Goal: Information Seeking & Learning: Learn about a topic

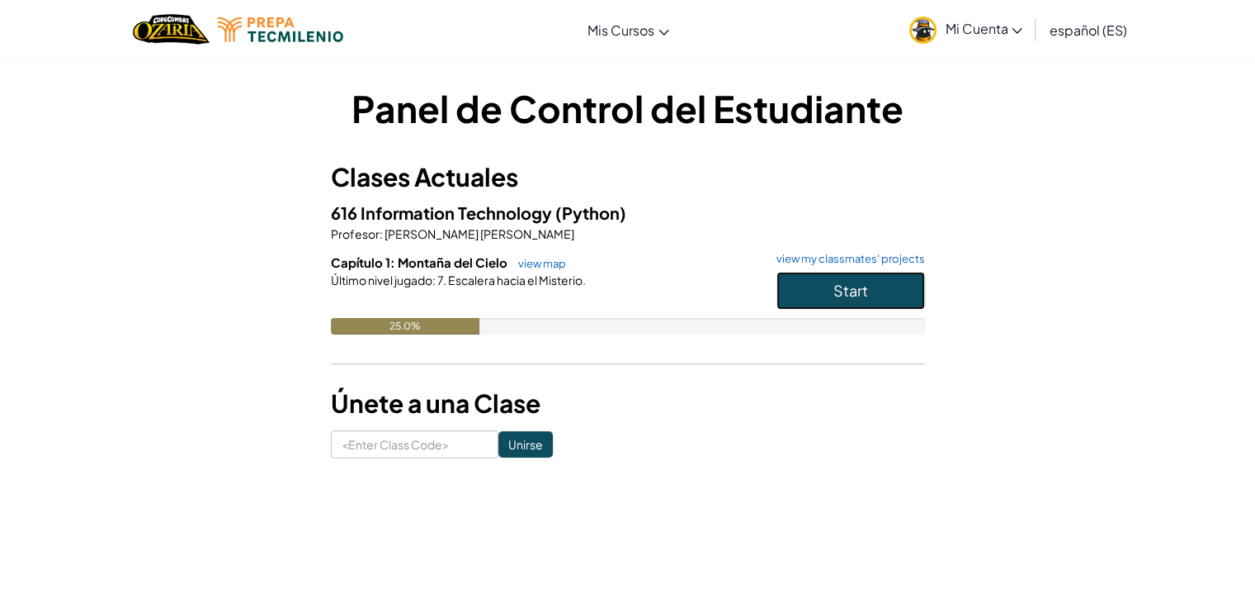
click at [861, 291] on span "Start" at bounding box center [851, 290] width 35 height 19
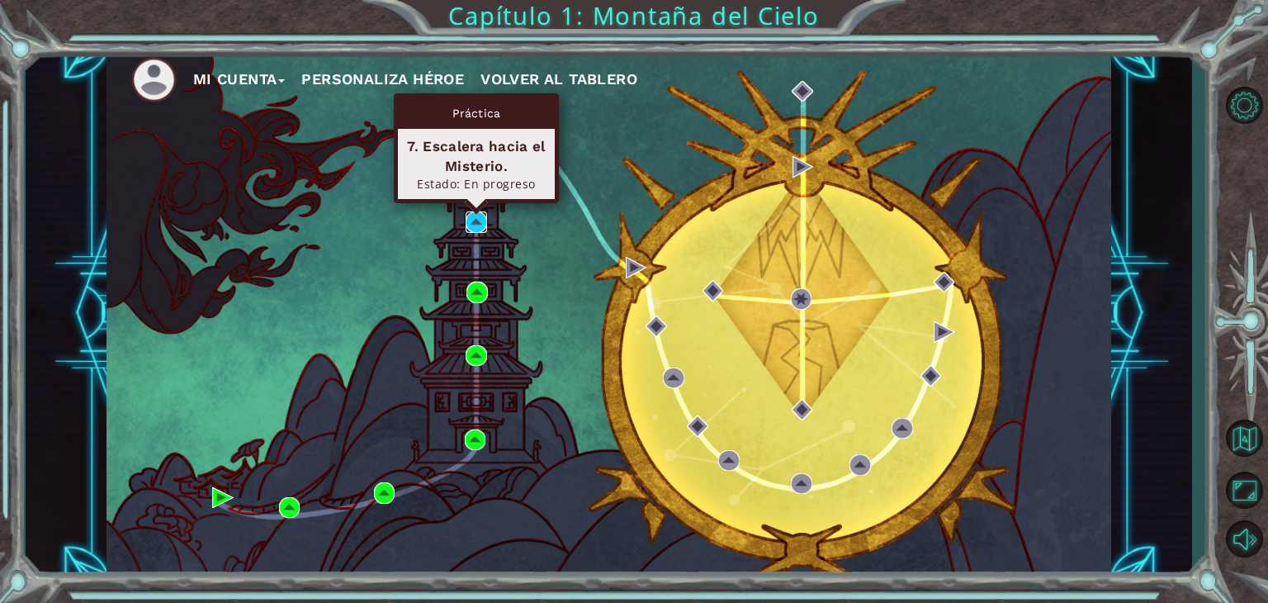
click at [482, 224] on img at bounding box center [476, 221] width 21 height 21
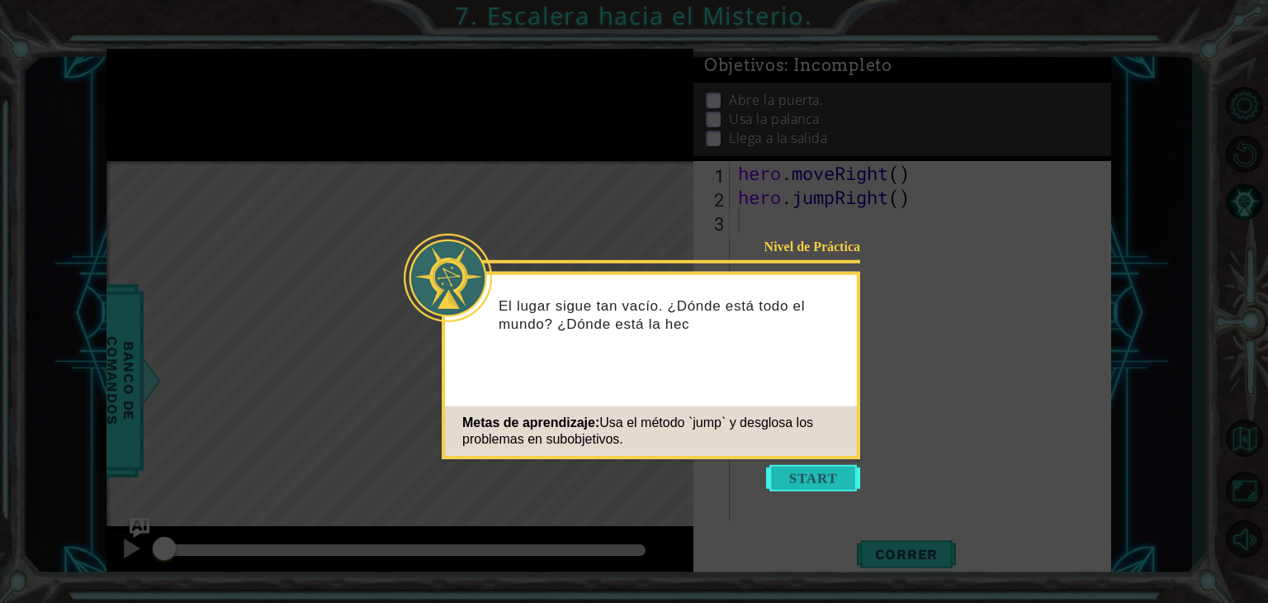
click at [822, 480] on button "Start" at bounding box center [813, 478] width 94 height 26
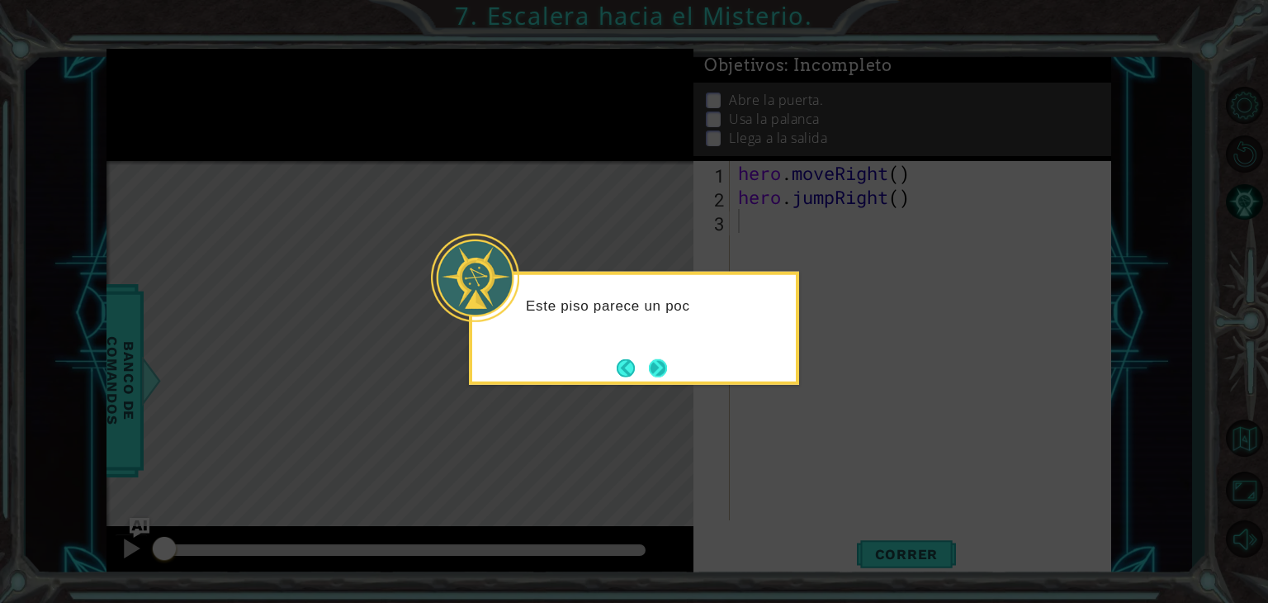
click at [660, 372] on button "Next" at bounding box center [658, 367] width 18 height 18
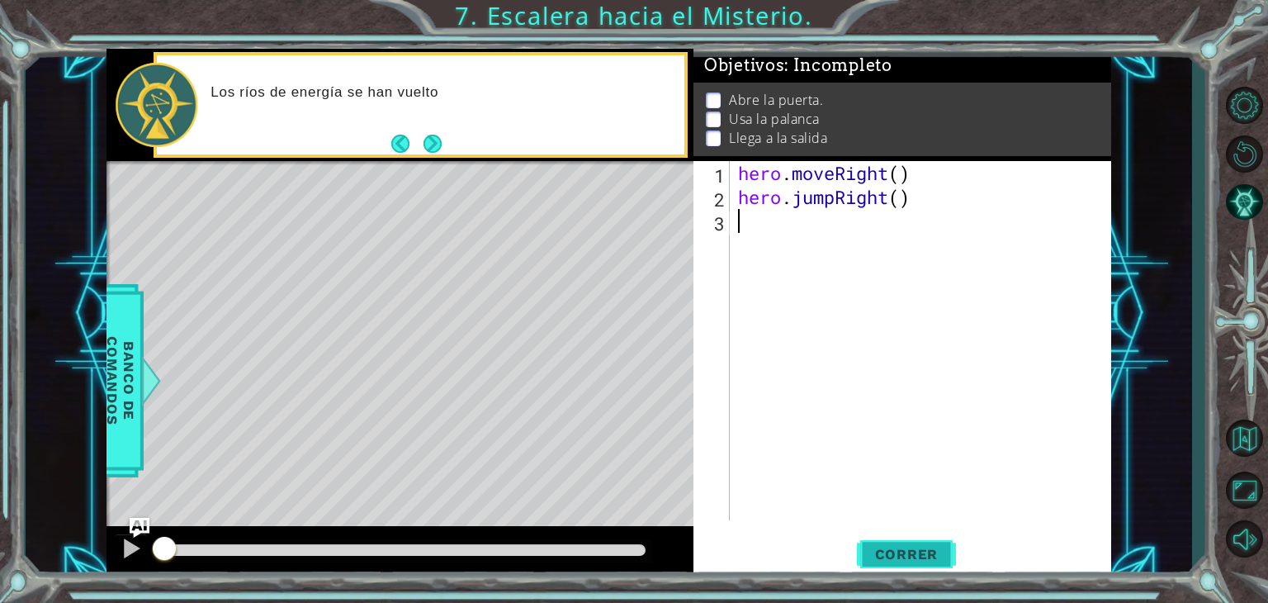
click at [900, 568] on button "Correr" at bounding box center [906, 554] width 99 height 42
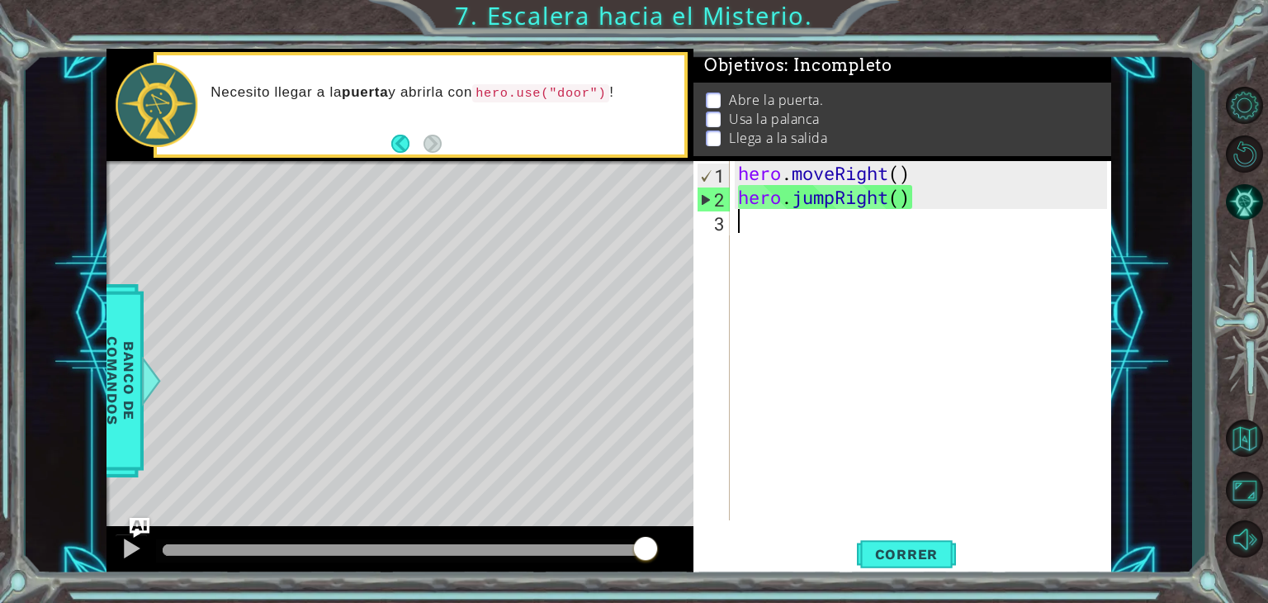
type textarea "h"
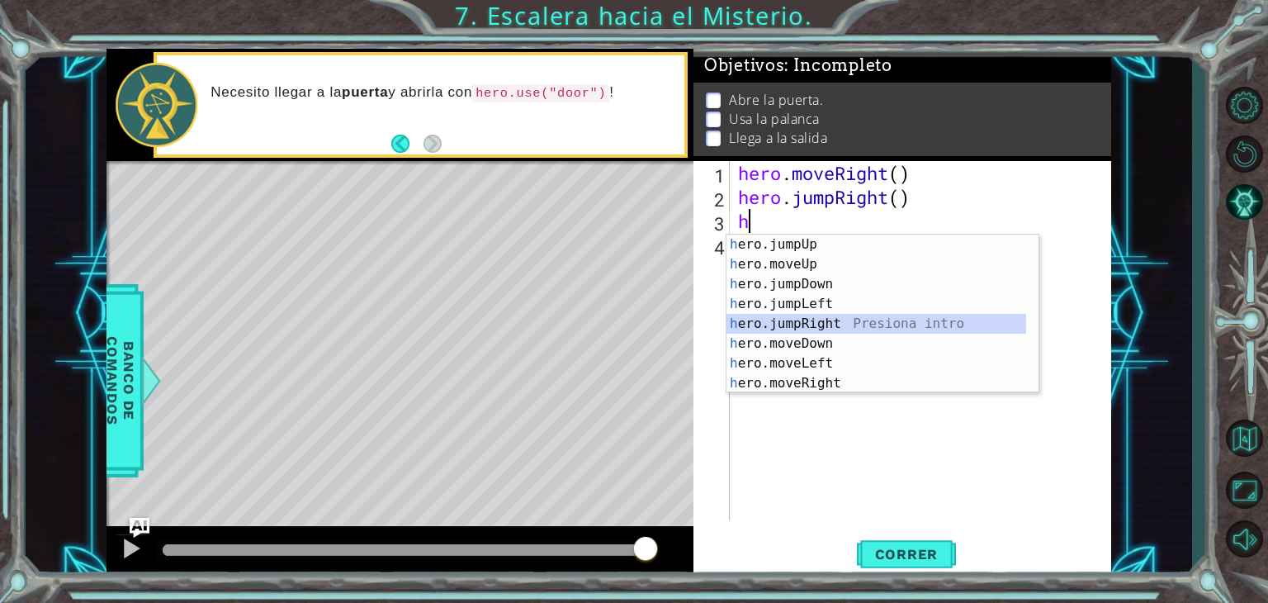
click at [799, 319] on div "h ero.jumpUp Presiona intro h ero.moveUp Presiona intro h ero.jumpDown Presiona…" at bounding box center [876, 333] width 300 height 198
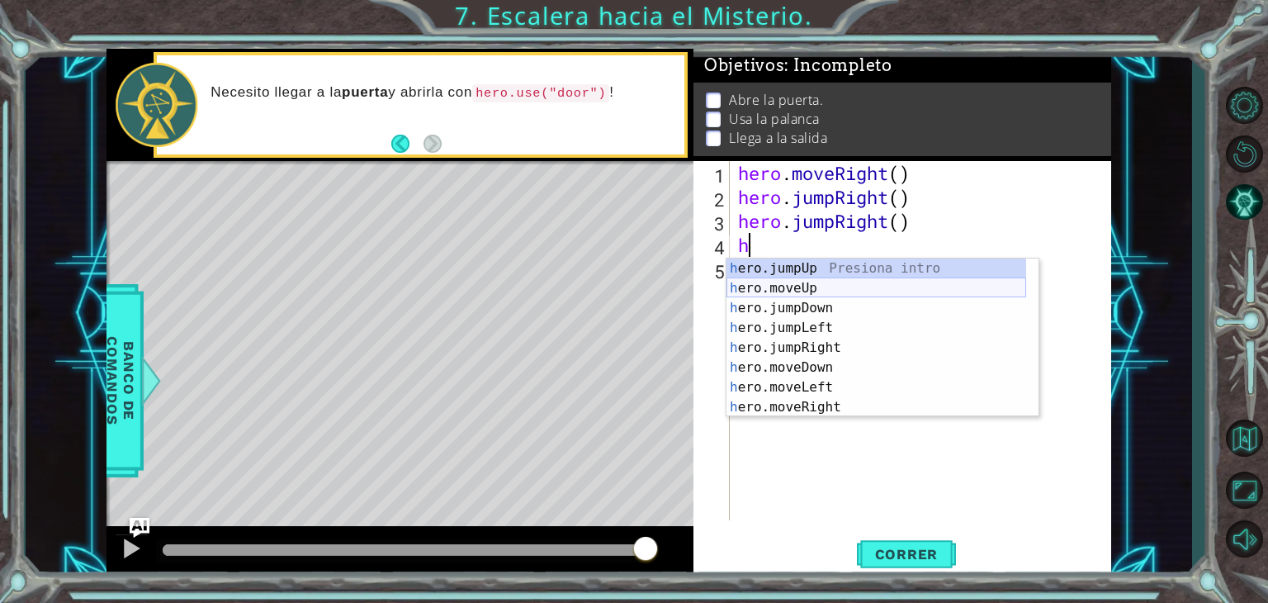
click at [795, 288] on div "h ero.jumpUp Presiona intro h ero.moveUp Presiona intro h ero.jumpDown Presiona…" at bounding box center [876, 357] width 300 height 198
type textarea "hero.moveUp(1)"
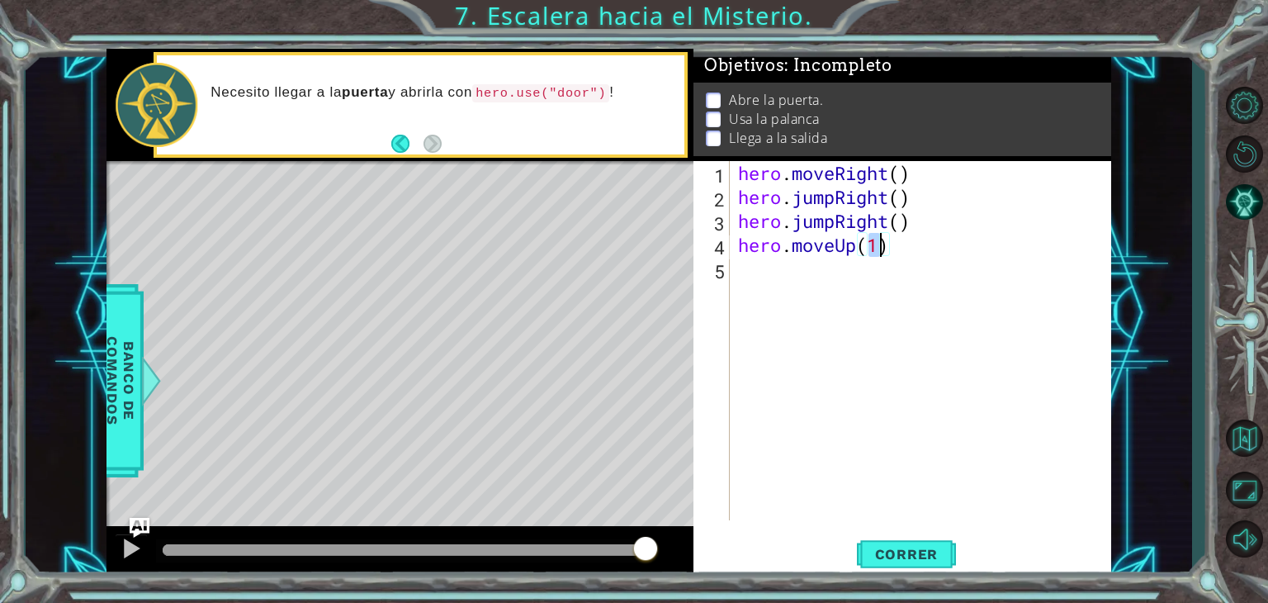
click at [771, 301] on div "hero . moveRight ( ) hero . jumpRight ( ) hero . jumpRight ( ) hero . moveUp ( …" at bounding box center [925, 364] width 381 height 407
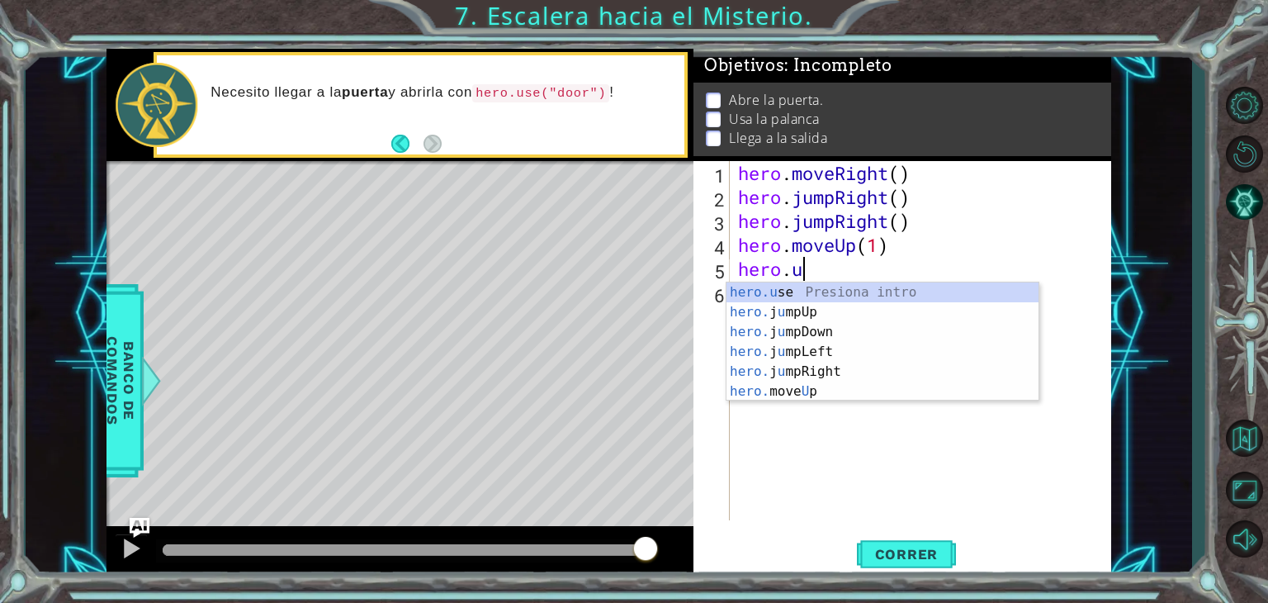
scroll to position [0, 2]
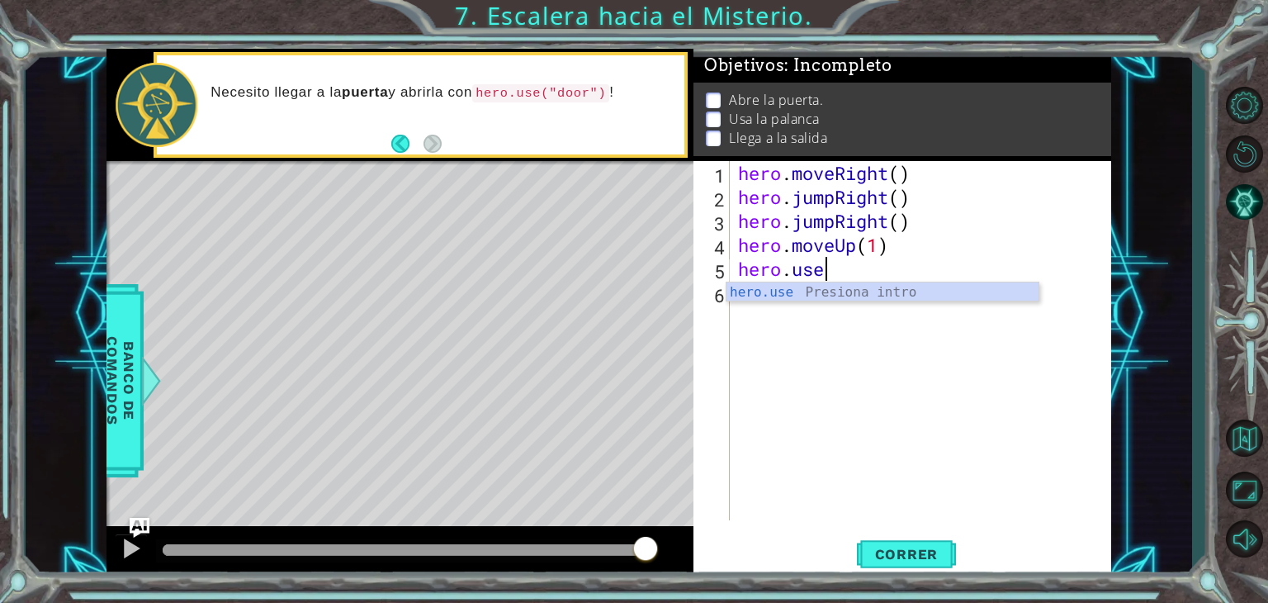
click at [806, 292] on div "hero.use Presiona intro" at bounding box center [882, 311] width 312 height 59
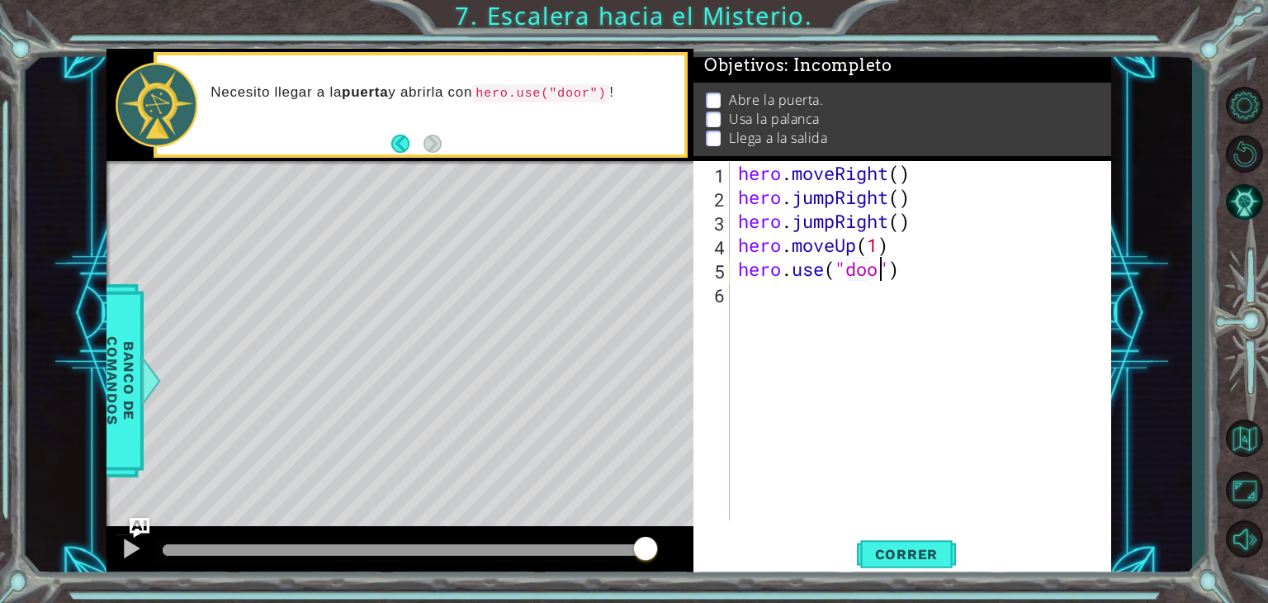
type textarea "hero.use("door")"
click at [800, 316] on div "hero . moveRight ( ) hero . jumpRight ( ) hero . jumpRight ( ) hero . moveUp ( …" at bounding box center [925, 364] width 381 height 407
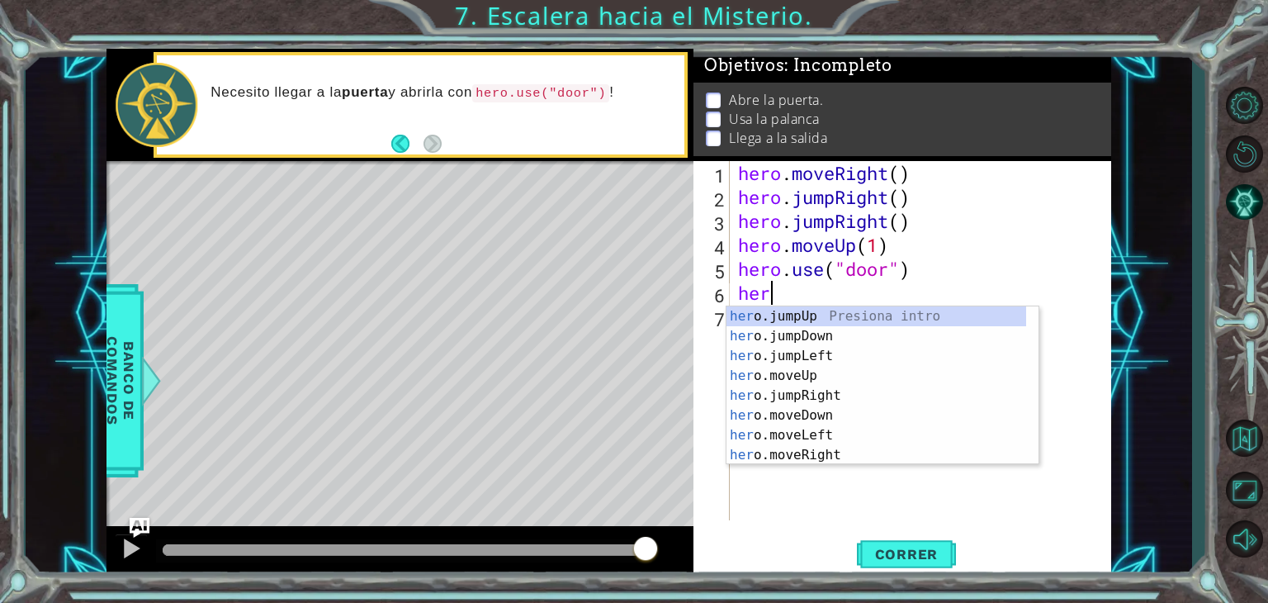
scroll to position [0, 0]
click at [802, 377] on div "her o.jumpUp Presiona intro her o.jumpDown Presiona intro her o.jumpLeft Presio…" at bounding box center [876, 405] width 300 height 198
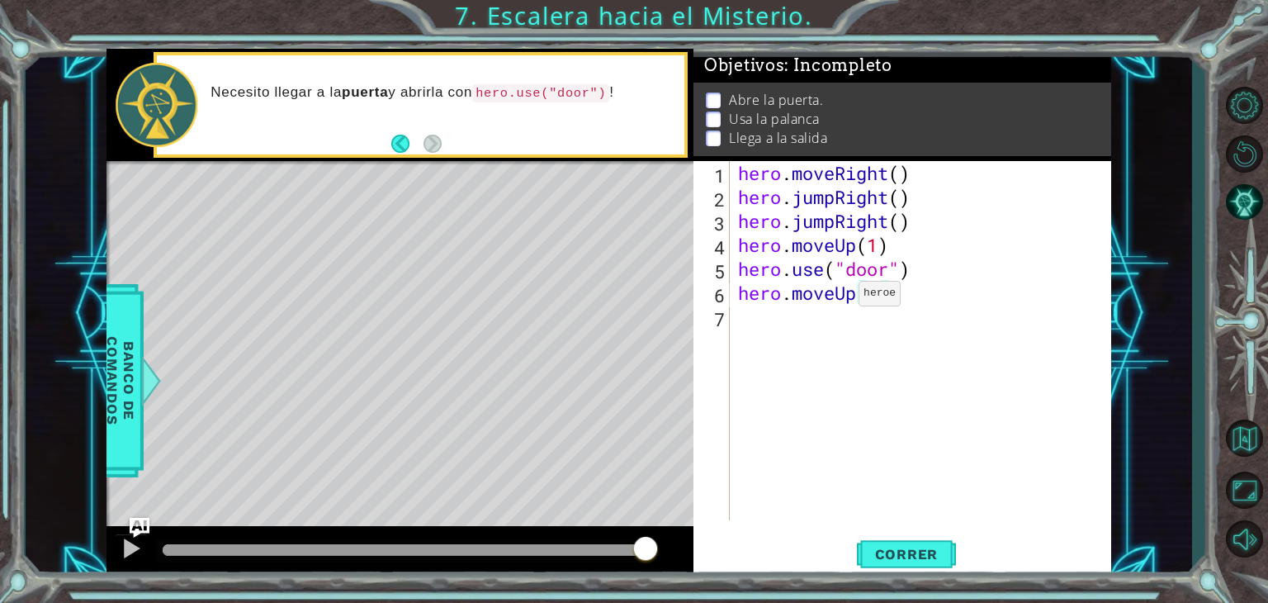
type textarea "hero.moveUp()"
click at [872, 300] on div "hero . moveRight ( ) hero . jumpRight ( ) hero . jumpRight ( ) hero . moveUp ( …" at bounding box center [925, 364] width 381 height 407
type textarea "hero.moveUp()"
click at [872, 300] on div "hero . moveRight ( ) hero . jumpRight ( ) hero . jumpRight ( ) hero . moveUp ( …" at bounding box center [925, 364] width 381 height 407
type textarea "hero.moveUp(2)"
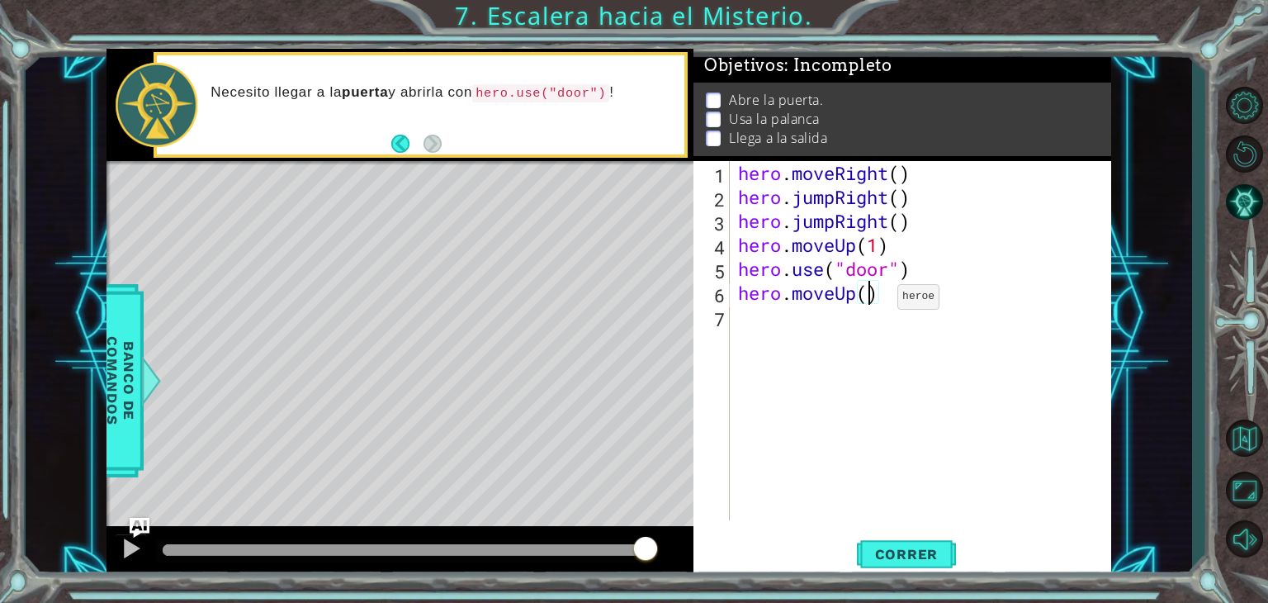
scroll to position [0, 6]
click at [754, 311] on div "hero . moveRight ( ) hero . jumpRight ( ) hero . jumpRight ( ) hero . moveUp ( …" at bounding box center [925, 364] width 381 height 407
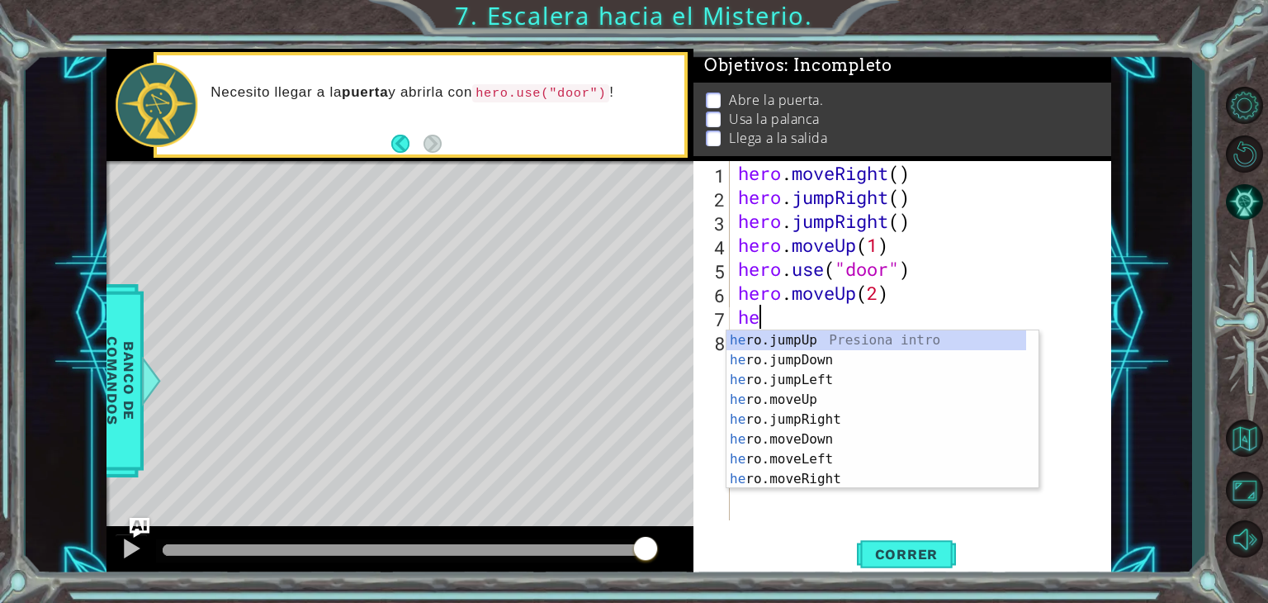
type textarea "her"
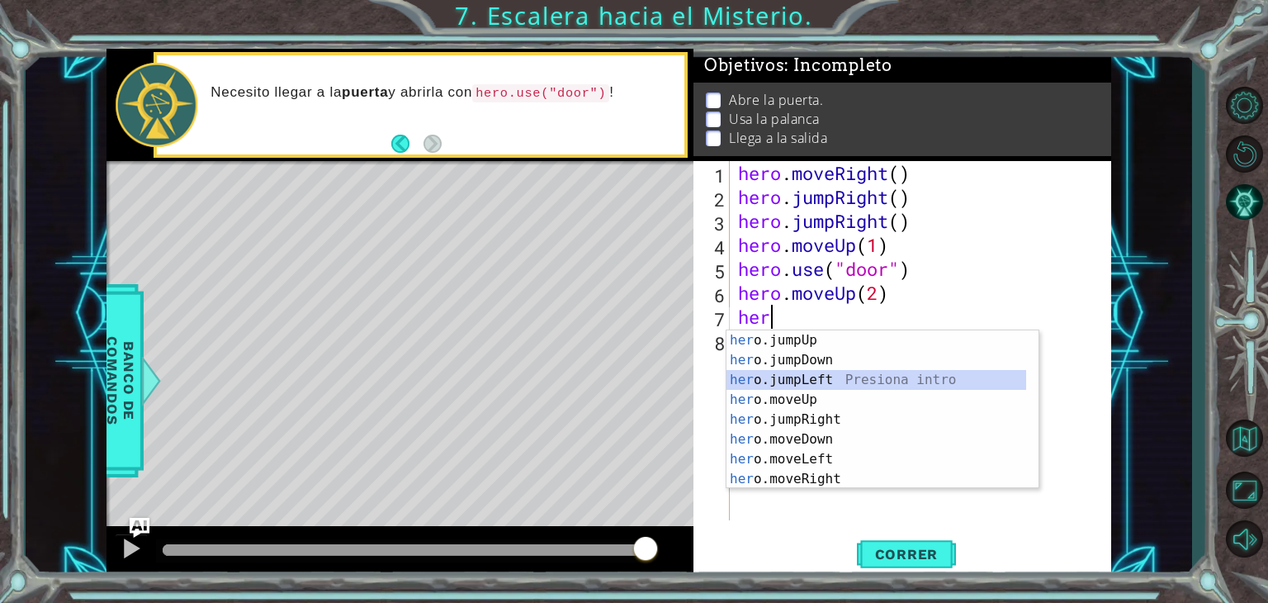
click at [796, 377] on div "her o.jumpUp Presiona intro her o.jumpDown Presiona intro her o.jumpLeft Presio…" at bounding box center [876, 429] width 300 height 198
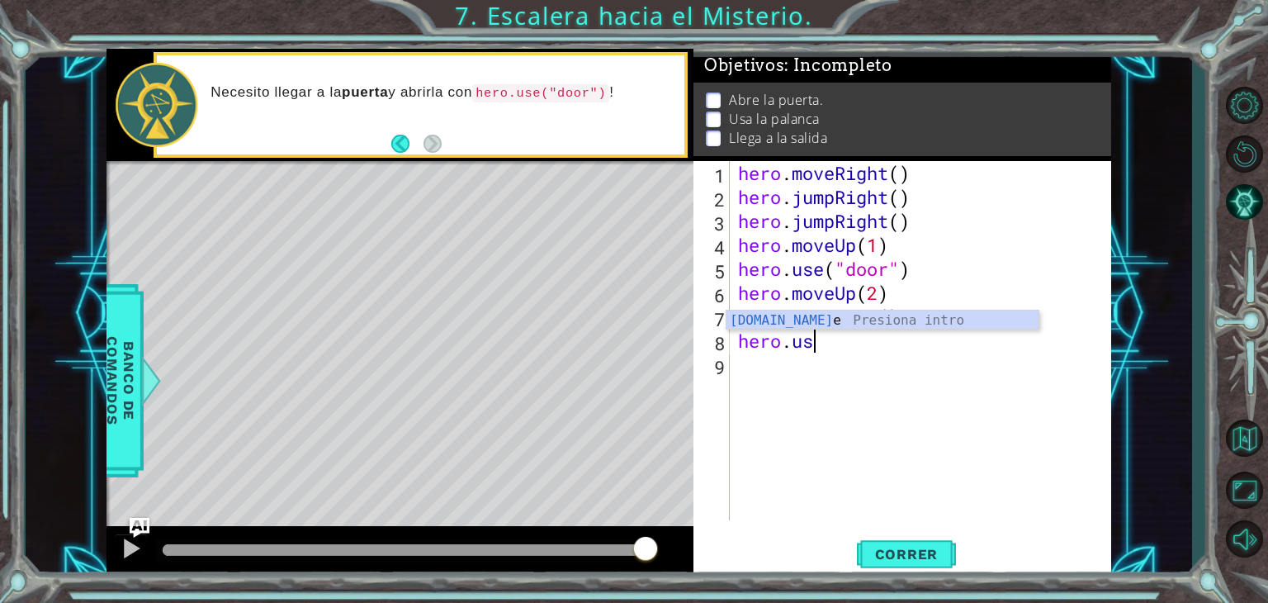
scroll to position [0, 2]
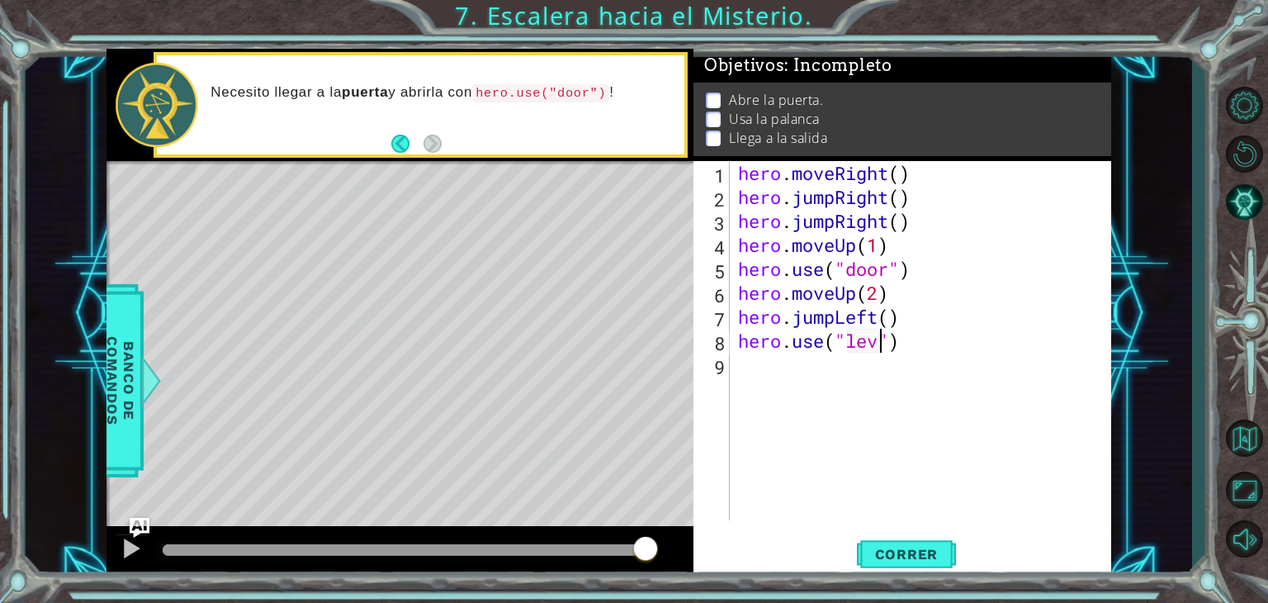
type textarea "hero.use("lever")"
click at [802, 371] on div "hero . moveRight ( ) hero . jumpRight ( ) hero . jumpRight ( ) hero . moveUp ( …" at bounding box center [925, 364] width 381 height 407
type textarea "h"
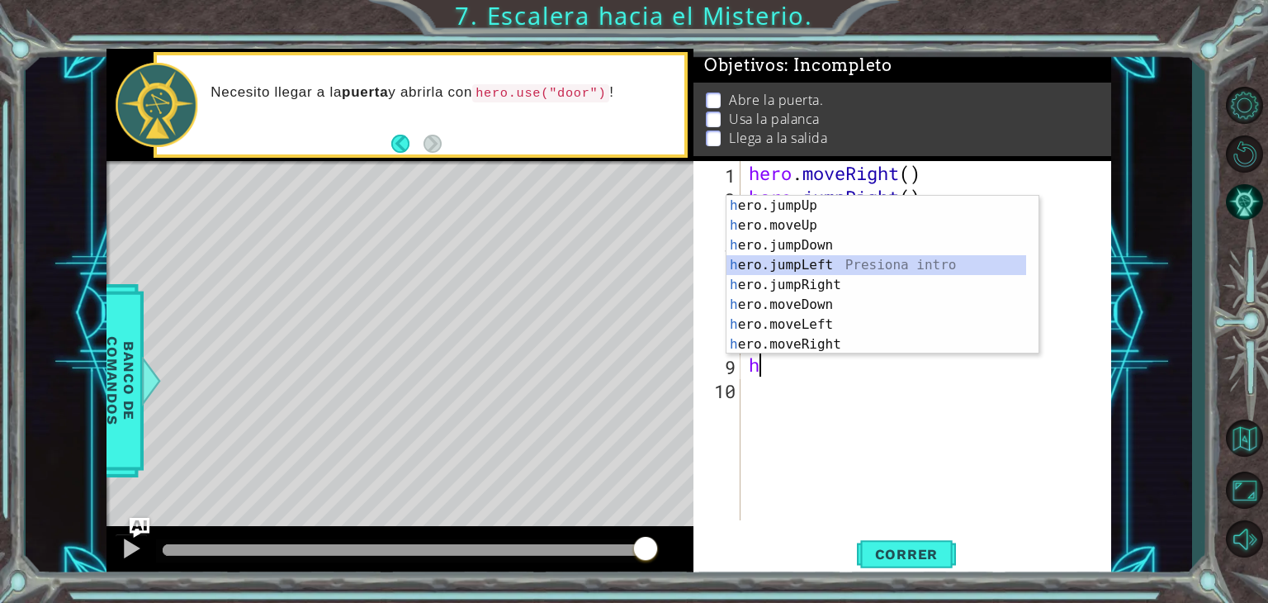
click at [844, 267] on div "h ero.jumpUp Presiona intro h ero.moveUp Presiona intro h ero.jumpDown Presiona…" at bounding box center [876, 295] width 300 height 198
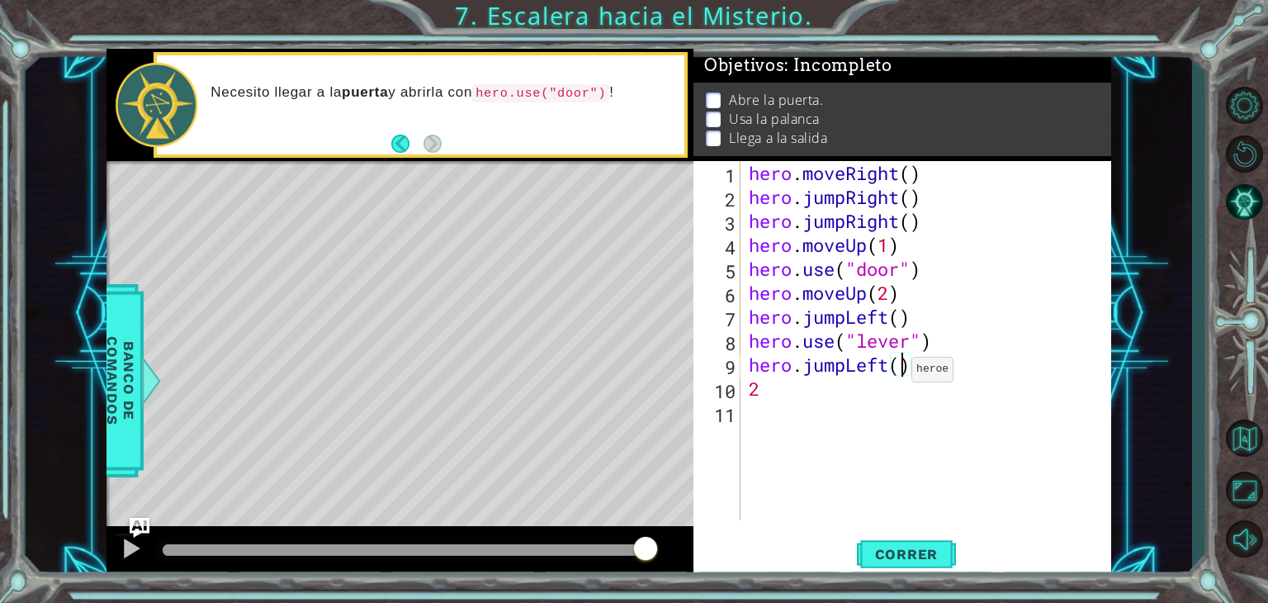
click at [896, 373] on div "hero . moveRight ( ) hero . jumpRight ( ) hero . jumpRight ( ) hero . moveUp ( …" at bounding box center [930, 364] width 371 height 407
click at [800, 382] on div "hero . moveRight ( ) hero . jumpRight ( ) hero . jumpRight ( ) hero . moveUp ( …" at bounding box center [930, 364] width 371 height 407
type textarea "2"
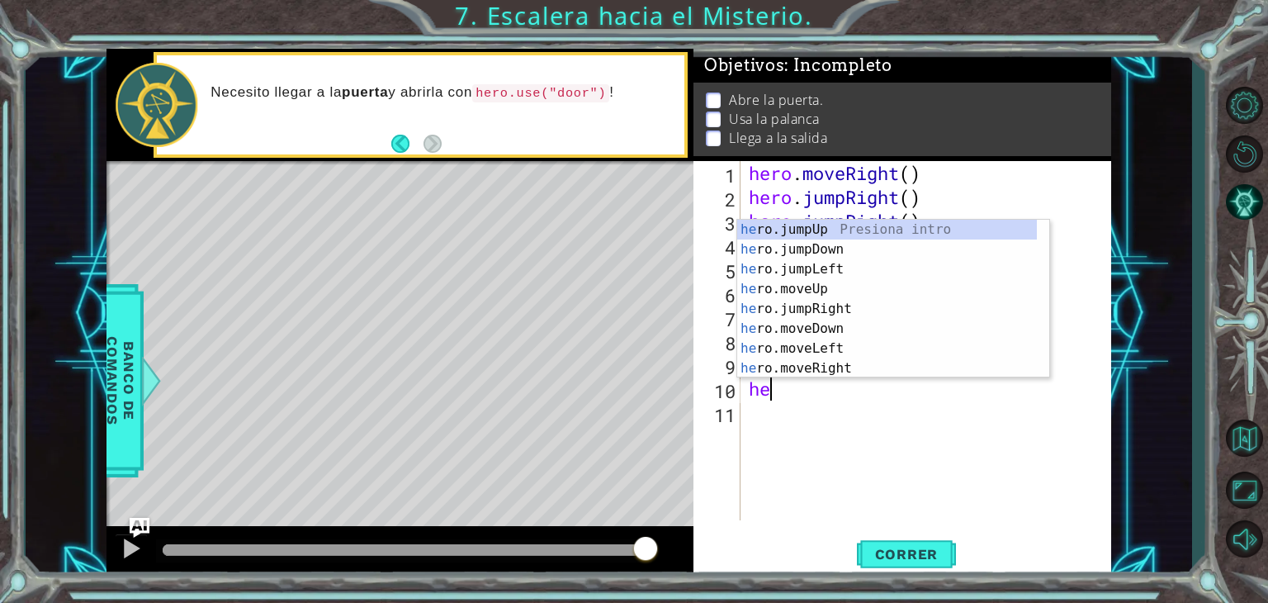
scroll to position [0, 0]
type textarea "hero"
click at [821, 268] on div "hero .jumpUp Presiona intro hero .jumpDown Presiona intro hero .jumpLeft Presio…" at bounding box center [887, 319] width 300 height 198
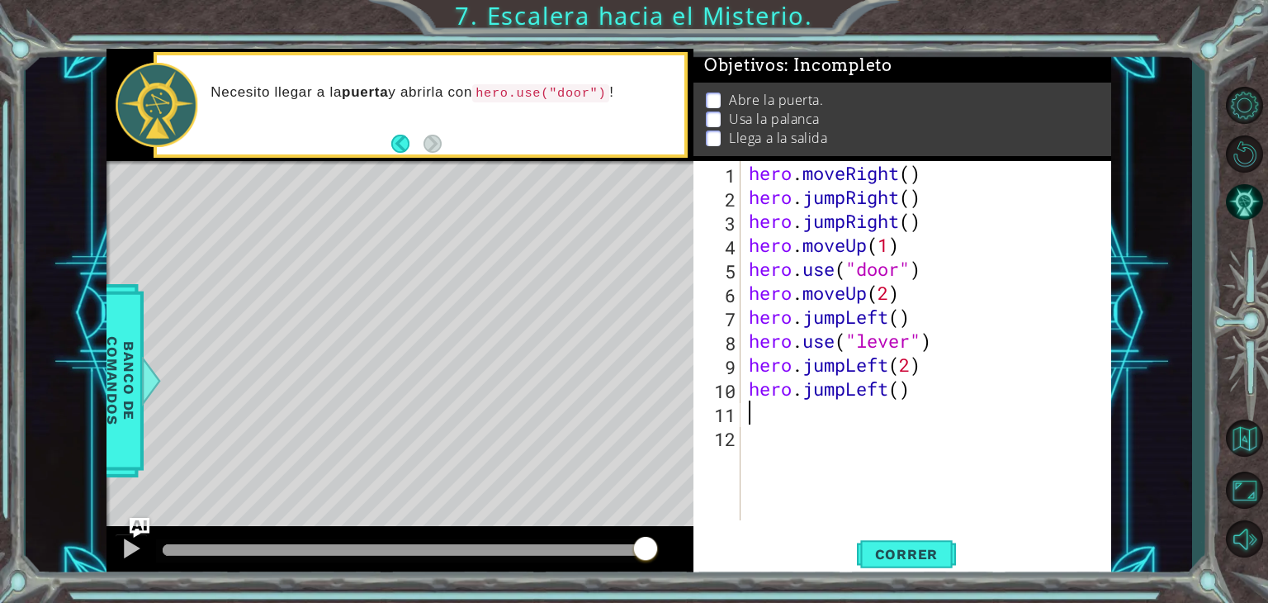
click at [869, 405] on div "hero . moveRight ( ) hero . jumpRight ( ) hero . jumpRight ( ) hero . moveUp ( …" at bounding box center [930, 364] width 371 height 407
click at [884, 397] on div "hero . moveRight ( ) hero . jumpRight ( ) hero . jumpRight ( ) hero . moveUp ( …" at bounding box center [930, 364] width 371 height 407
click at [886, 392] on div "hero . moveRight ( ) hero . jumpRight ( ) hero . jumpRight ( ) hero . moveUp ( …" at bounding box center [930, 364] width 371 height 407
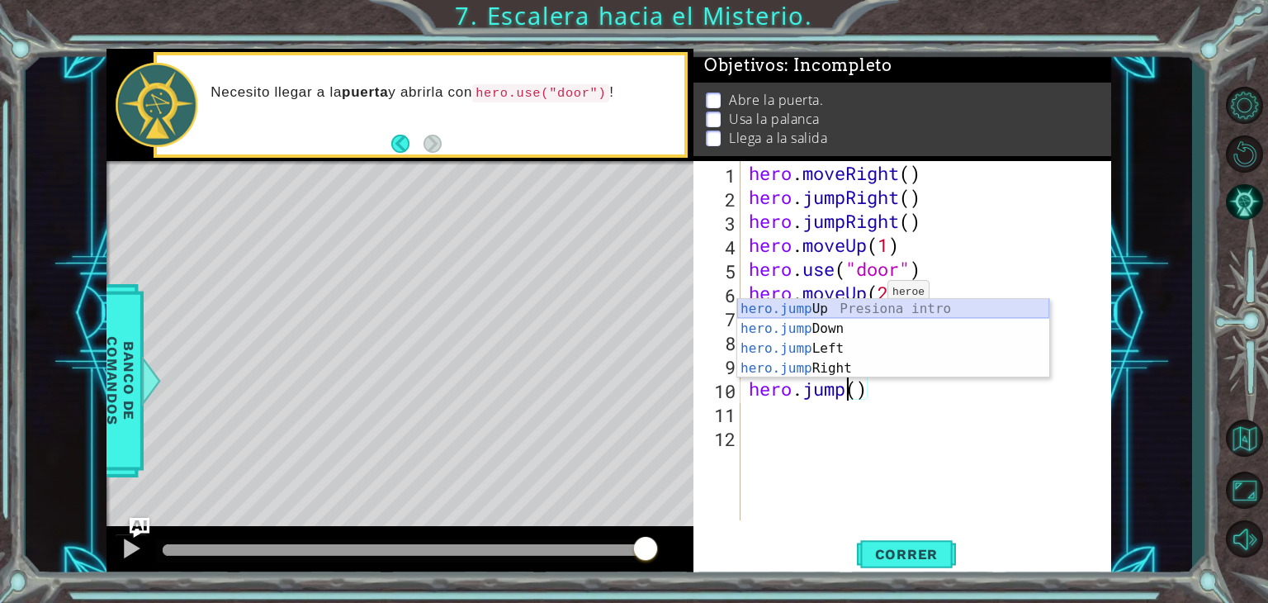
click at [867, 306] on div "hero.jump Up Presiona intro hero.jump Down Presiona intro hero.jump Left Presio…" at bounding box center [893, 358] width 312 height 119
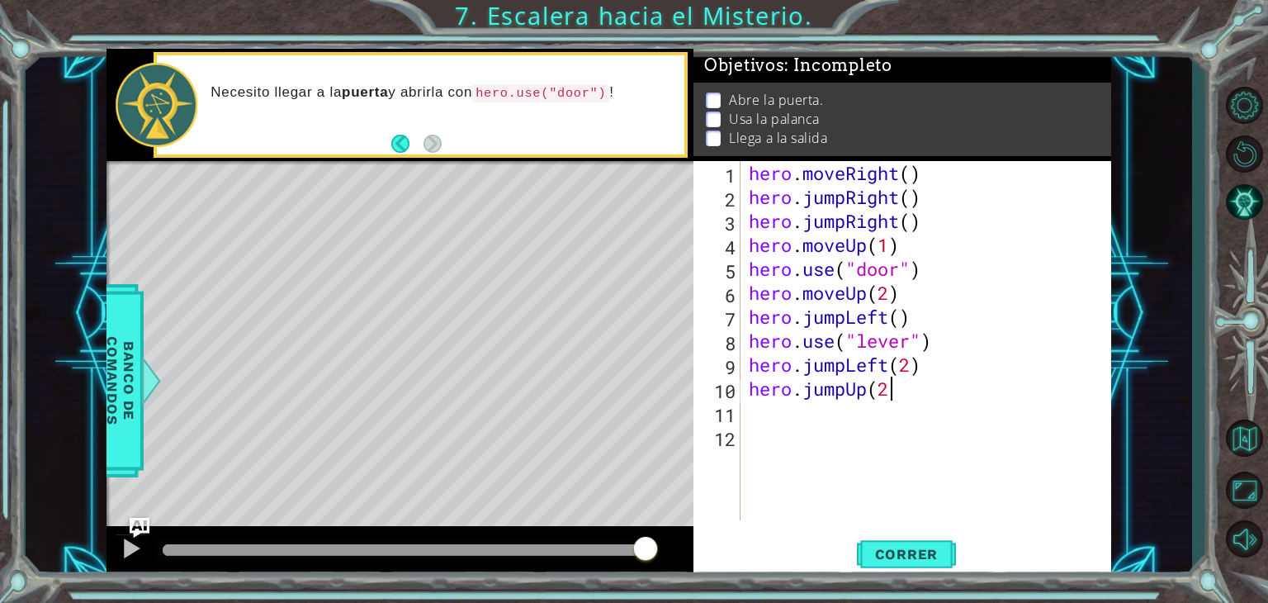
scroll to position [0, 4]
type textarea "hero.jumpUp"
click at [778, 409] on div "hero . moveRight ( ) hero . jumpRight ( ) hero . jumpRight ( ) hero . moveUp ( …" at bounding box center [930, 364] width 371 height 407
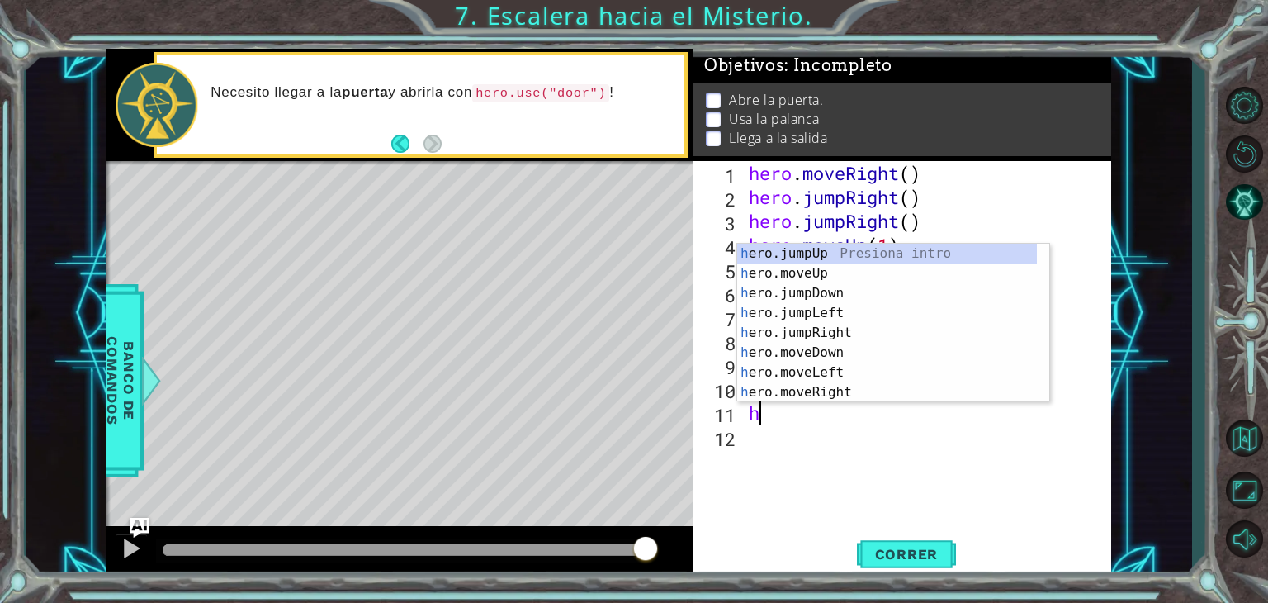
type textarea "he"
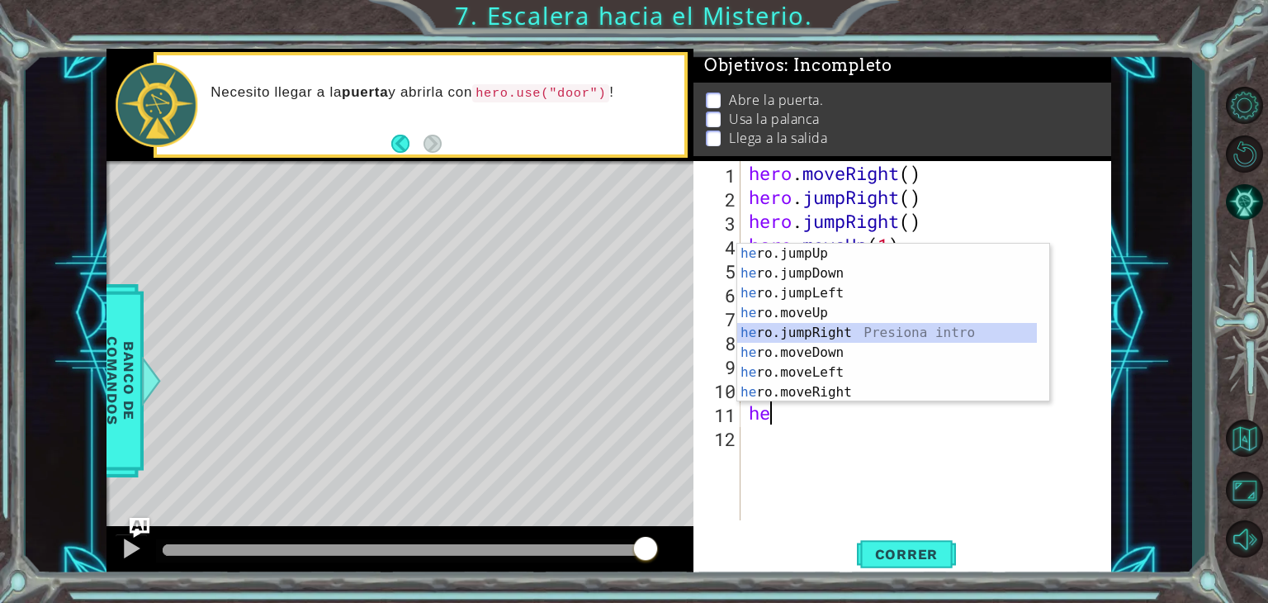
click at [820, 329] on div "he ro.jumpUp Presiona intro he ro.jumpDown Presiona intro he ro.jumpLeft Presio…" at bounding box center [887, 342] width 300 height 198
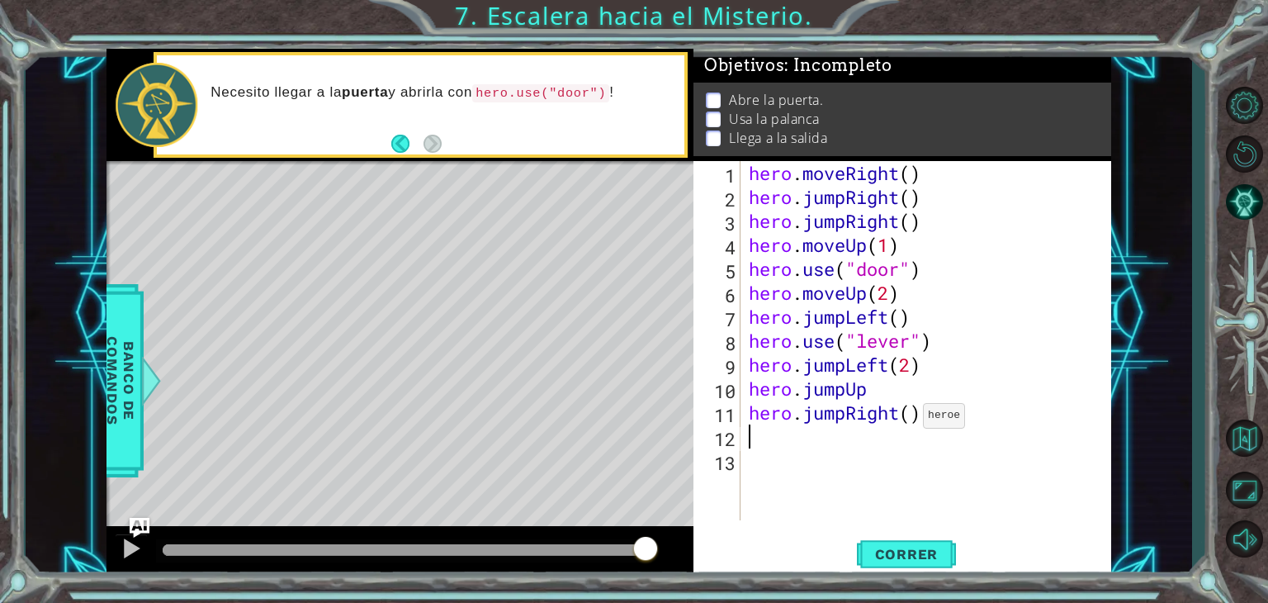
click at [902, 419] on div "hero . moveRight ( ) hero . jumpRight ( ) hero . jumpRight ( ) hero . moveUp ( …" at bounding box center [930, 364] width 371 height 407
click at [913, 416] on div "hero . moveRight ( ) hero . jumpRight ( ) hero . jumpRight ( ) hero . moveUp ( …" at bounding box center [930, 364] width 371 height 407
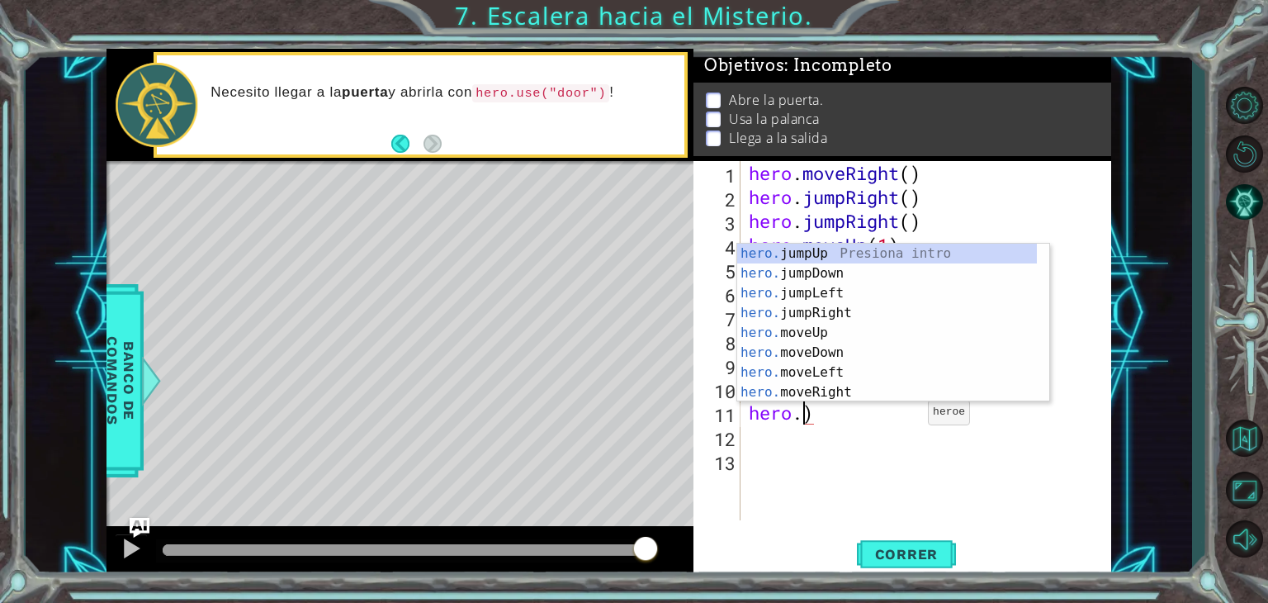
scroll to position [0, 2]
click at [828, 410] on div "hero . moveRight ( ) hero . jumpRight ( ) hero . jumpRight ( ) hero . moveUp ( …" at bounding box center [930, 364] width 371 height 407
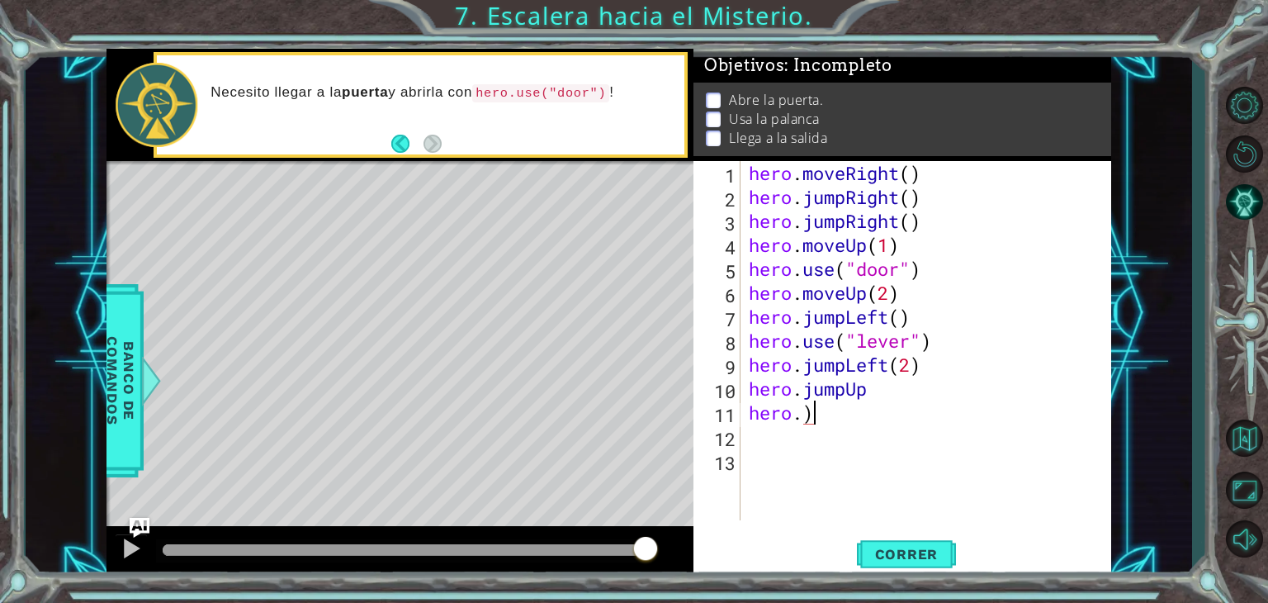
scroll to position [0, 1]
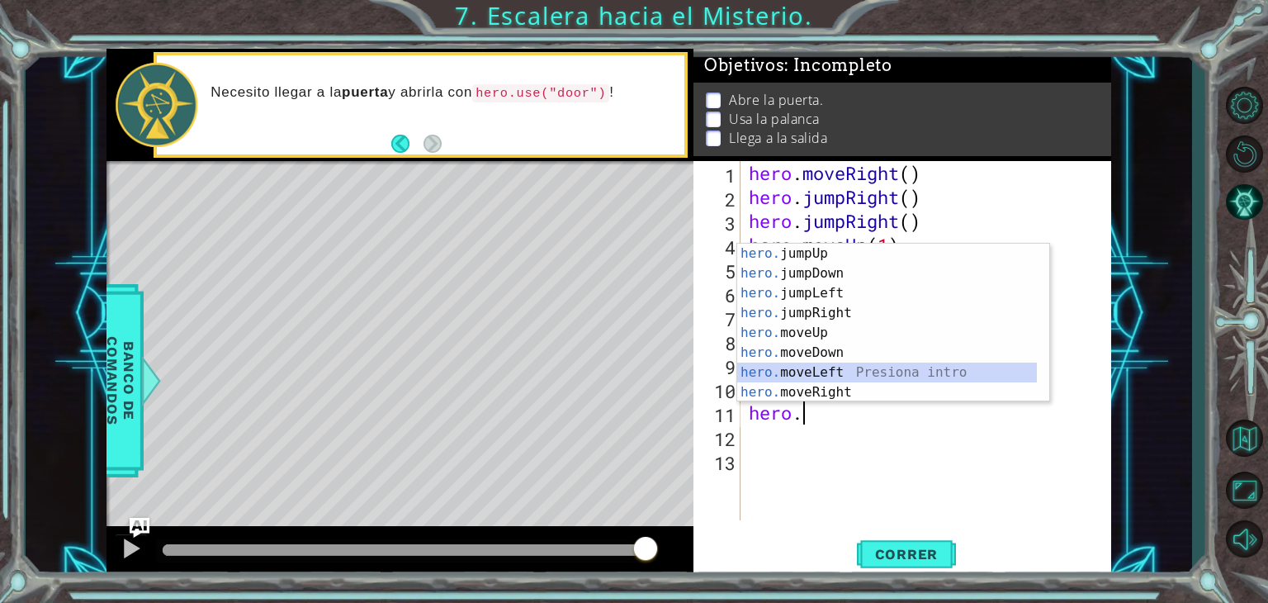
click at [822, 364] on div "hero. jumpUp Presiona intro hero. jumpDown Presiona intro hero. jumpLeft Presio…" at bounding box center [887, 342] width 300 height 198
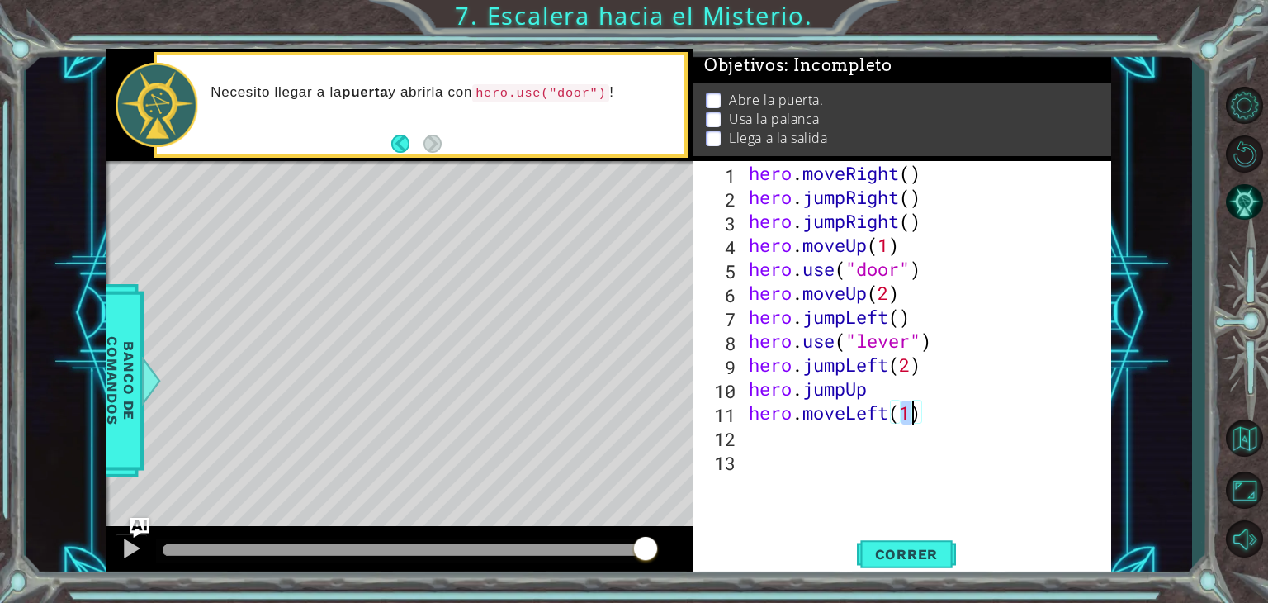
scroll to position [0, 7]
click at [915, 548] on span "Correr" at bounding box center [906, 554] width 97 height 17
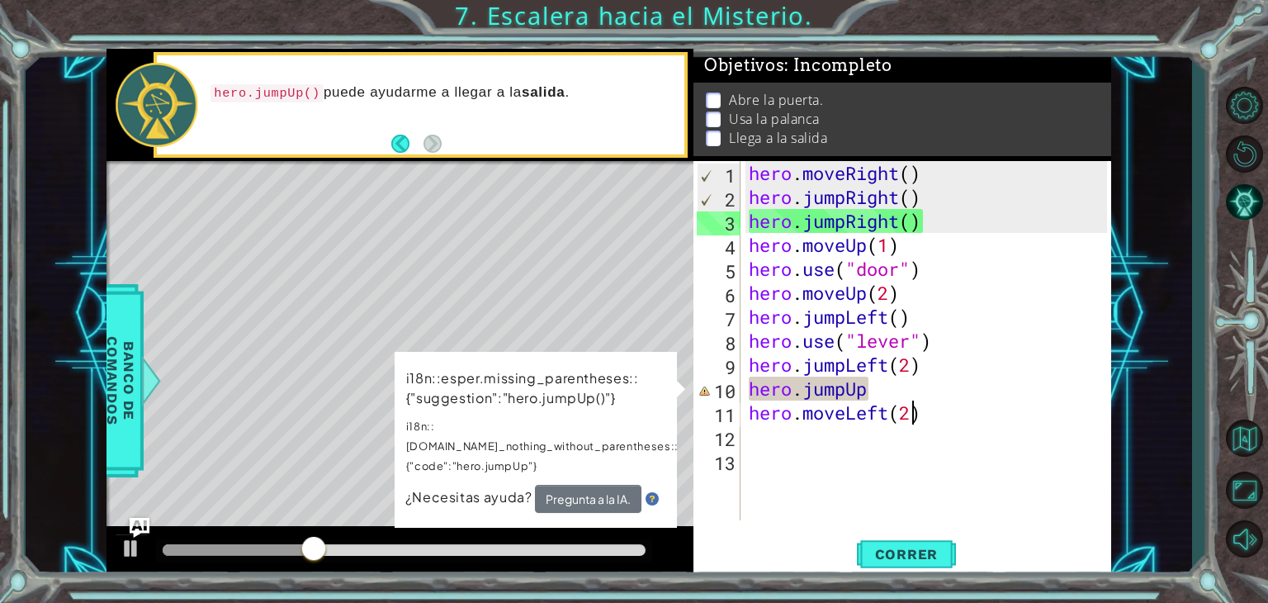
click at [888, 384] on div "hero . moveRight ( ) hero . jumpRight ( ) hero . jumpRight ( ) hero . moveUp ( …" at bounding box center [930, 364] width 371 height 407
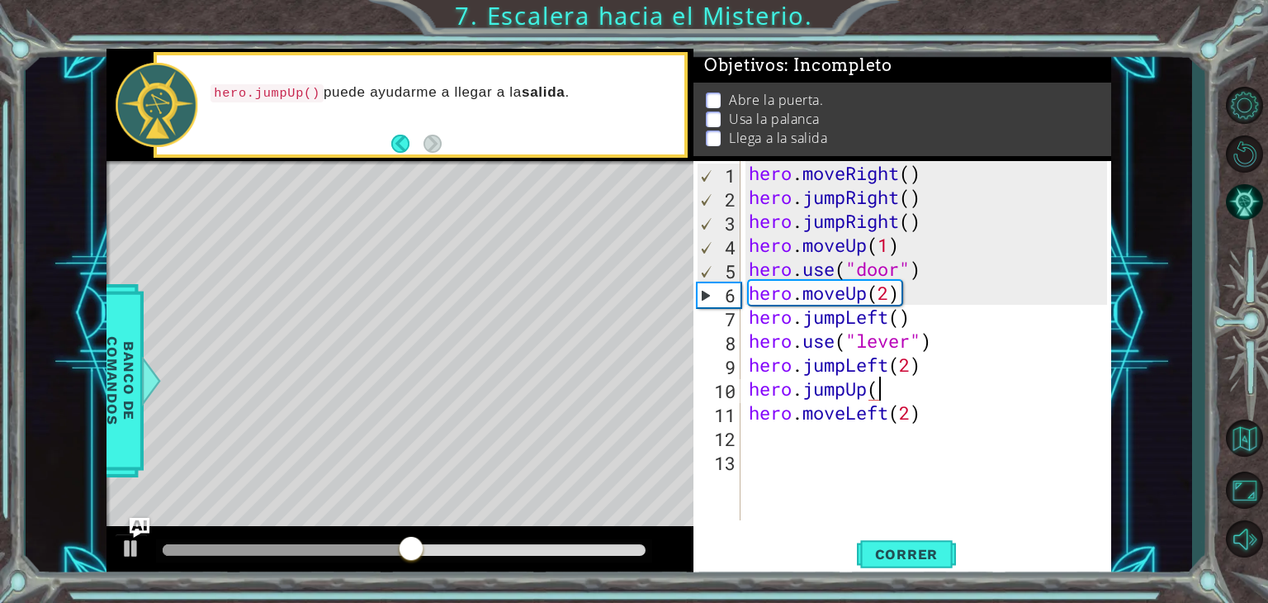
scroll to position [0, 5]
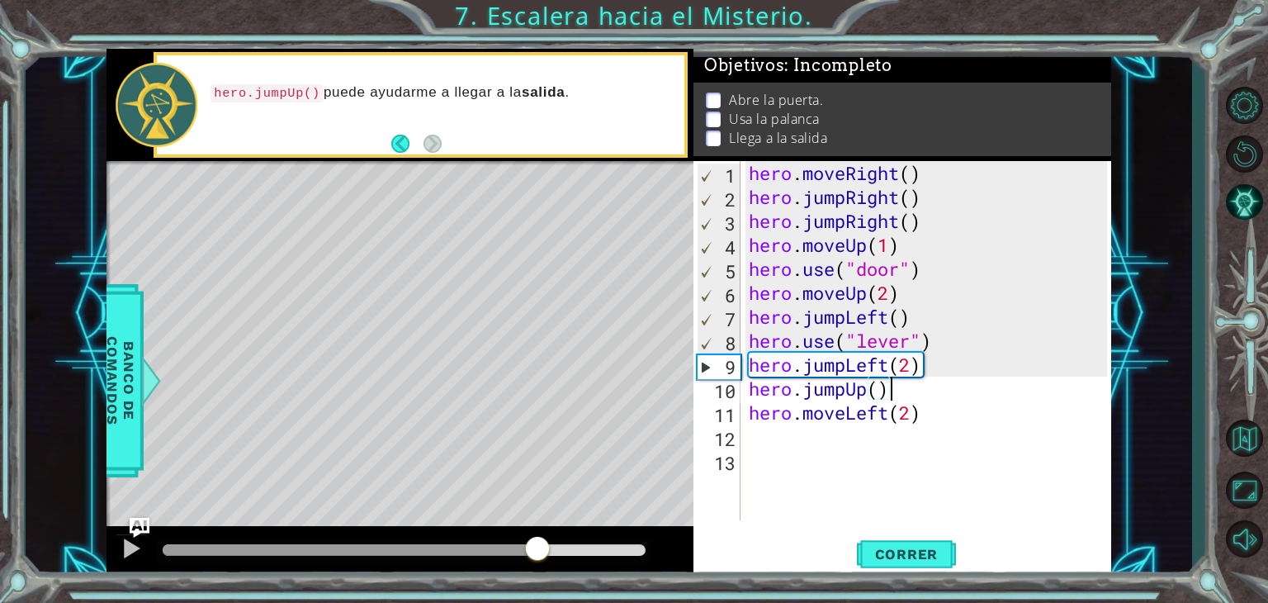
drag, startPoint x: 637, startPoint y: 550, endPoint x: 419, endPoint y: 553, distance: 217.9
click at [522, 553] on div at bounding box center [537, 550] width 30 height 30
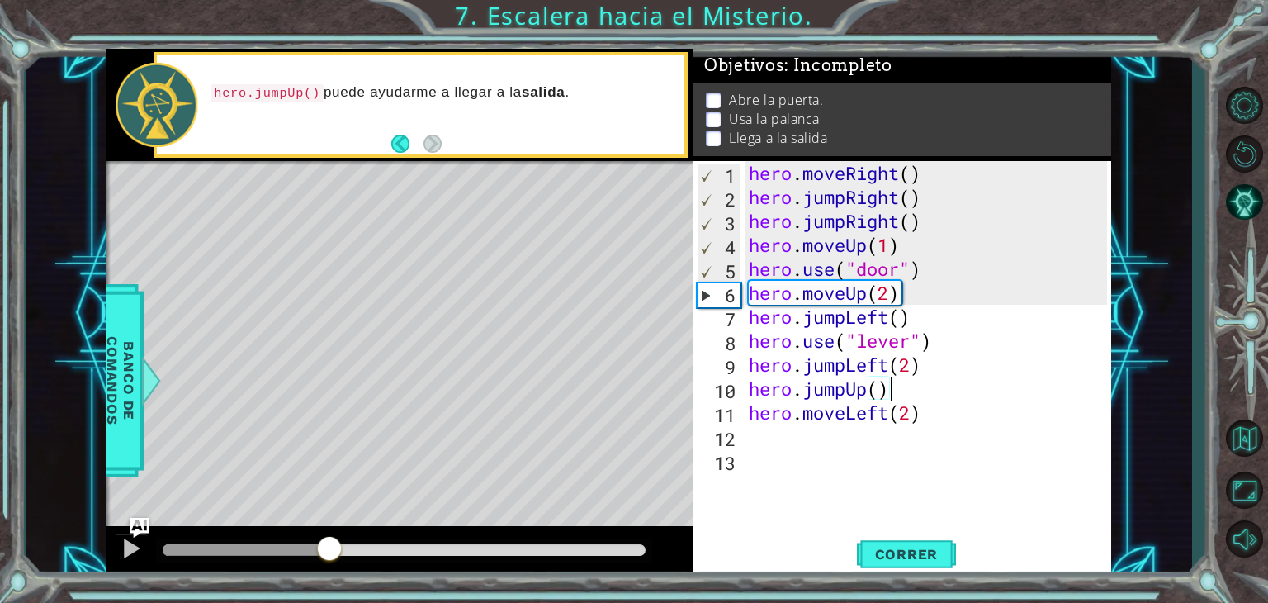
drag, startPoint x: 419, startPoint y: 553, endPoint x: 13, endPoint y: 546, distance: 406.1
click at [13, 546] on div "1 ההההההההההההההההההההההההההההההההההההההההההההההההההההההההההההההההההההההההההההה…" at bounding box center [634, 301] width 1268 height 603
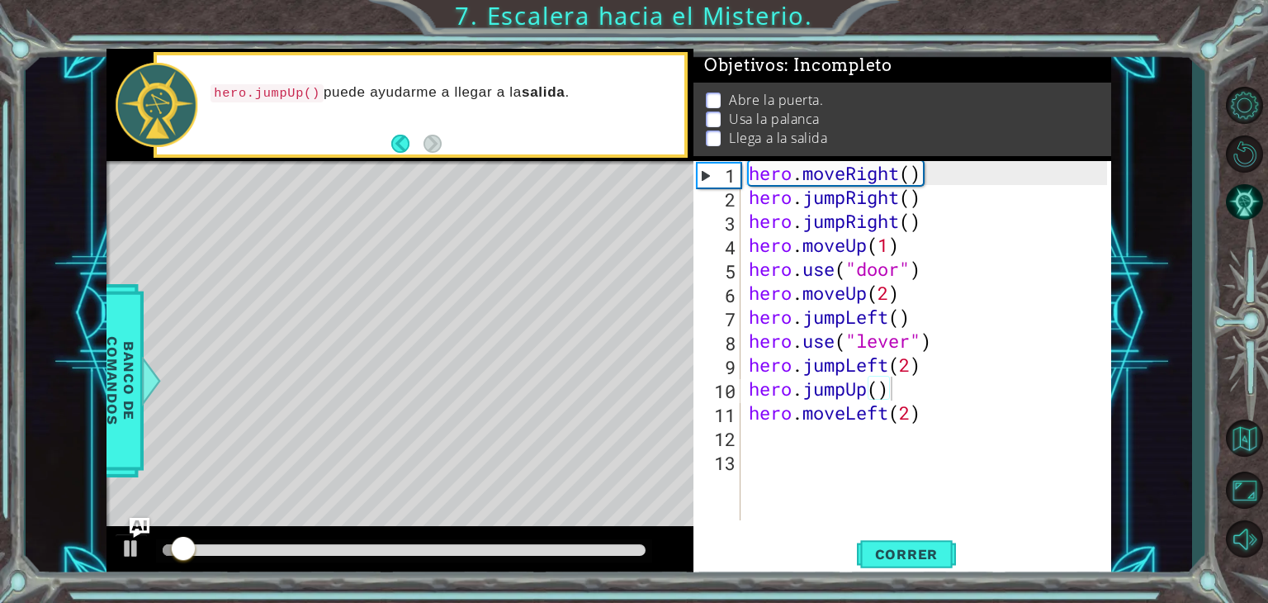
click at [13, 546] on div "1 ההההההההההההההההההההההההההההההההההההההההההההההההההההההההההההההההההההההההההההה…" at bounding box center [634, 301] width 1268 height 603
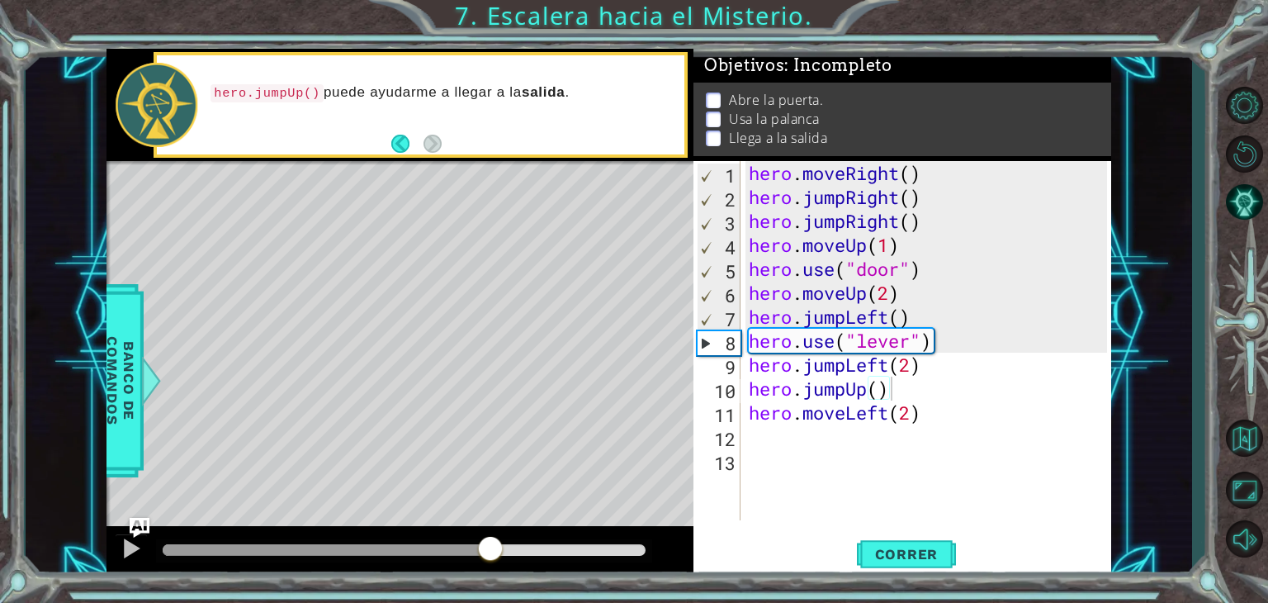
drag, startPoint x: 489, startPoint y: 546, endPoint x: 236, endPoint y: 582, distance: 256.0
click at [236, 582] on div "1 ההההההההההההההההההההההההההההההההההההההההההההההההההההההההההההההההההההההההההההה…" at bounding box center [634, 301] width 1268 height 603
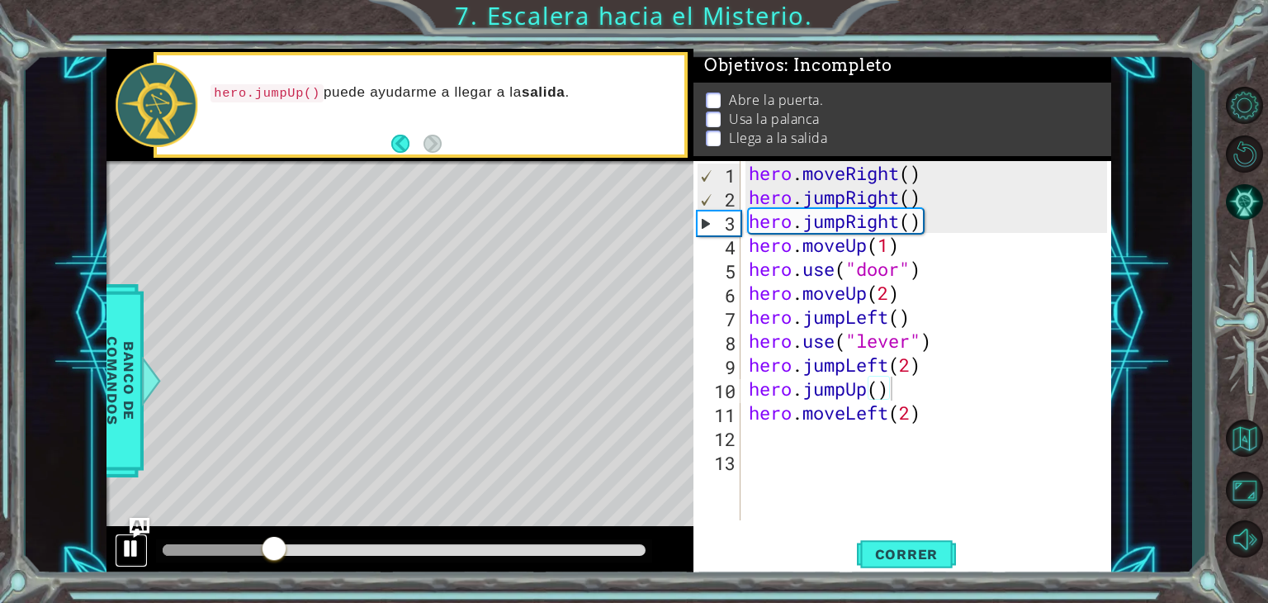
click at [139, 553] on div at bounding box center [131, 547] width 21 height 21
click at [124, 543] on div at bounding box center [131, 547] width 21 height 21
click at [139, 554] on div at bounding box center [131, 547] width 21 height 21
click at [884, 227] on div "hero . moveRight ( ) hero . jumpRight ( ) hero . jumpRight ( ) hero . moveUp ( …" at bounding box center [930, 364] width 371 height 407
click at [896, 230] on div "hero . moveRight ( ) hero . jumpRight ( ) hero . jumpRight ( ) hero . moveUp ( …" at bounding box center [930, 364] width 371 height 407
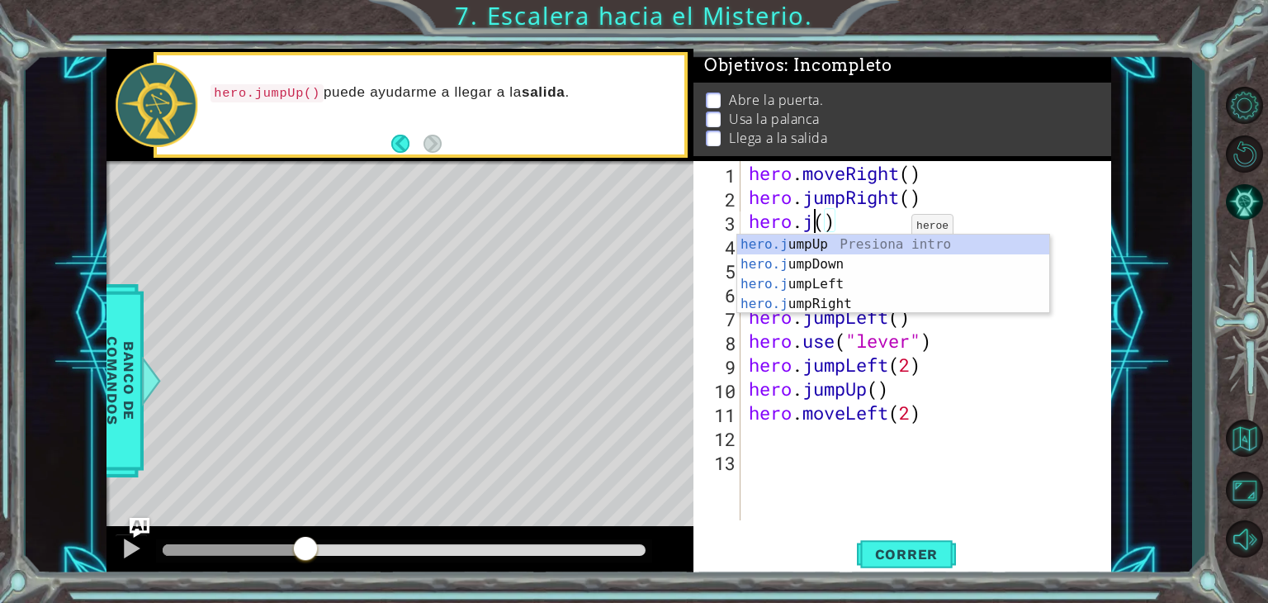
scroll to position [0, 2]
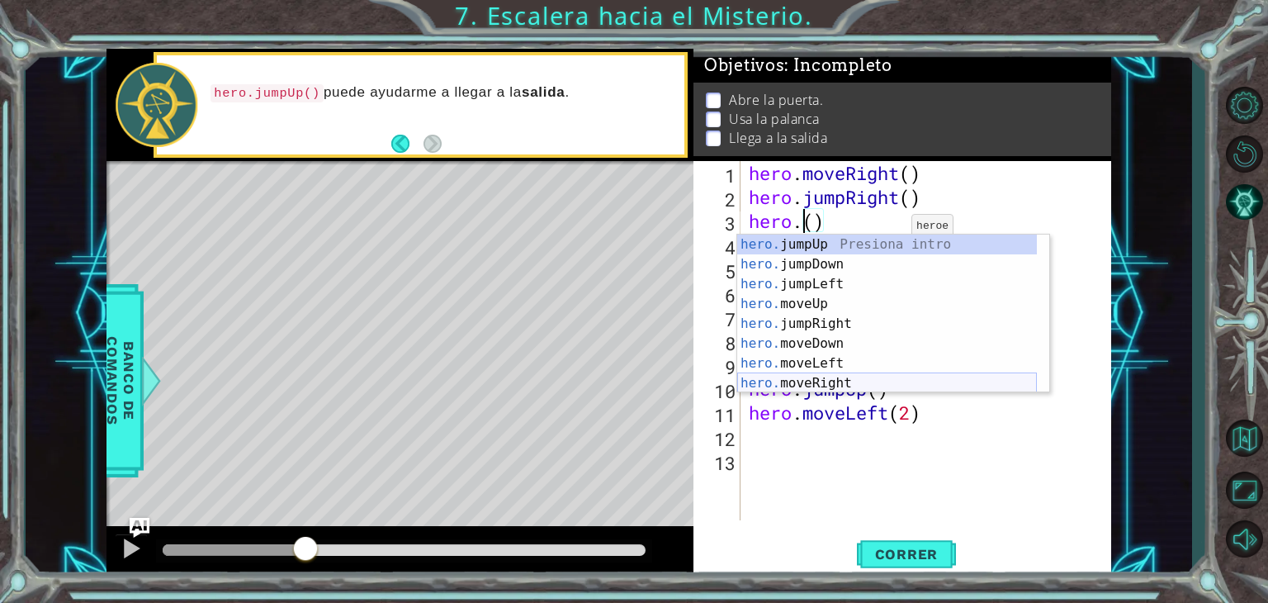
click at [841, 373] on div "hero. jumpUp Presiona intro hero. jumpDown Presiona intro hero. jumpLeft Presio…" at bounding box center [887, 333] width 300 height 198
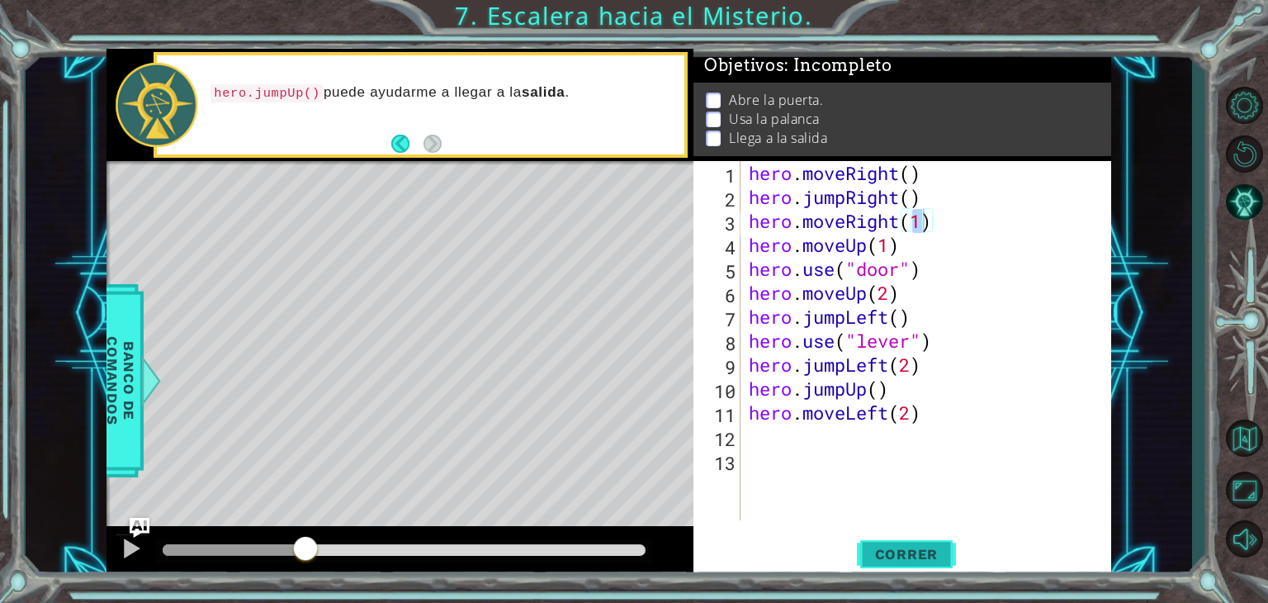
click at [904, 549] on span "Correr" at bounding box center [906, 554] width 97 height 17
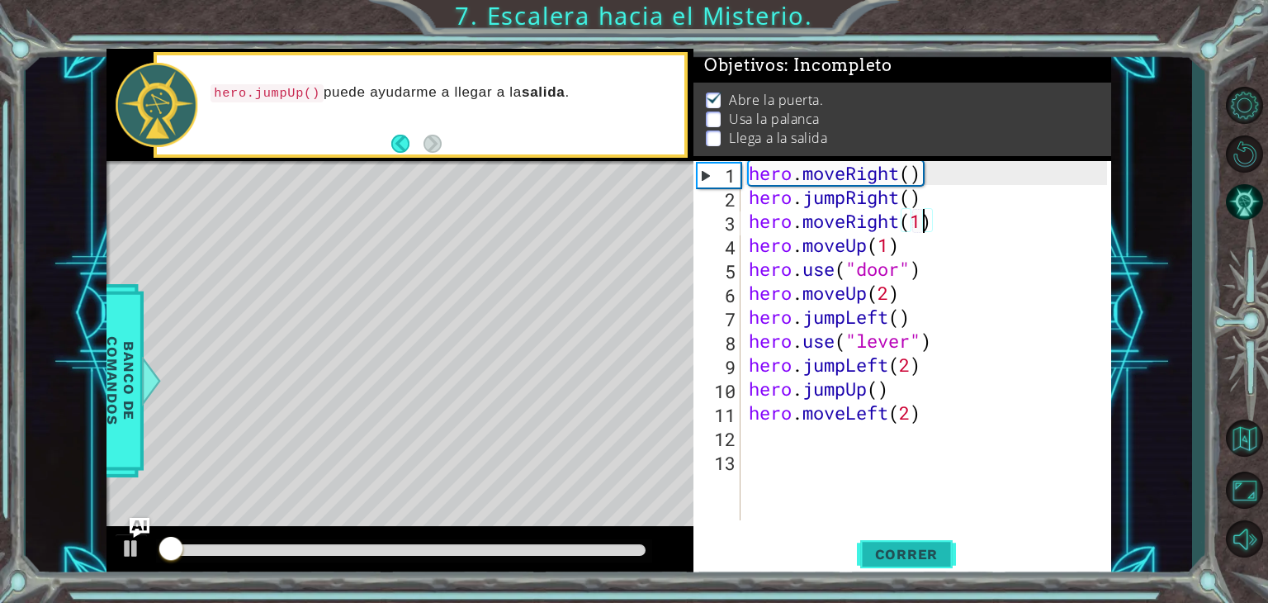
scroll to position [7, 0]
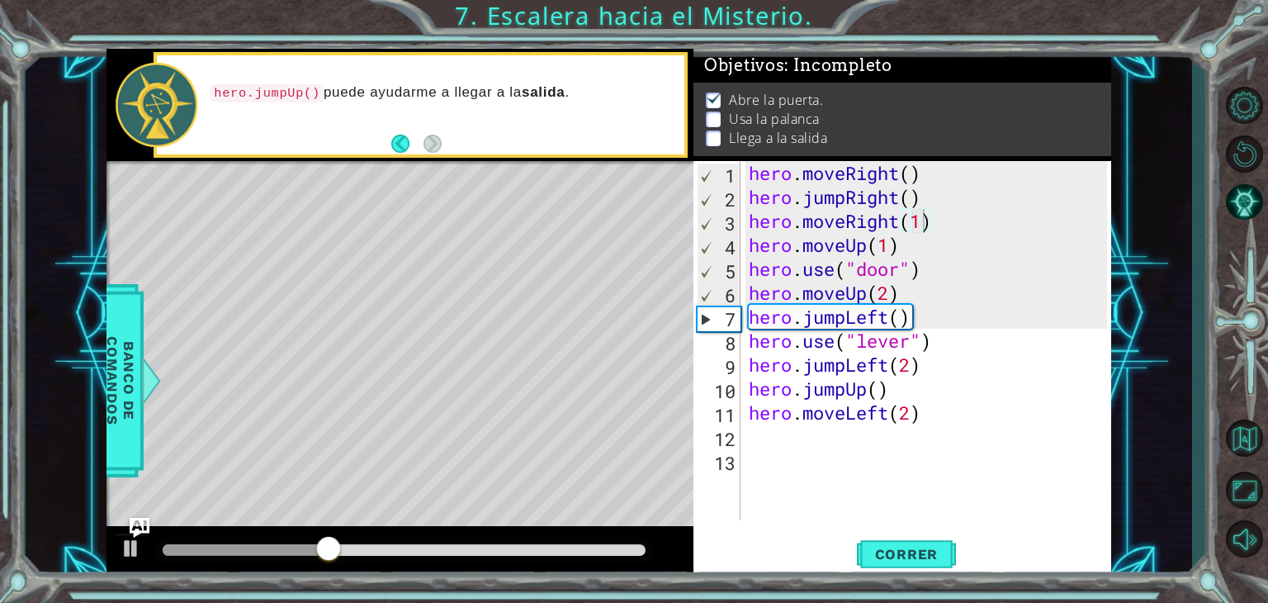
drag, startPoint x: 904, startPoint y: 549, endPoint x: 878, endPoint y: 488, distance: 66.2
click at [899, 511] on div "hero.moveRight(1) 1 2 3 4 5 6 7 8 9 10 11 12 13 hero . moveRight ( ) hero . jum…" at bounding box center [902, 369] width 418 height 417
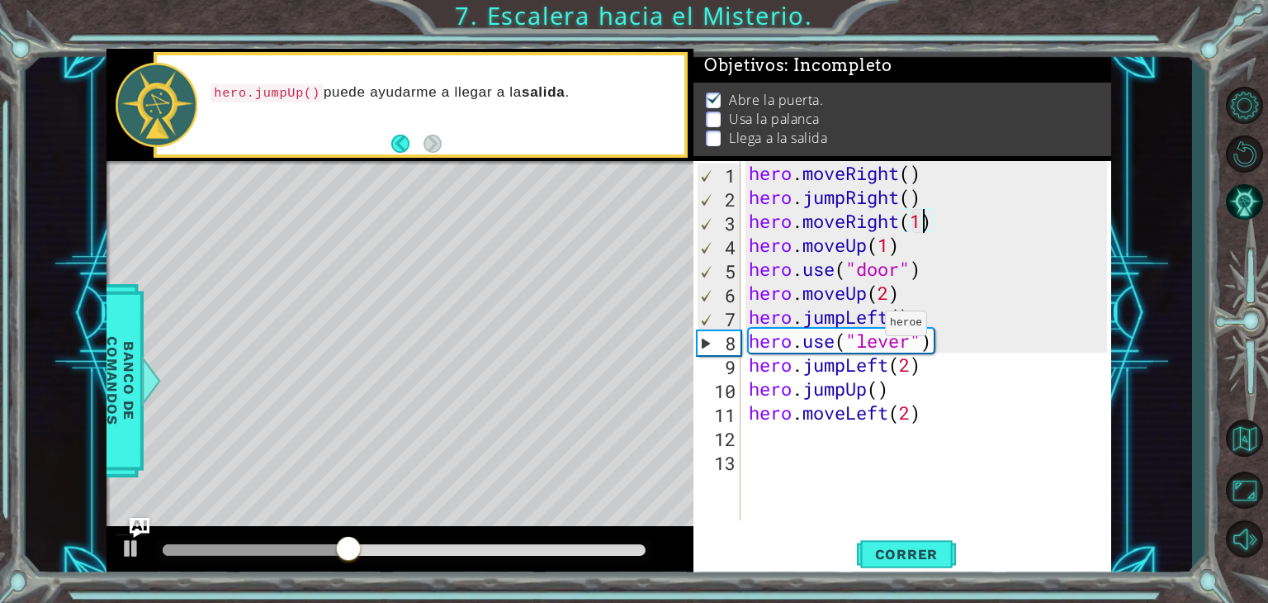
click at [870, 327] on div "hero . moveRight ( ) hero . jumpRight ( ) hero . moveRight ( 1 ) hero . moveUp …" at bounding box center [930, 364] width 371 height 407
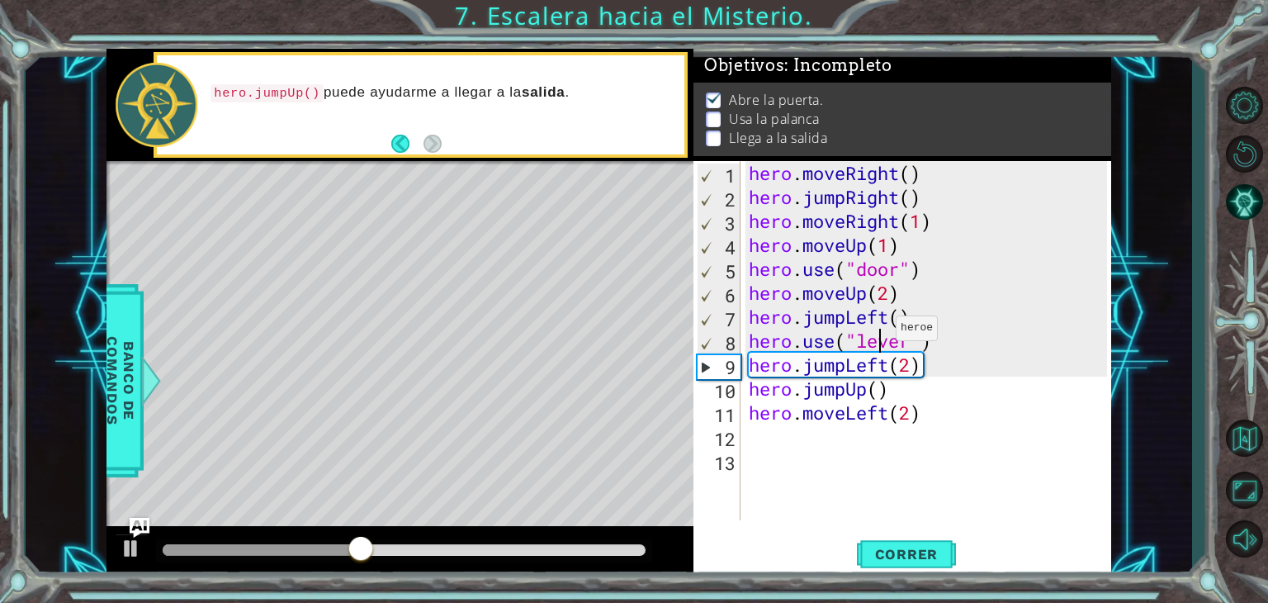
click at [882, 332] on div "hero . moveRight ( ) hero . jumpRight ( ) hero . moveRight ( 1 ) hero . moveUp …" at bounding box center [930, 364] width 371 height 407
click at [891, 314] on div "hero . moveRight ( ) hero . jumpRight ( ) hero . moveRight ( 1 ) hero . moveUp …" at bounding box center [930, 364] width 371 height 407
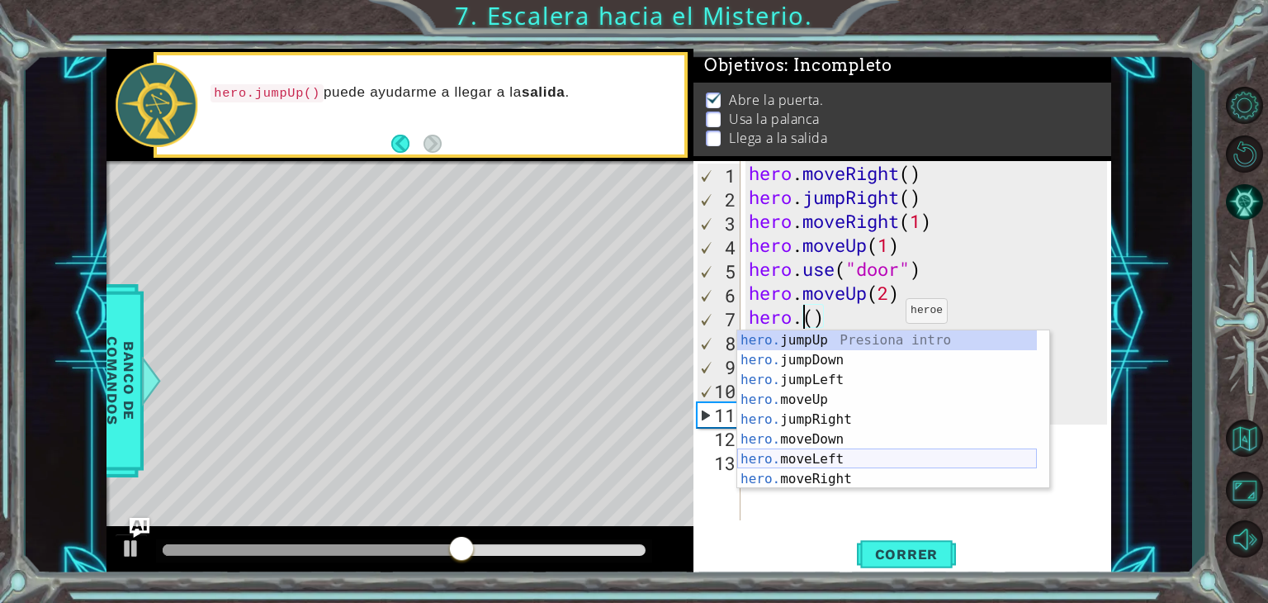
click at [839, 457] on div "hero. jumpUp Presiona intro hero. jumpDown Presiona intro hero. jumpLeft Presio…" at bounding box center [887, 429] width 300 height 198
type textarea "hero.moveLeft(1)"
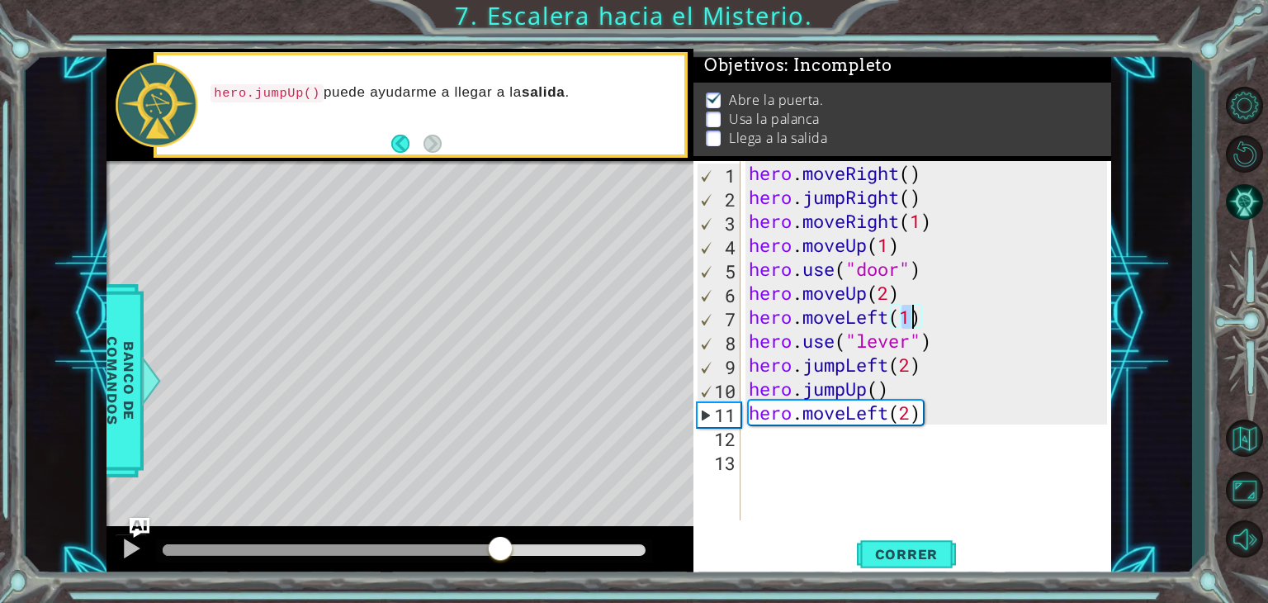
drag, startPoint x: 499, startPoint y: 537, endPoint x: 360, endPoint y: 540, distance: 139.5
click at [485, 540] on div at bounding box center [500, 550] width 30 height 30
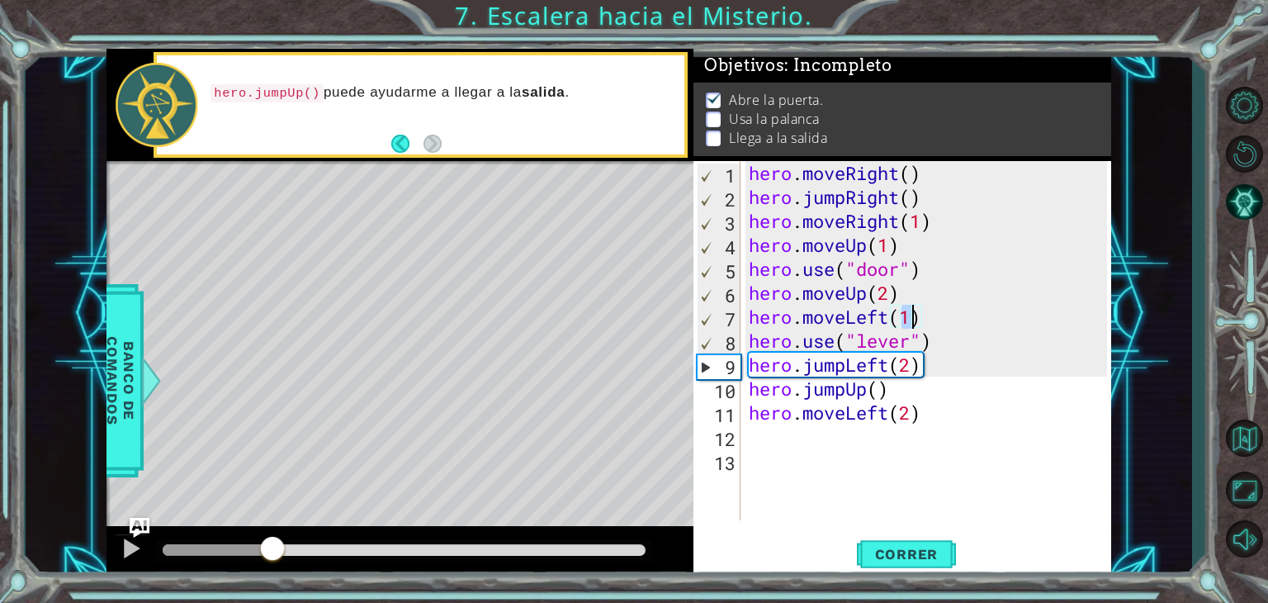
drag, startPoint x: 362, startPoint y: 545, endPoint x: 271, endPoint y: 563, distance: 92.6
click at [271, 563] on div at bounding box center [273, 550] width 30 height 30
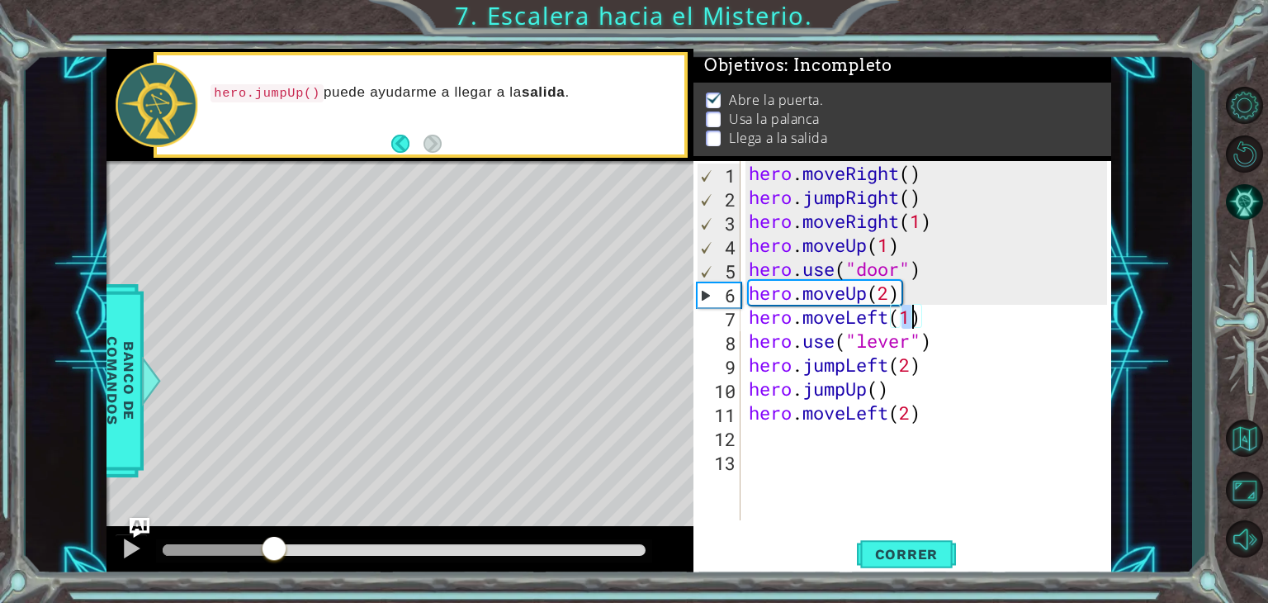
drag, startPoint x: 310, startPoint y: 546, endPoint x: 274, endPoint y: 546, distance: 36.3
click at [274, 546] on div at bounding box center [274, 550] width 30 height 30
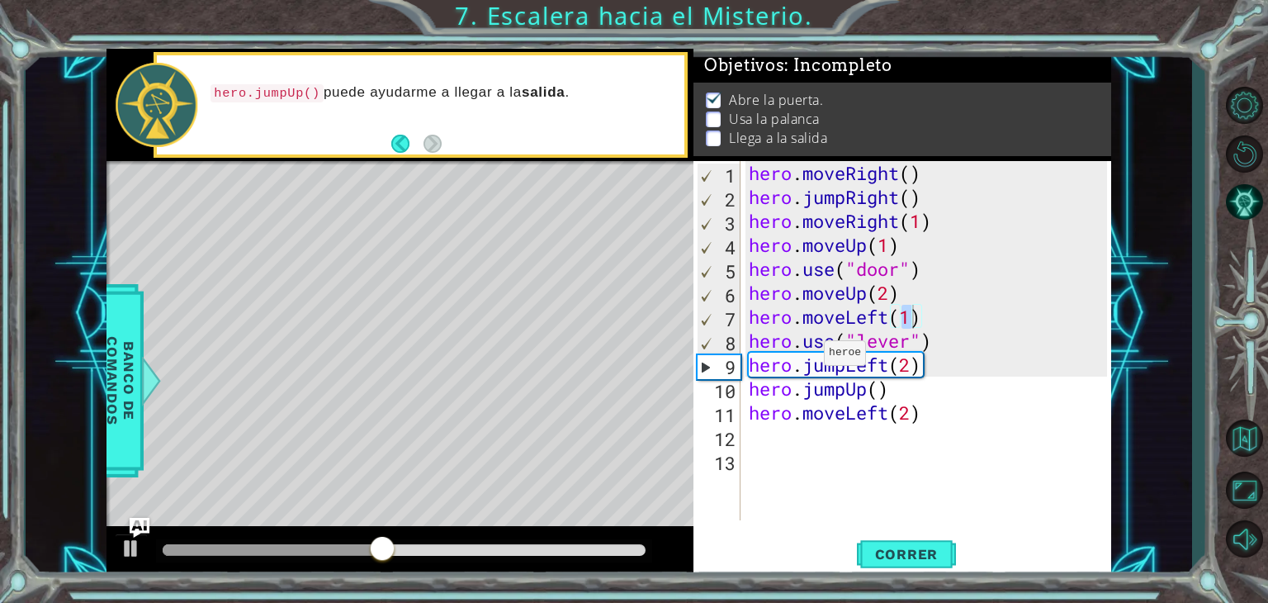
drag, startPoint x: 305, startPoint y: 556, endPoint x: 63, endPoint y: 556, distance: 242.7
click at [63, 556] on div "1 ההההההההההההההההההההההההההההההההההההההההההההההההההההההההההההההההההההההההההההה…" at bounding box center [609, 313] width 1166 height 530
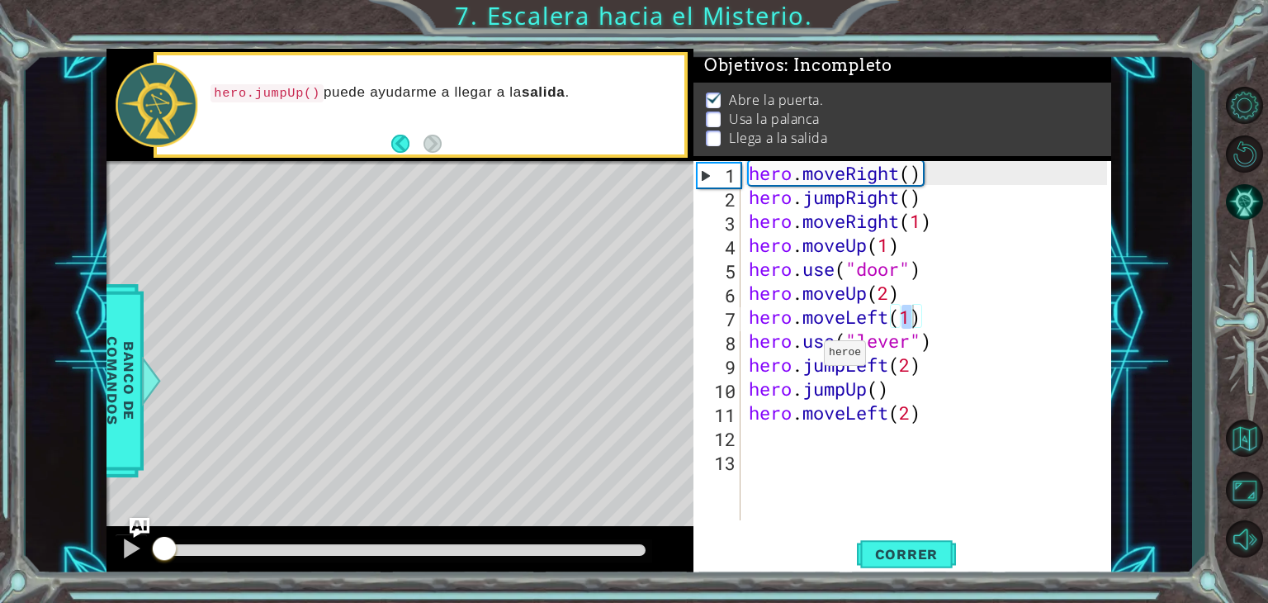
drag, startPoint x: 403, startPoint y: 544, endPoint x: 0, endPoint y: 552, distance: 402.9
click at [0, 552] on div "1 ההההההההההההההההההההההההההההההההההההההההההההההההההההההההההההההההההההההההההההה…" at bounding box center [634, 301] width 1268 height 603
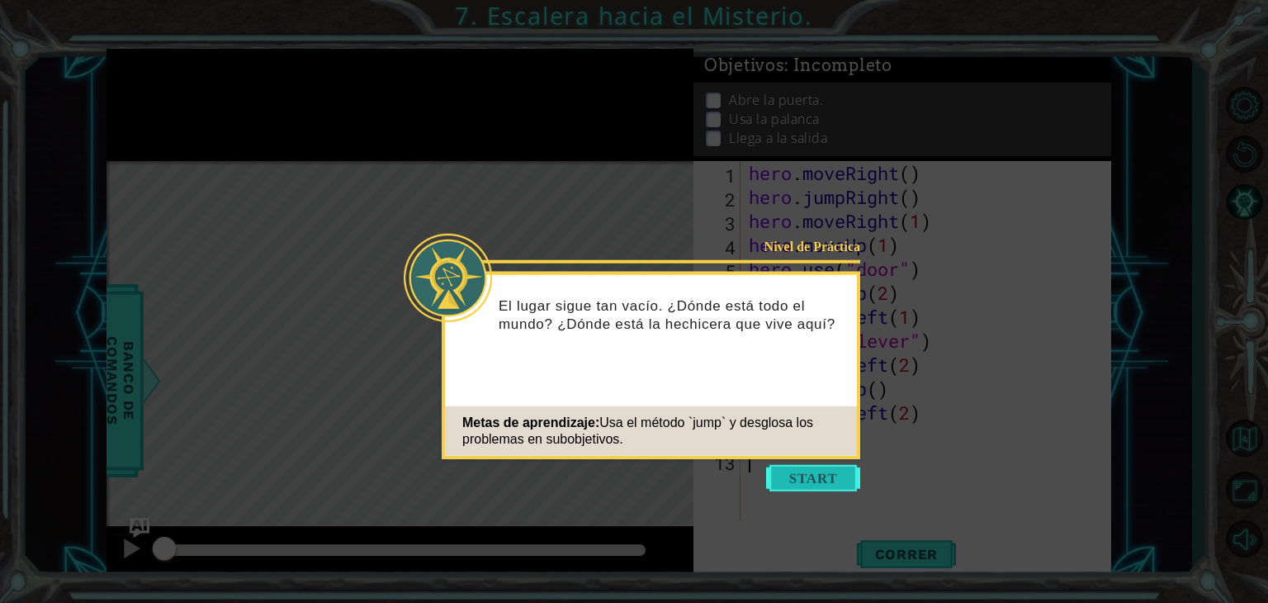
click at [796, 472] on button "Start" at bounding box center [813, 478] width 94 height 26
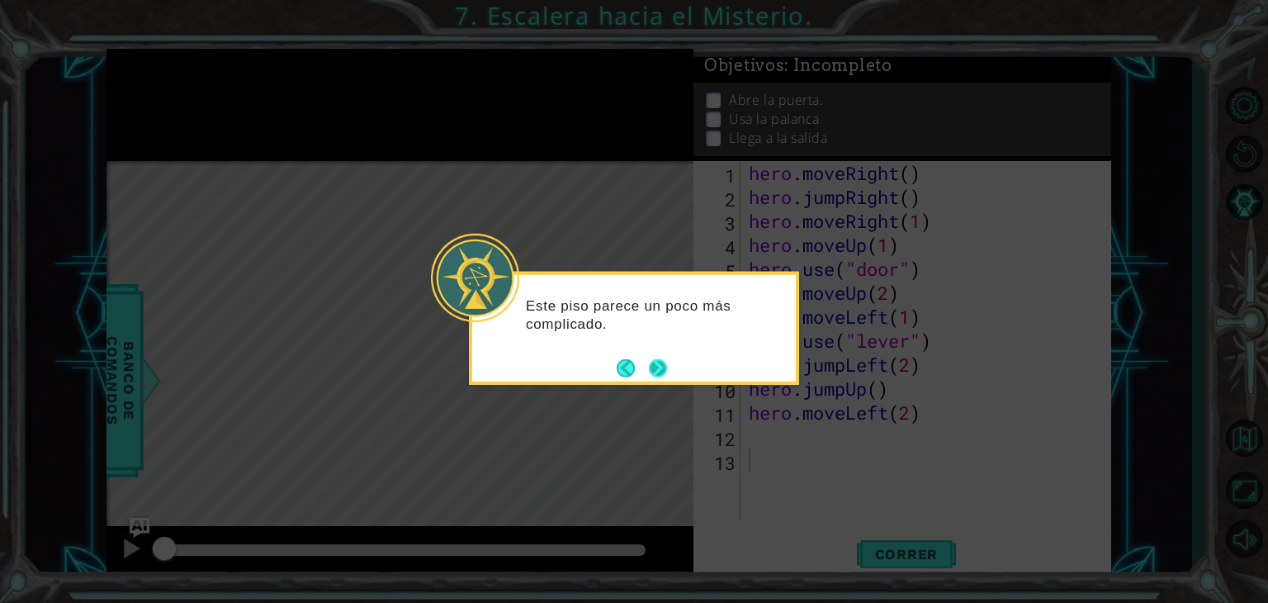
click at [665, 371] on button "Next" at bounding box center [658, 367] width 18 height 18
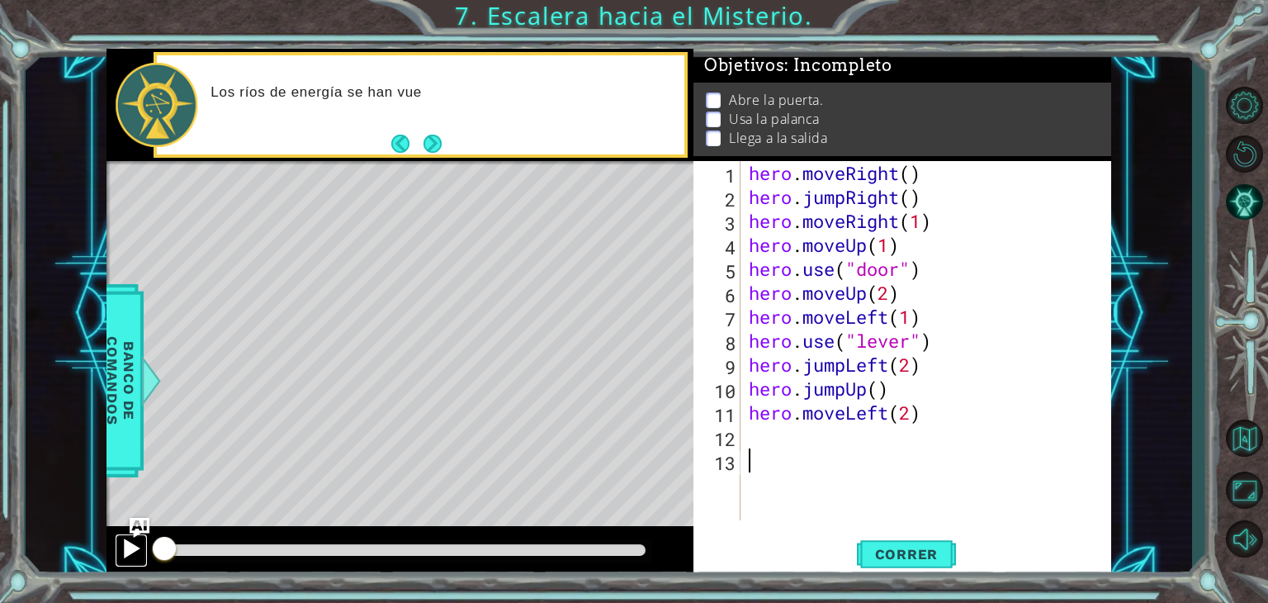
click at [127, 544] on div at bounding box center [131, 547] width 21 height 21
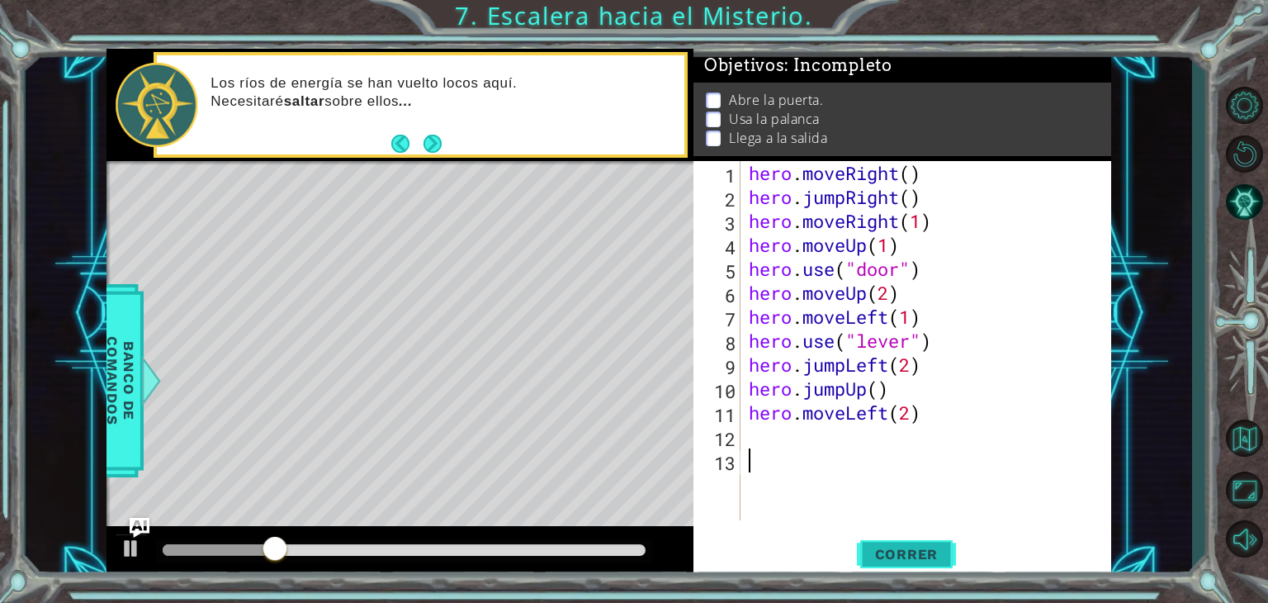
click at [910, 555] on span "Correr" at bounding box center [906, 554] width 97 height 17
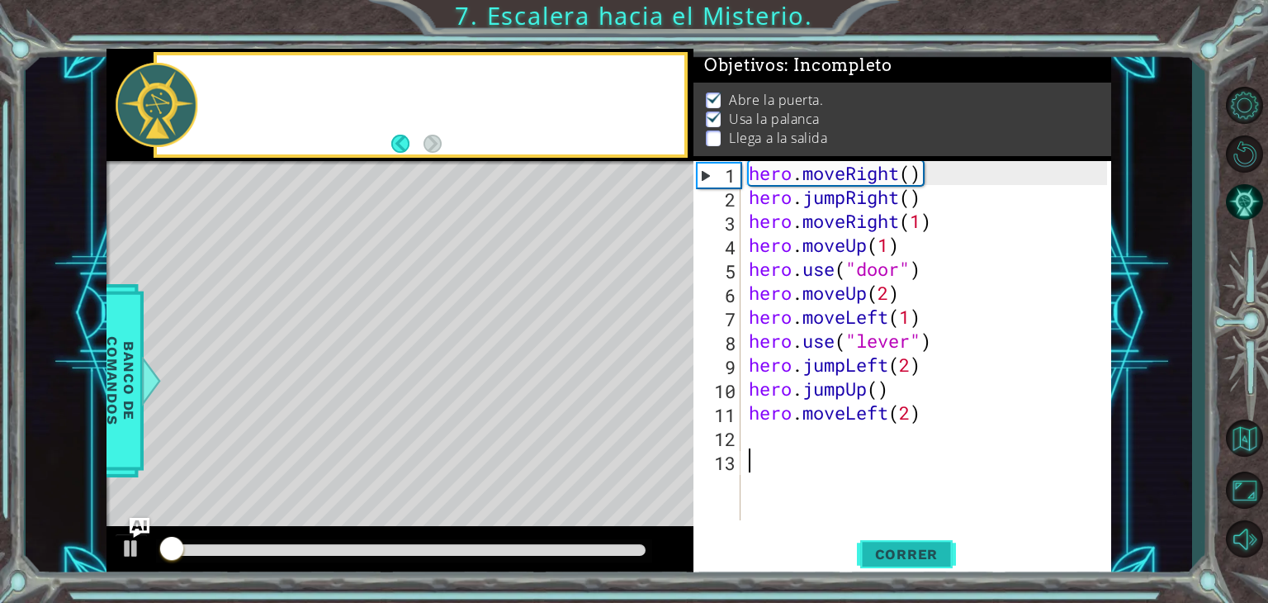
scroll to position [7, 0]
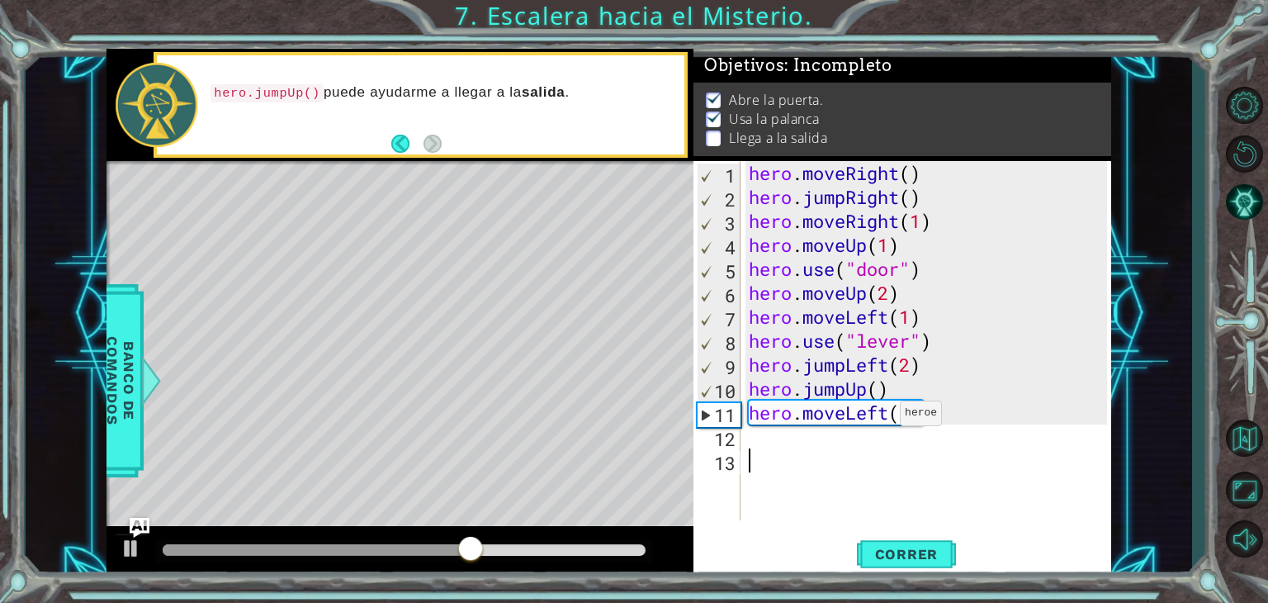
click at [886, 417] on div "hero . moveRight ( ) hero . jumpRight ( ) hero . moveRight ( 1 ) hero . moveUp …" at bounding box center [930, 364] width 370 height 407
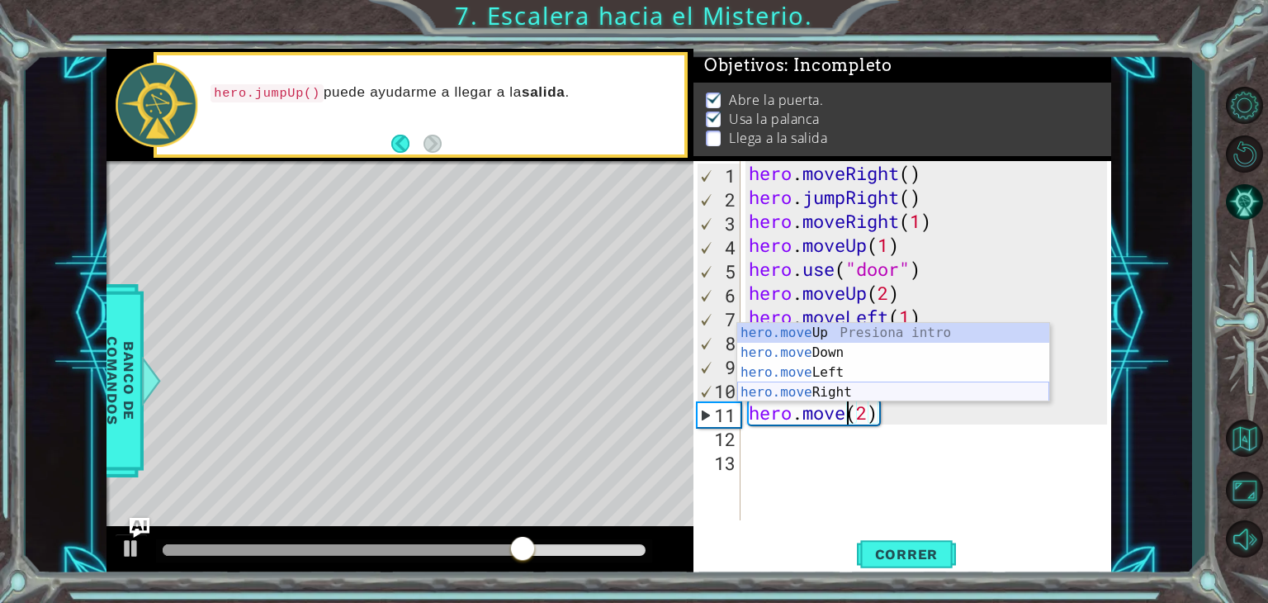
click at [840, 390] on div "hero.move Up Presiona intro hero.move Down Presiona intro hero.move Left Presio…" at bounding box center [893, 382] width 312 height 119
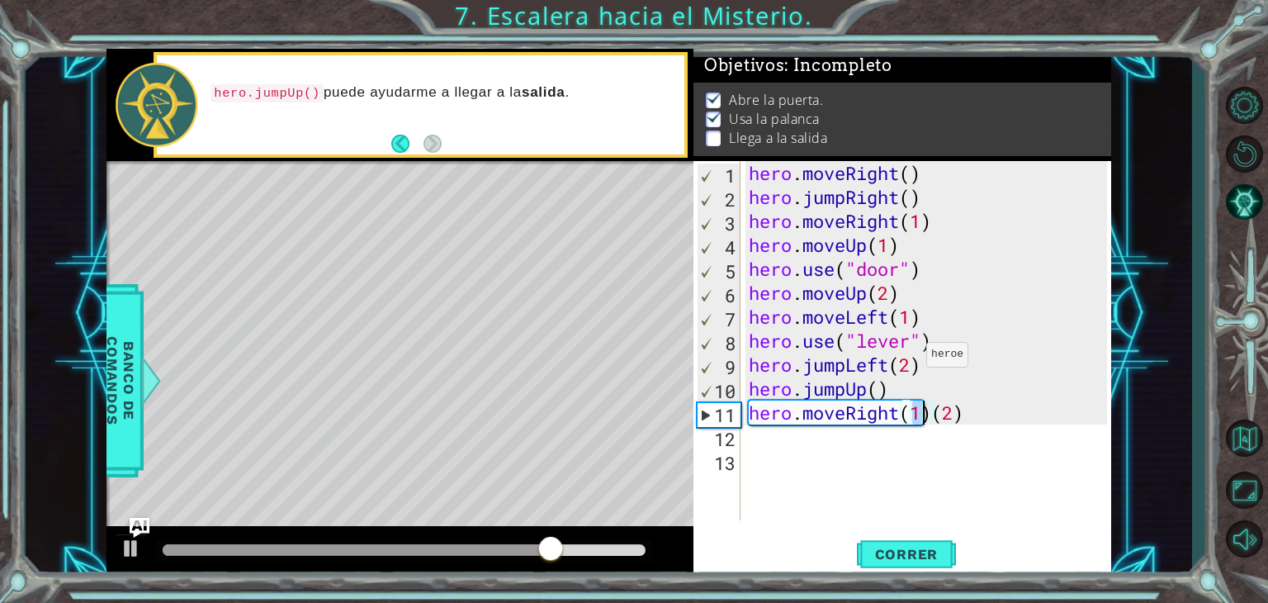
click at [911, 358] on div "hero . moveRight ( ) hero . jumpRight ( ) hero . moveRight ( 1 ) hero . moveUp …" at bounding box center [930, 364] width 370 height 407
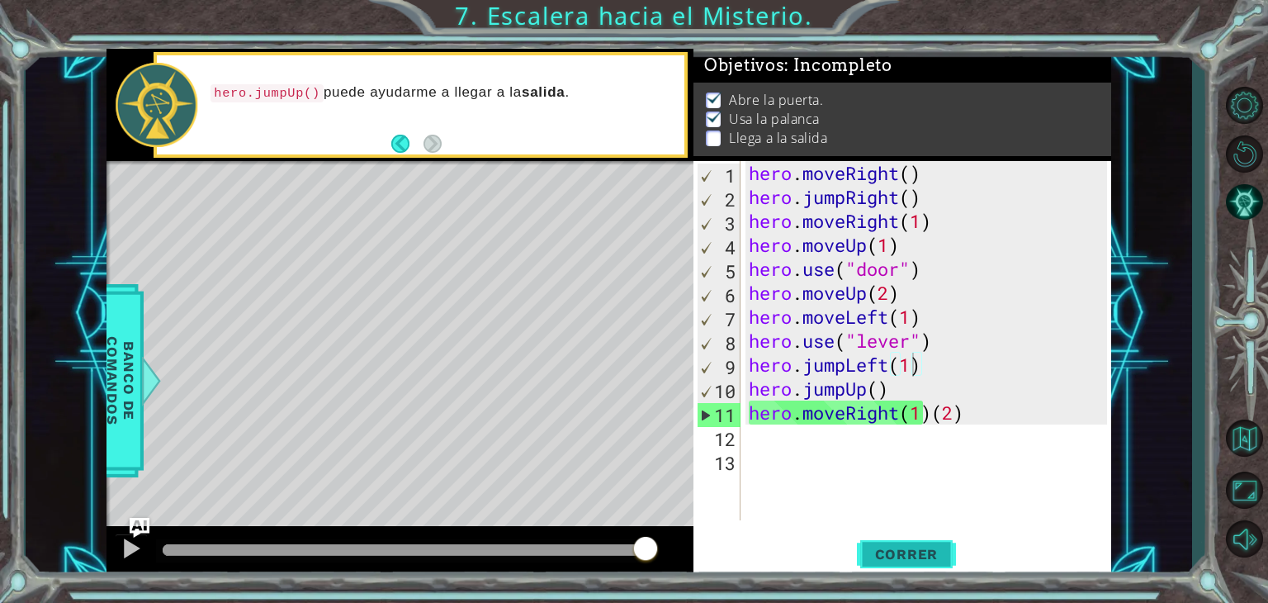
click at [916, 549] on span "Correr" at bounding box center [906, 554] width 97 height 17
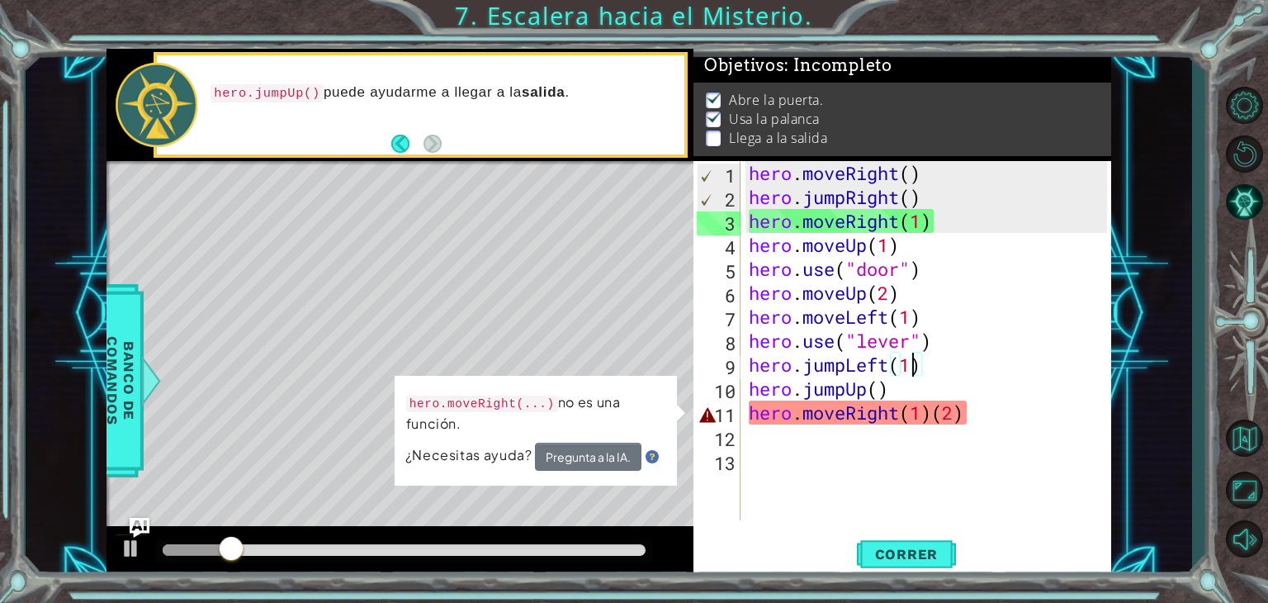
click at [986, 404] on div "hero . moveRight ( ) hero . jumpRight ( ) hero . moveRight ( 1 ) hero . moveUp …" at bounding box center [930, 364] width 370 height 407
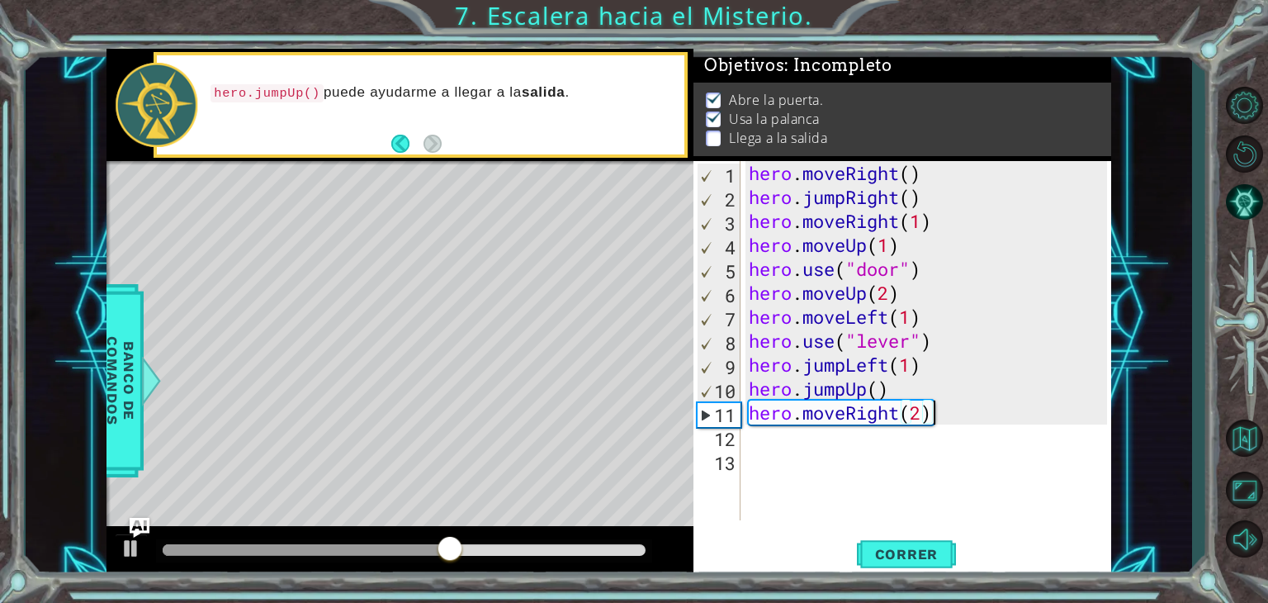
click at [934, 411] on div "hero . moveRight ( ) hero . jumpRight ( ) hero . moveRight ( 1 ) hero . moveUp …" at bounding box center [930, 364] width 370 height 407
click at [919, 420] on div "hero . moveRight ( ) hero . jumpRight ( ) hero . moveRight ( 1 ) hero . moveUp …" at bounding box center [930, 364] width 370 height 407
type textarea "hero.moveRight(2)"
click at [928, 559] on span "Correr" at bounding box center [906, 554] width 97 height 17
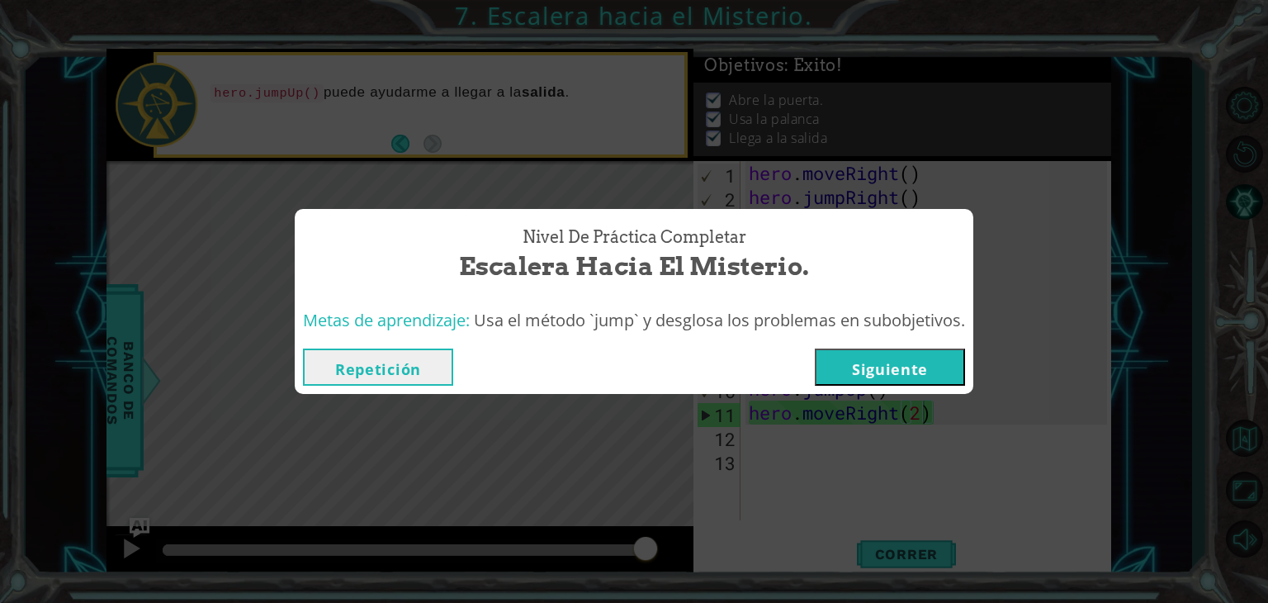
click at [901, 357] on button "Siguiente" at bounding box center [890, 366] width 150 height 37
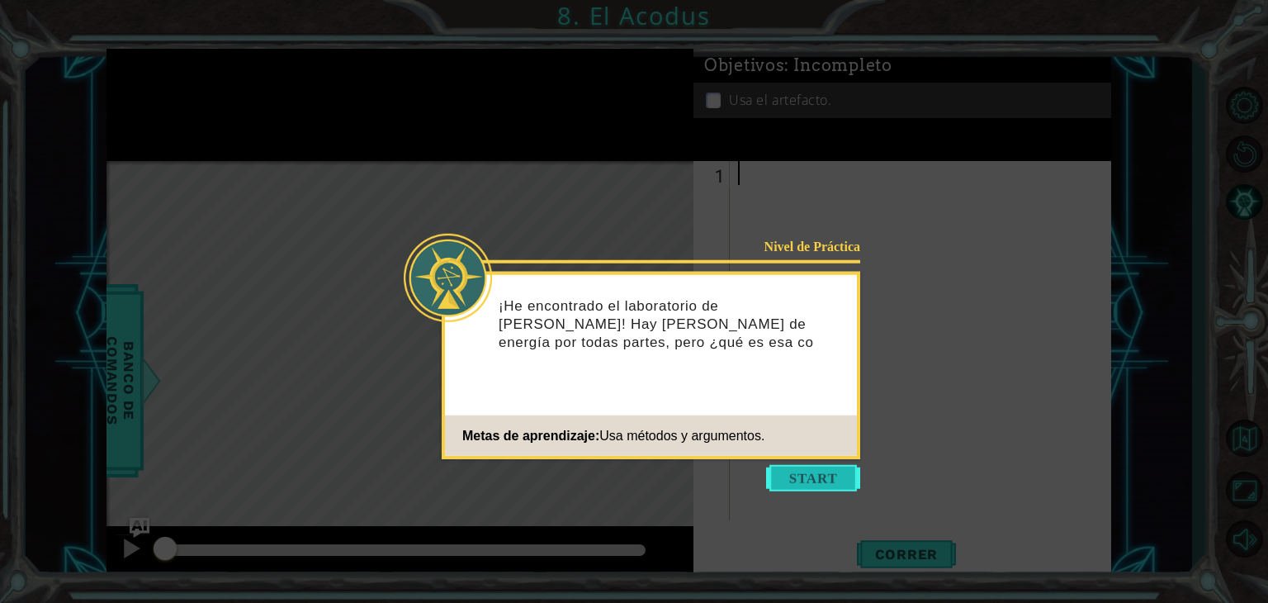
click at [806, 475] on button "Start" at bounding box center [813, 478] width 94 height 26
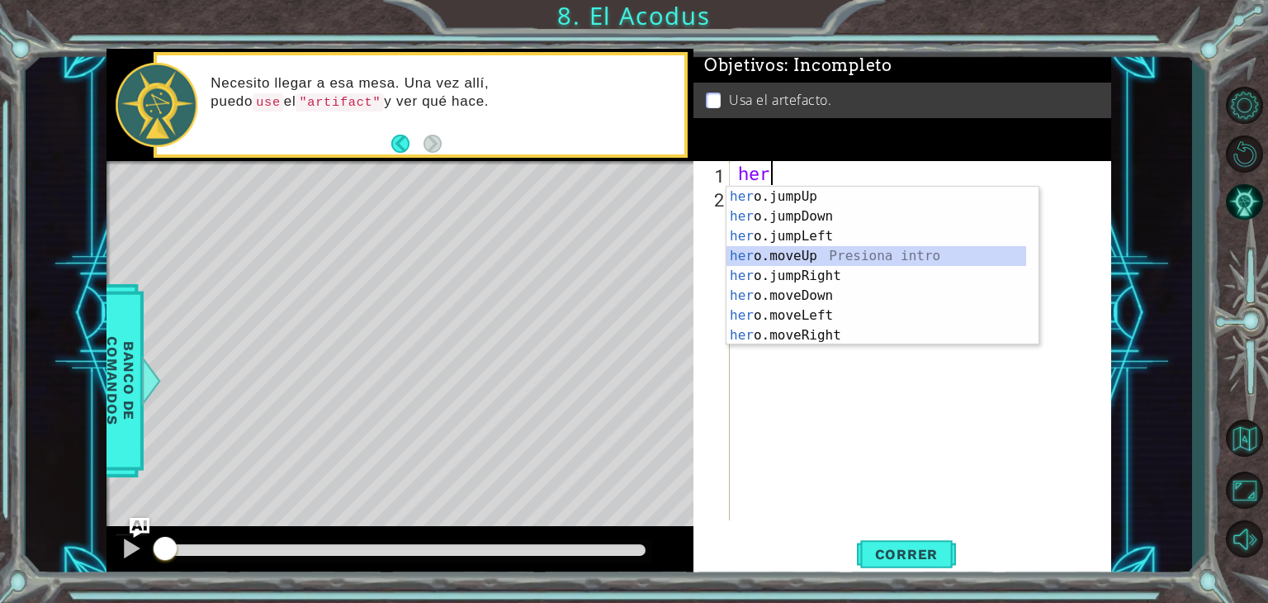
click at [825, 253] on div "her o.jumpUp Presiona intro her o.jumpDown Presiona intro her o.jumpLeft Presio…" at bounding box center [876, 286] width 300 height 198
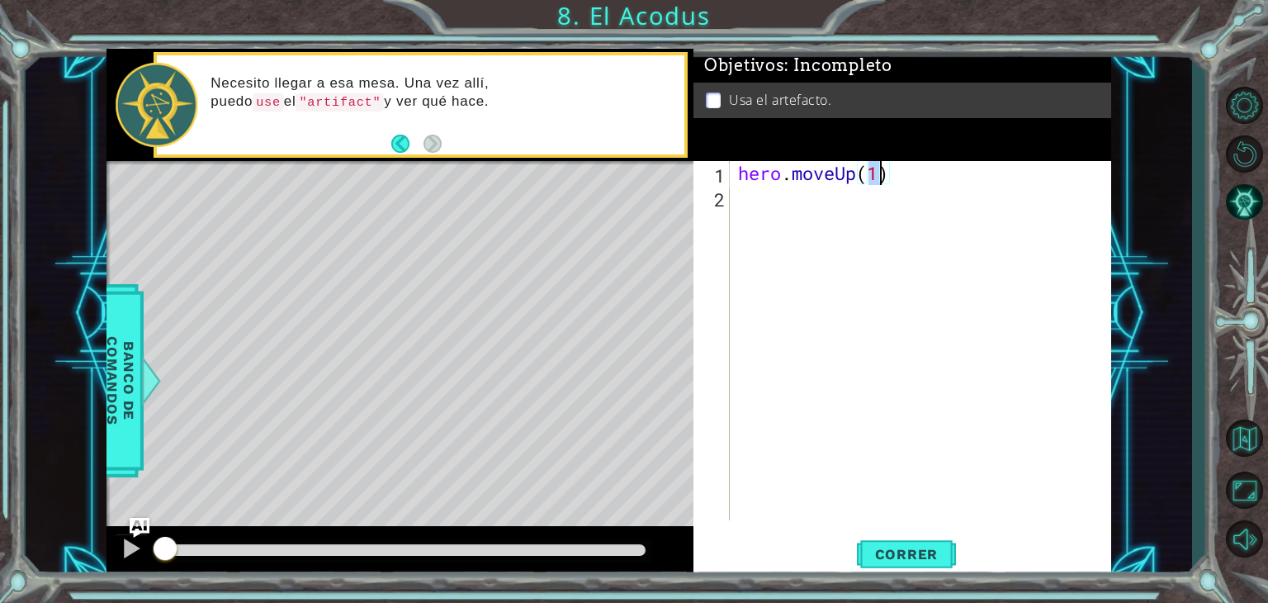
type textarea "hero.moveUp(2)"
click at [825, 210] on div "hero . moveUp ( 2 )" at bounding box center [925, 364] width 381 height 407
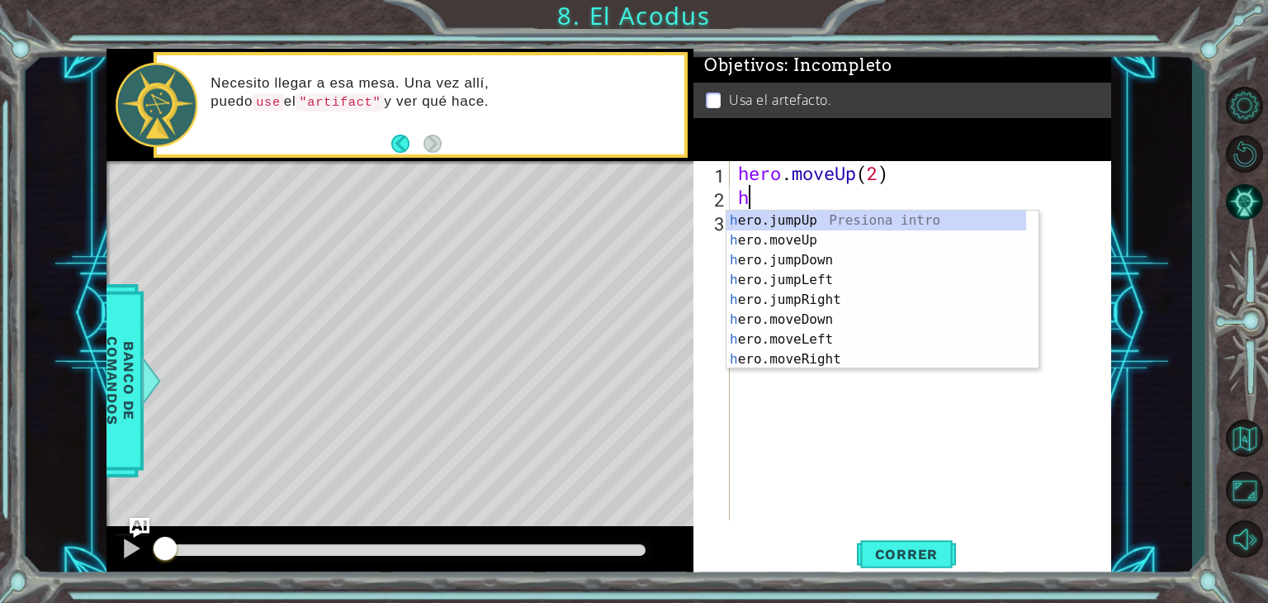
type textarea "he"
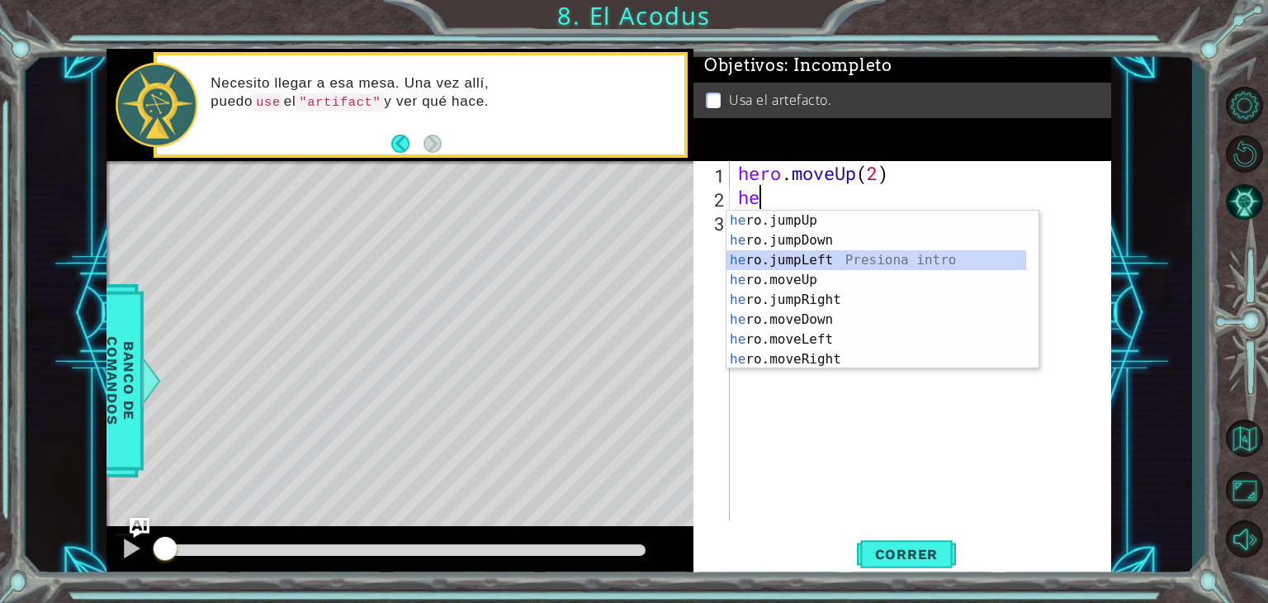
click at [848, 254] on div "he ro.jumpUp Presiona intro he ro.jumpDown Presiona intro he ro.jumpLeft Presio…" at bounding box center [876, 309] width 300 height 198
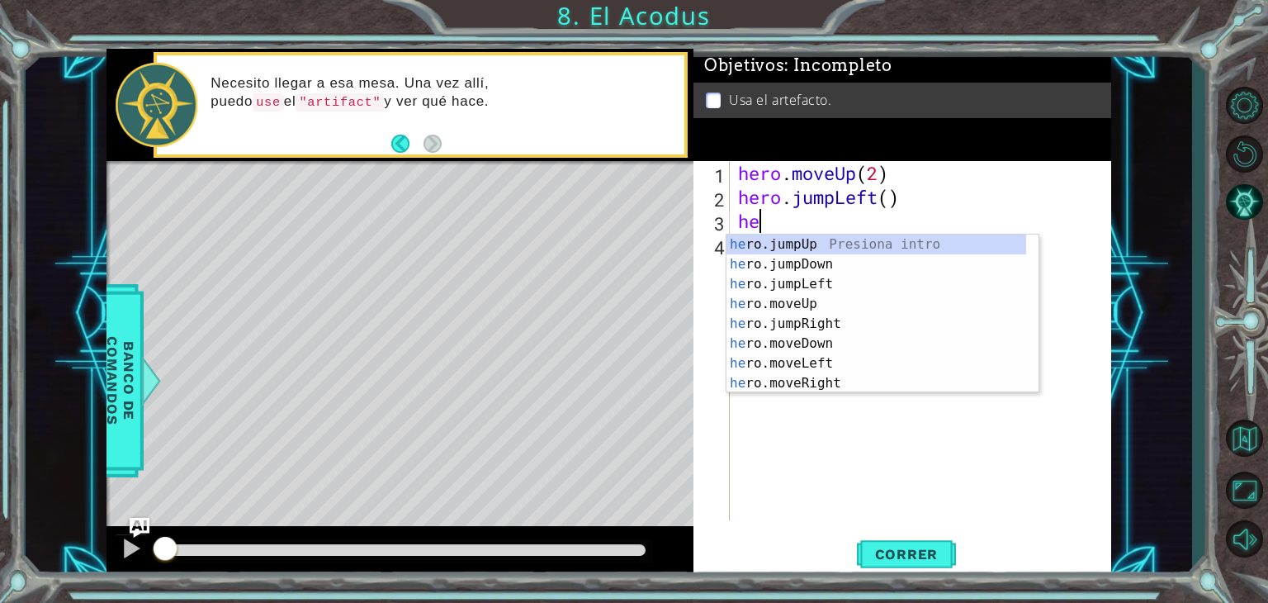
type textarea "her"
click at [789, 260] on div "her o.jumpUp Presiona intro her o.jumpDown Presiona intro her o.jumpLeft Presio…" at bounding box center [876, 333] width 300 height 198
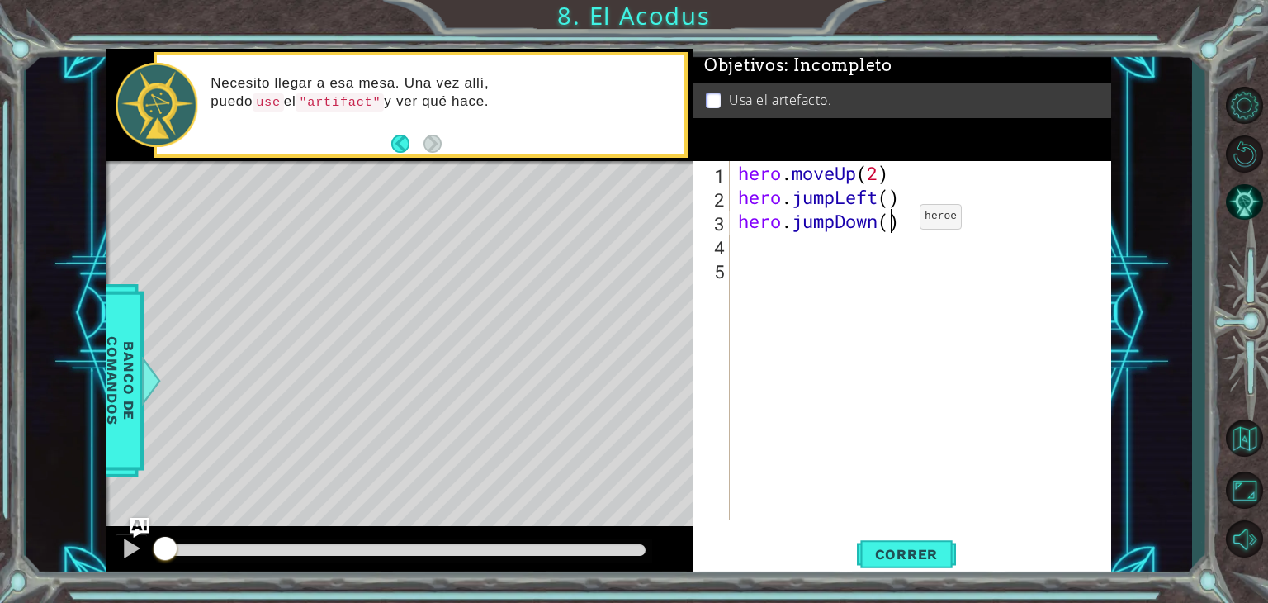
click at [895, 220] on div "hero . moveUp ( 2 ) hero . jumpLeft ( ) hero . jumpDown ( )" at bounding box center [925, 364] width 381 height 407
type textarea "hero.jumpDown(2)"
click at [794, 247] on div "hero . moveUp ( 2 ) hero . jumpLeft ( ) hero . jumpDown ( 2 )" at bounding box center [925, 364] width 381 height 407
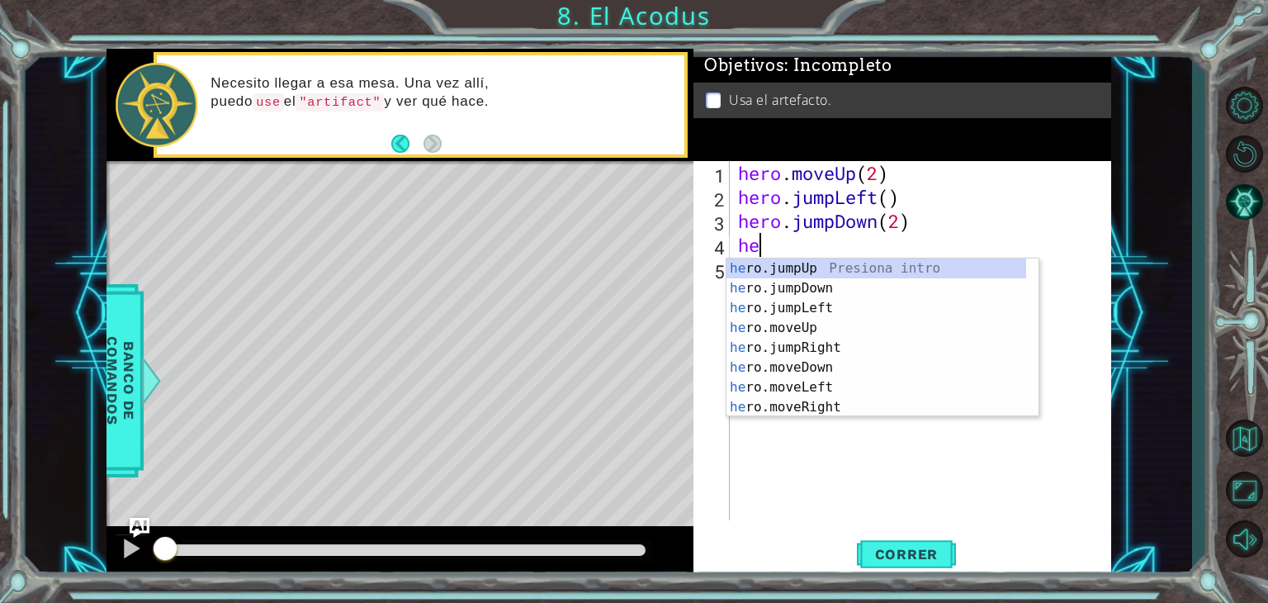
type textarea "her"
click at [808, 305] on div "her o.jumpUp Presiona intro her o.jumpDown Presiona intro her o.jumpLeft Presio…" at bounding box center [876, 357] width 300 height 198
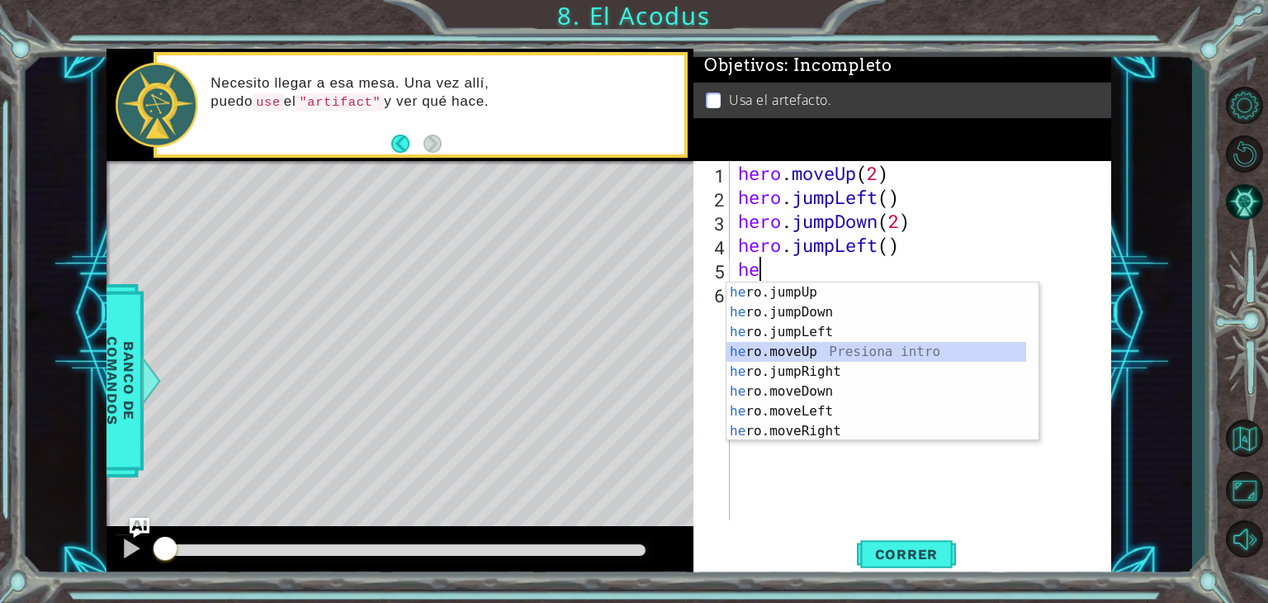
click at [801, 349] on div "he ro.jumpUp Presiona intro he ro.jumpDown Presiona intro he ro.jumpLeft Presio…" at bounding box center [876, 381] width 300 height 198
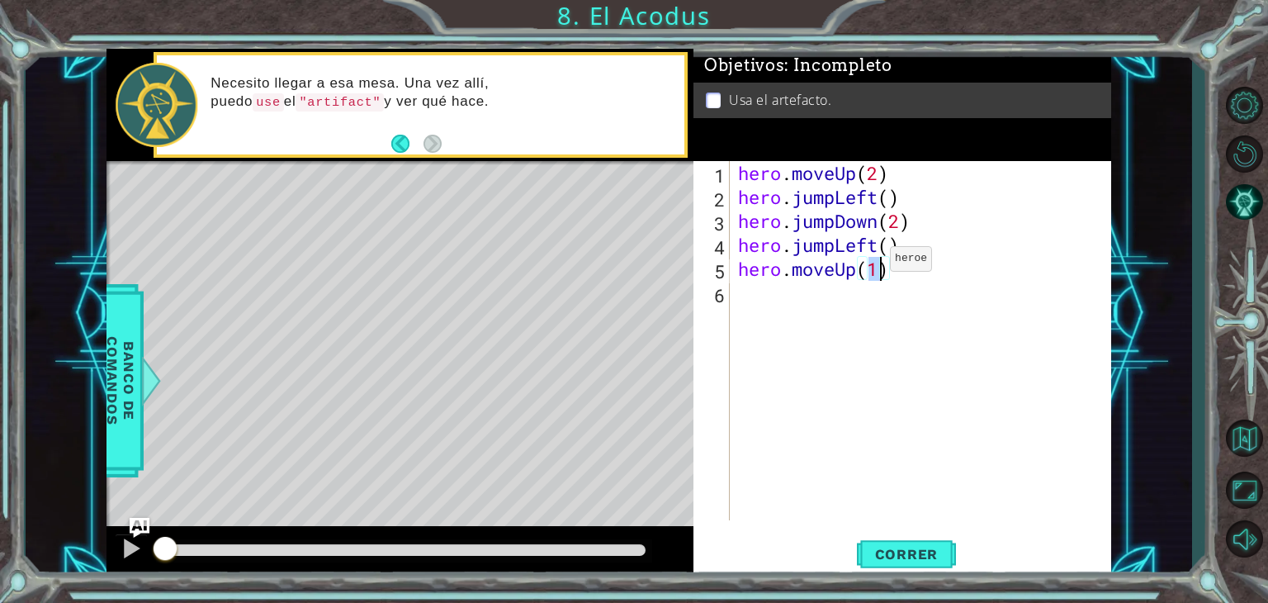
type textarea "hero.moveUp(2)"
click at [796, 308] on div "hero . moveUp ( 2 ) hero . jumpLeft ( ) hero . jumpDown ( 2 ) hero . jumpLeft (…" at bounding box center [925, 364] width 381 height 407
type textarea "g"
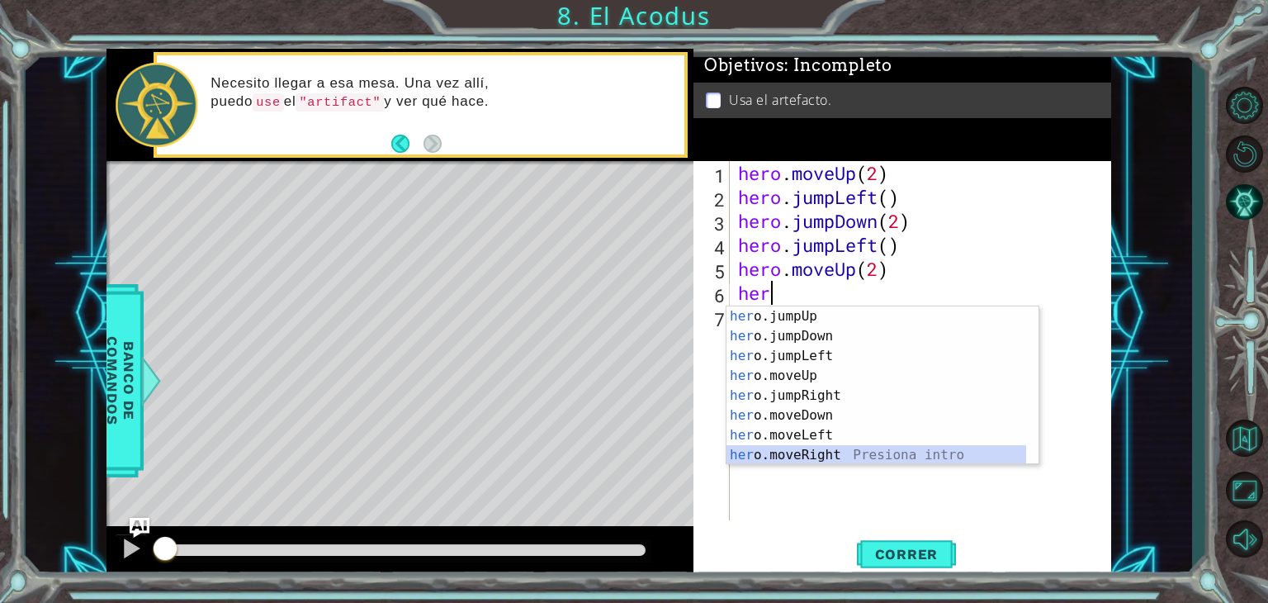
click at [819, 452] on div "her o.jumpUp Presiona intro her o.jumpDown Presiona intro her o.jumpLeft Presio…" at bounding box center [876, 405] width 300 height 198
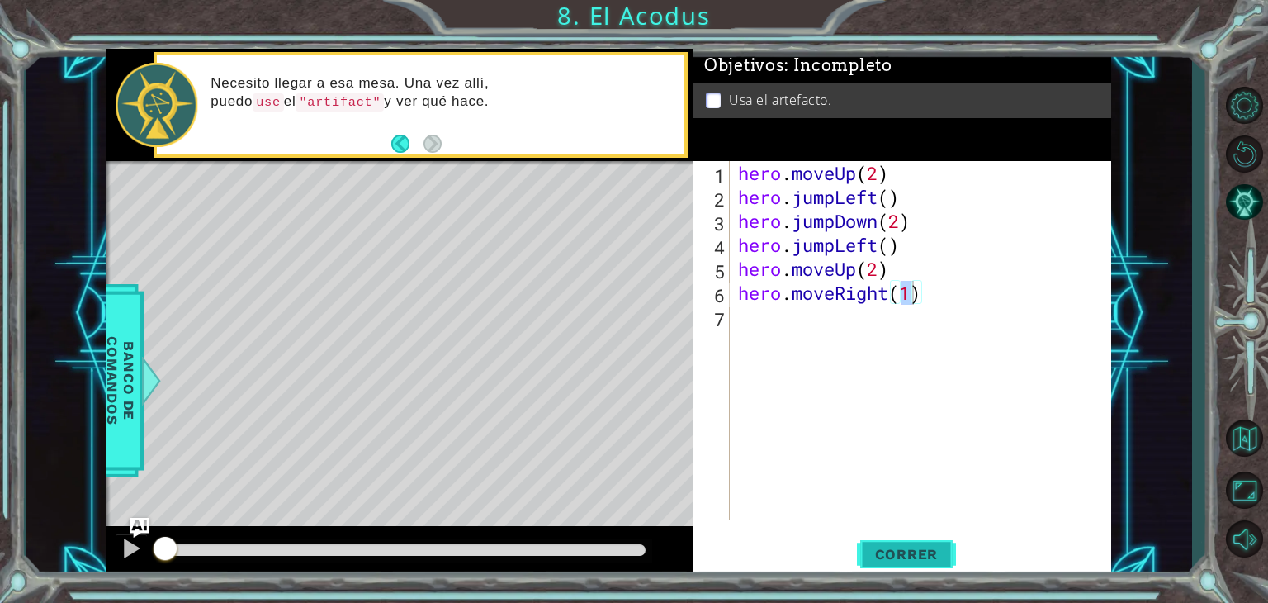
click at [902, 572] on button "Correr" at bounding box center [906, 554] width 99 height 42
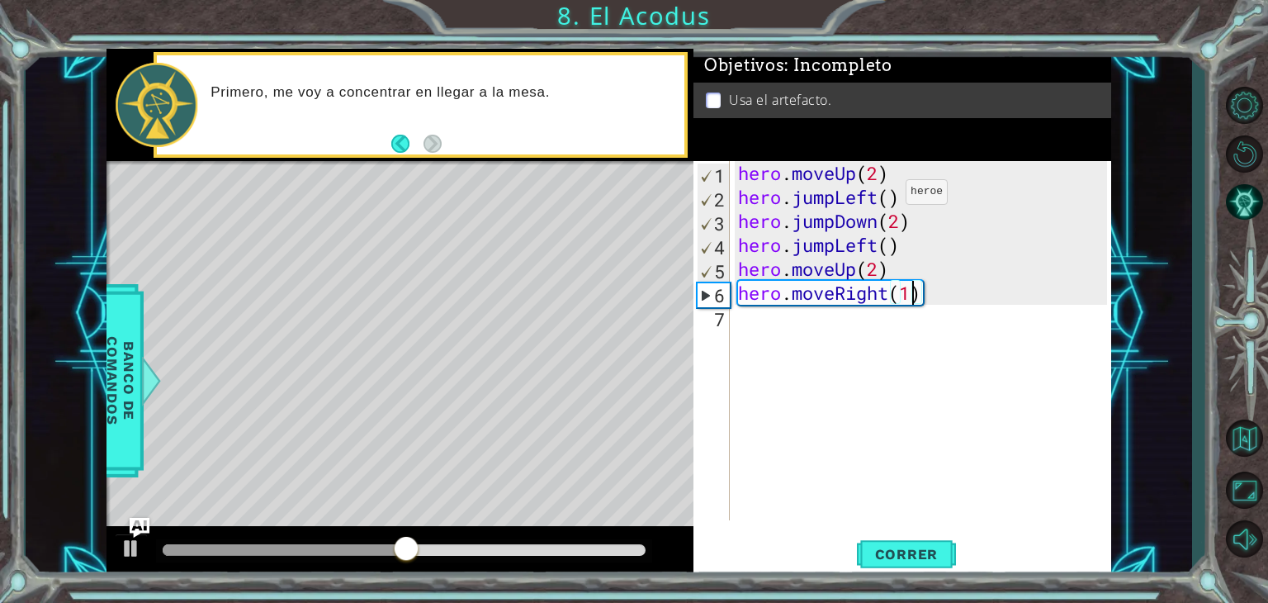
click at [881, 196] on div "hero . moveUp ( 2 ) hero . jumpLeft ( ) hero . jumpDown ( 2 ) hero . jumpLeft (…" at bounding box center [925, 364] width 381 height 407
click at [836, 209] on div "hero . moveUp ( 2 ) hero . jumpLeft ( ) hero . jumpDown ( 2 ) hero . jumpLeft (…" at bounding box center [925, 364] width 381 height 407
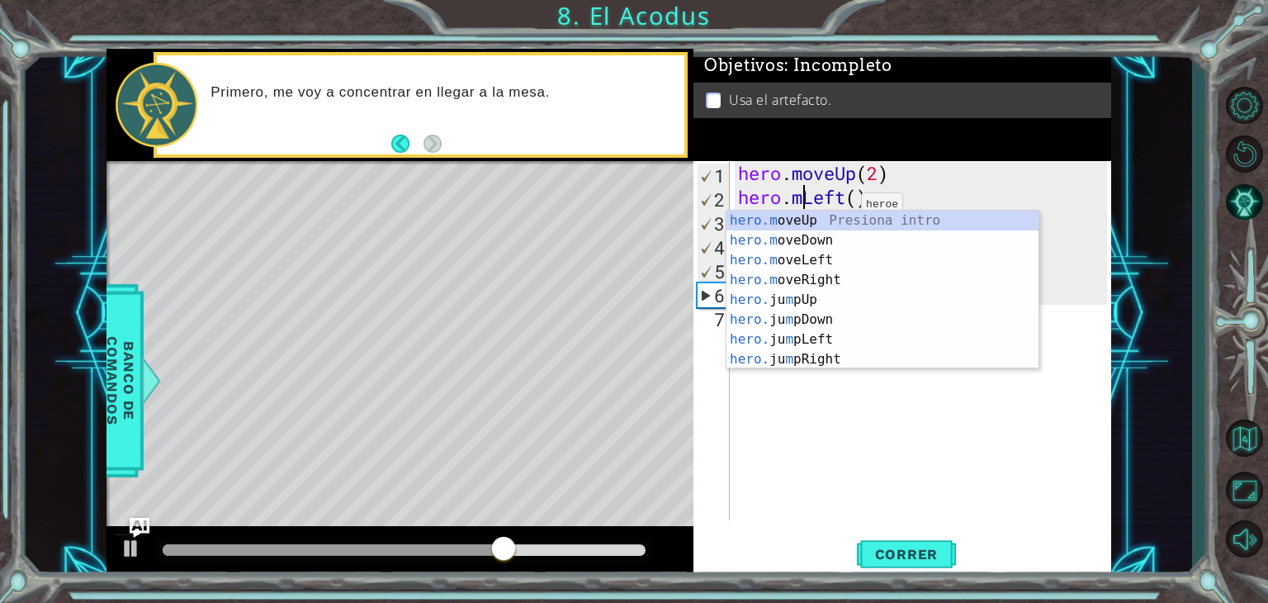
scroll to position [0, 3]
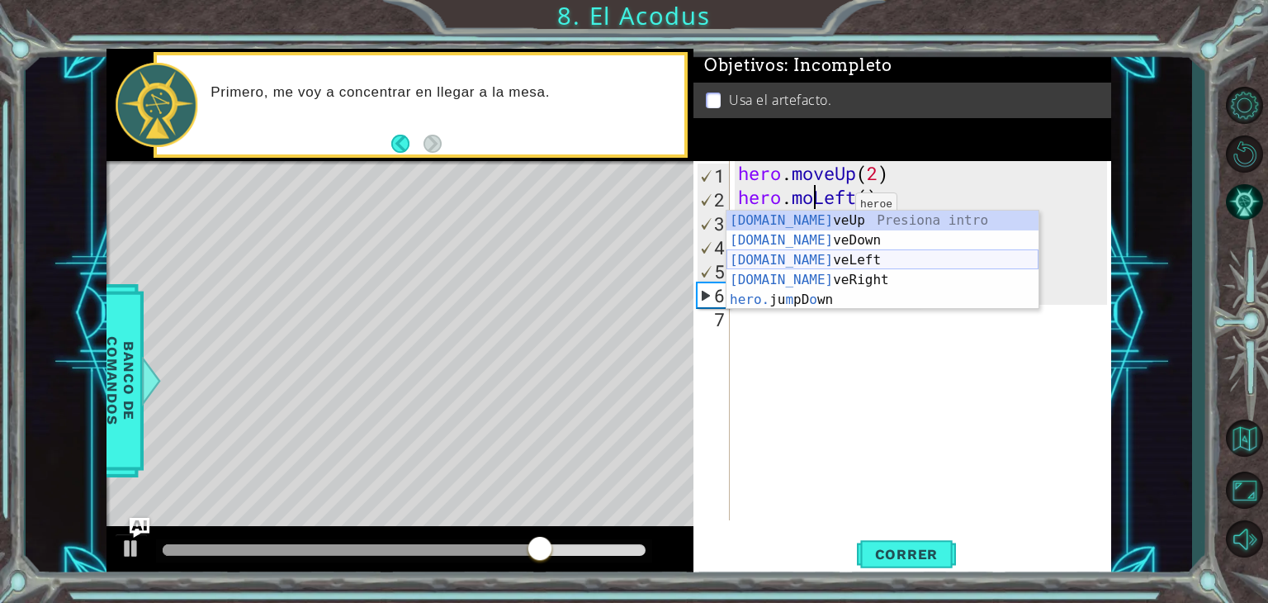
click at [796, 252] on div "[DOMAIN_NAME] veUp Presiona intro [DOMAIN_NAME] veDown Presiona intro [DOMAIN_N…" at bounding box center [882, 279] width 312 height 139
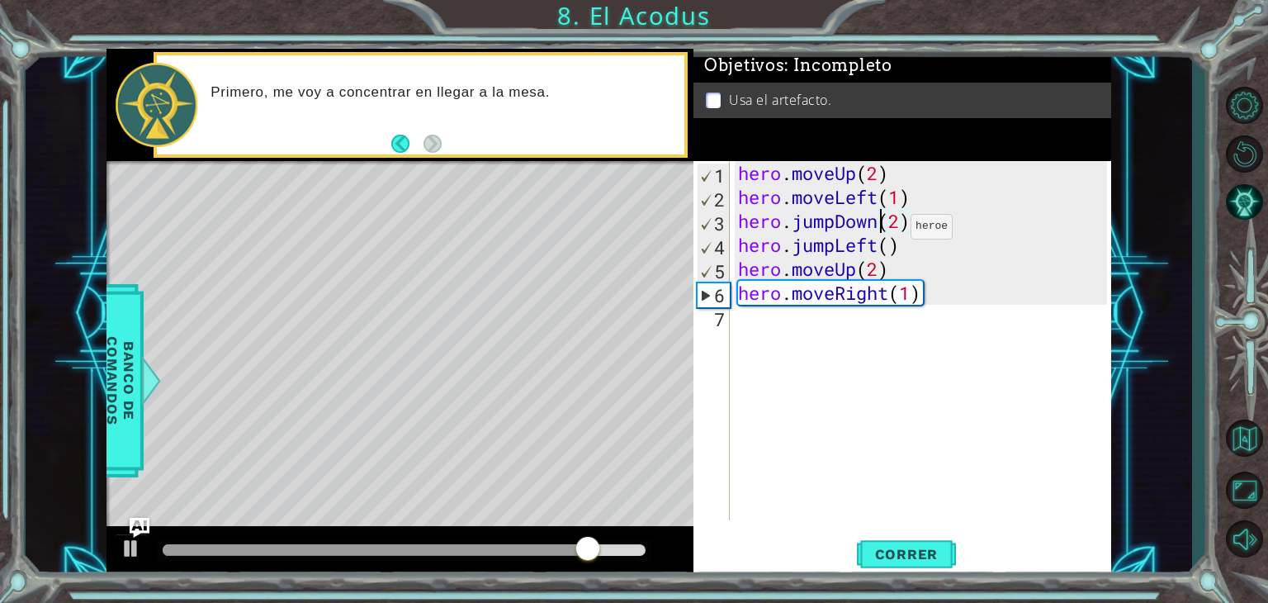
click at [885, 230] on div "hero . moveUp ( 2 ) hero . moveLeft ( 1 ) hero . jumpDown ( 2 ) hero . jumpLeft…" at bounding box center [925, 364] width 381 height 407
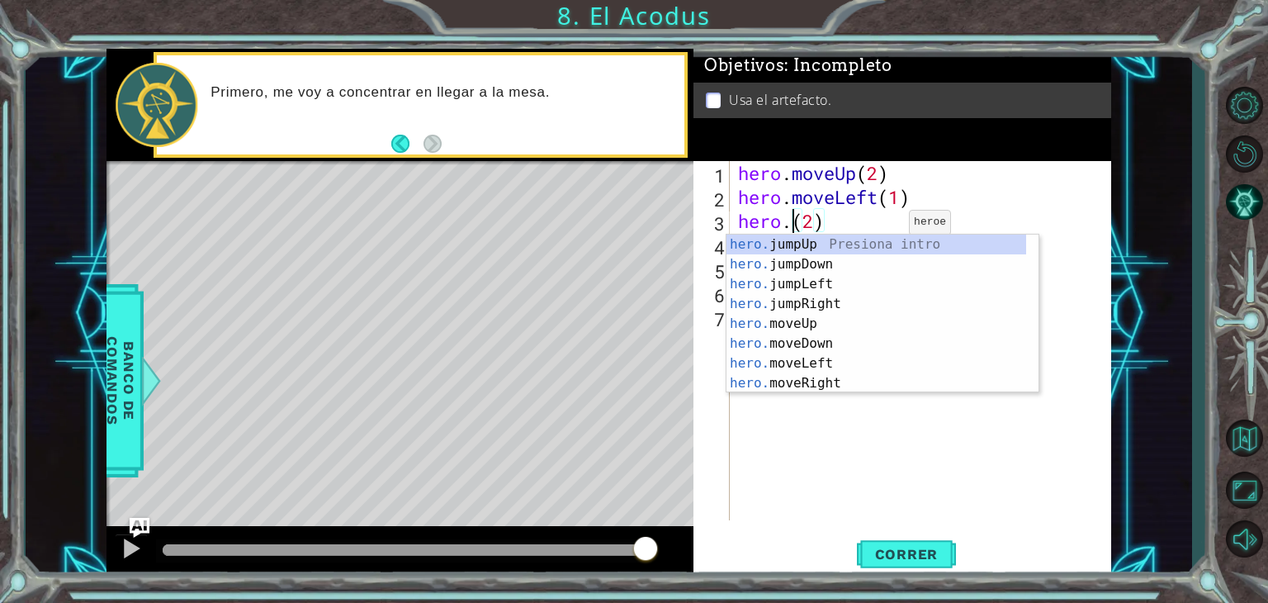
scroll to position [0, 2]
click at [859, 271] on div "hero.m oveUp Presiona intro hero.m oveDown Presiona intro hero.m oveLeft Presio…" at bounding box center [882, 333] width 312 height 198
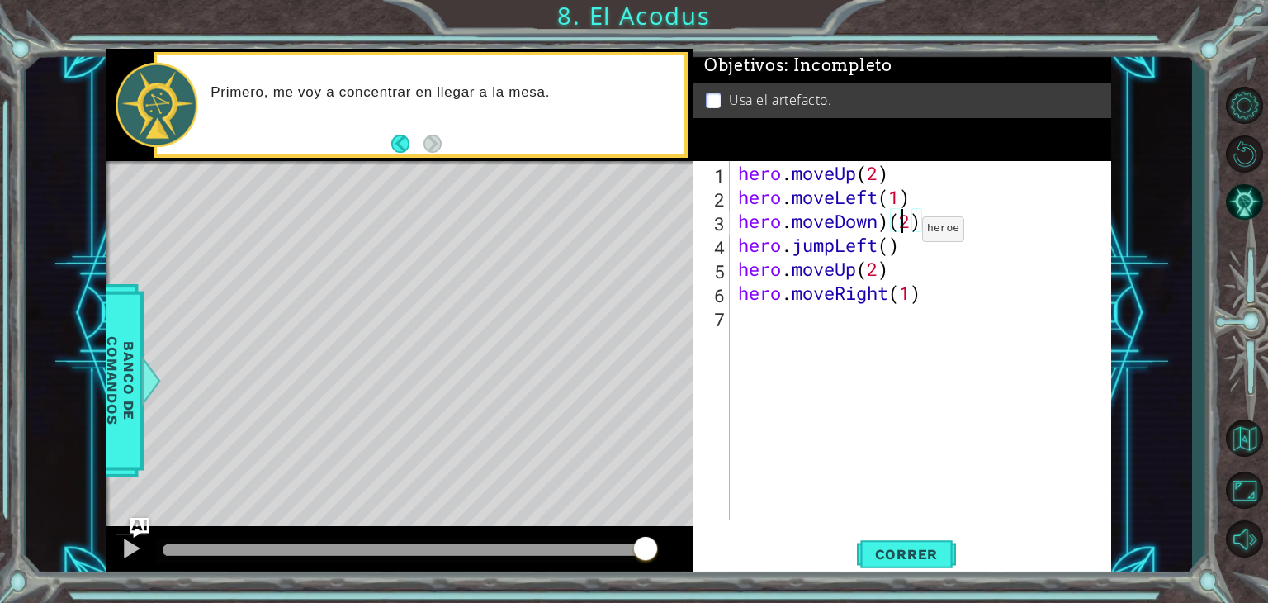
click at [897, 232] on div "hero . moveUp ( 2 ) hero . moveLeft ( 1 ) hero . moveDown ) ( 2 ) hero . jumpLe…" at bounding box center [925, 364] width 381 height 407
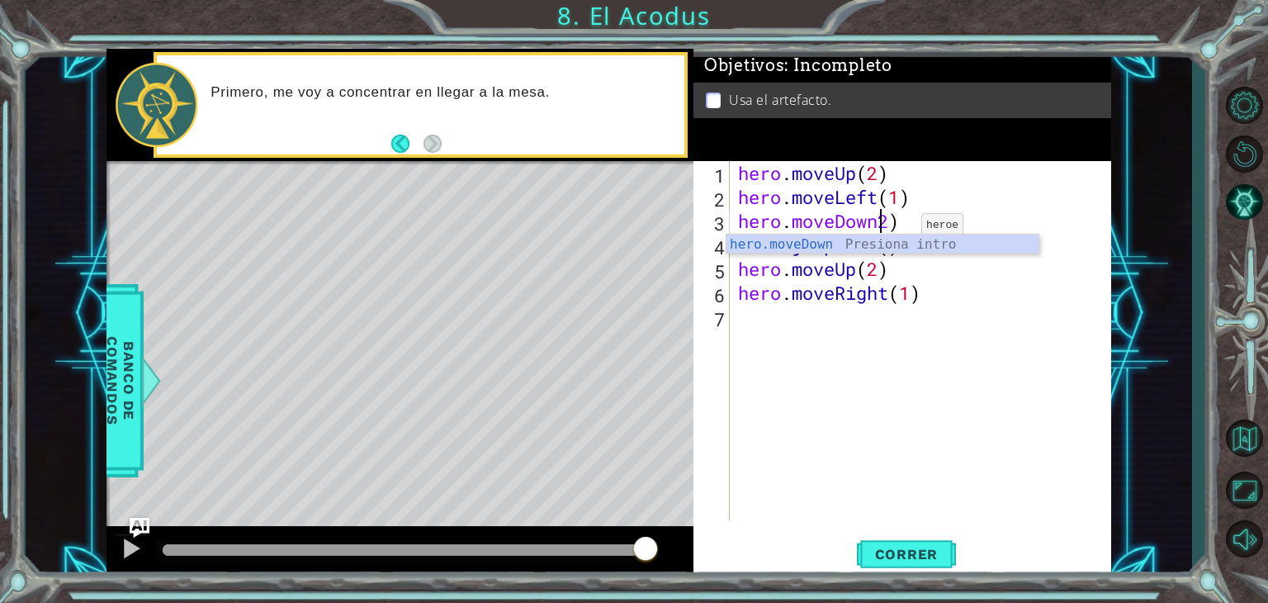
scroll to position [0, 7]
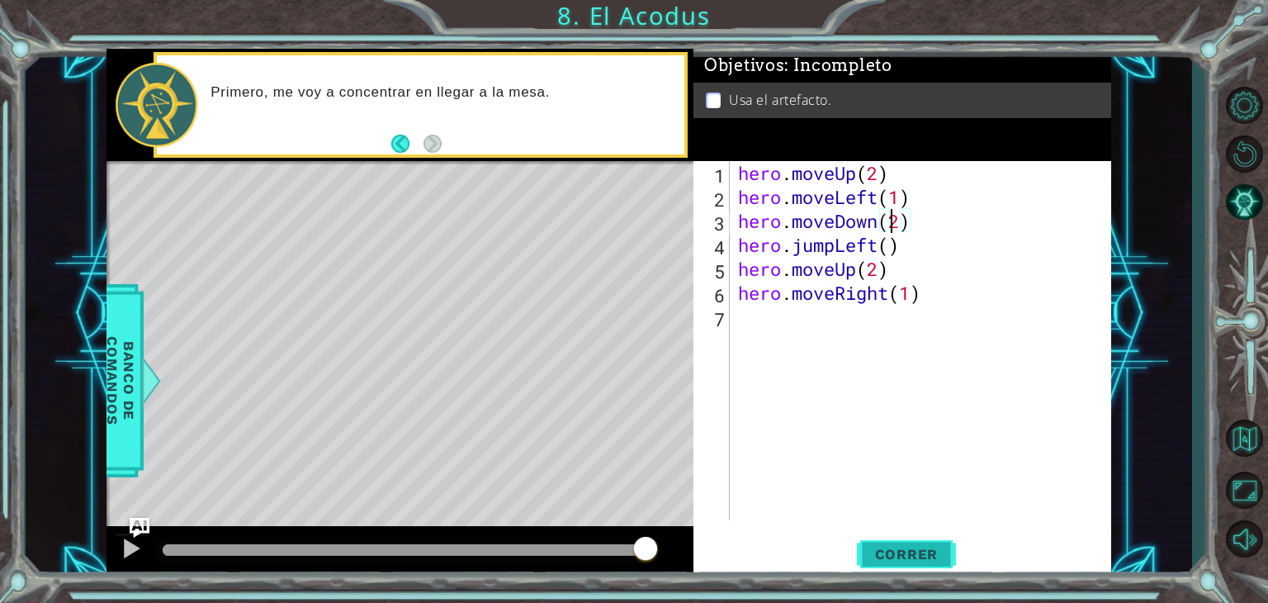
type textarea "hero.moveDown(2)"
click at [924, 534] on button "Correr" at bounding box center [906, 554] width 99 height 42
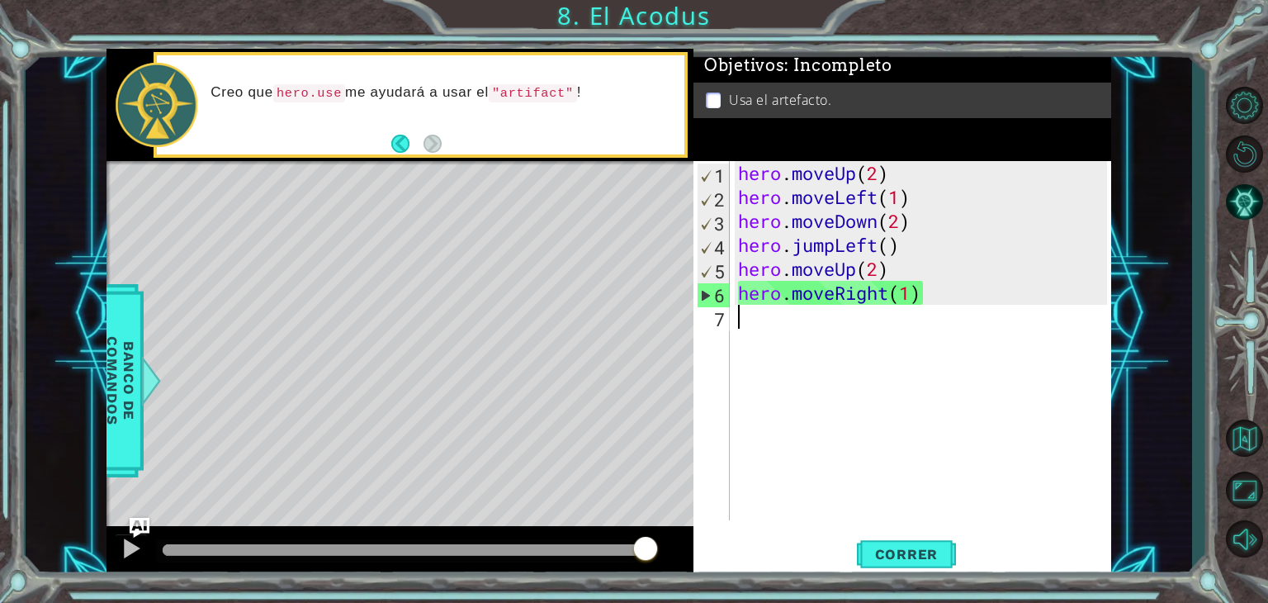
click at [756, 321] on div "hero . moveUp ( 2 ) hero . moveLeft ( 1 ) hero . moveDown ( 2 ) hero . jumpLeft…" at bounding box center [925, 364] width 381 height 407
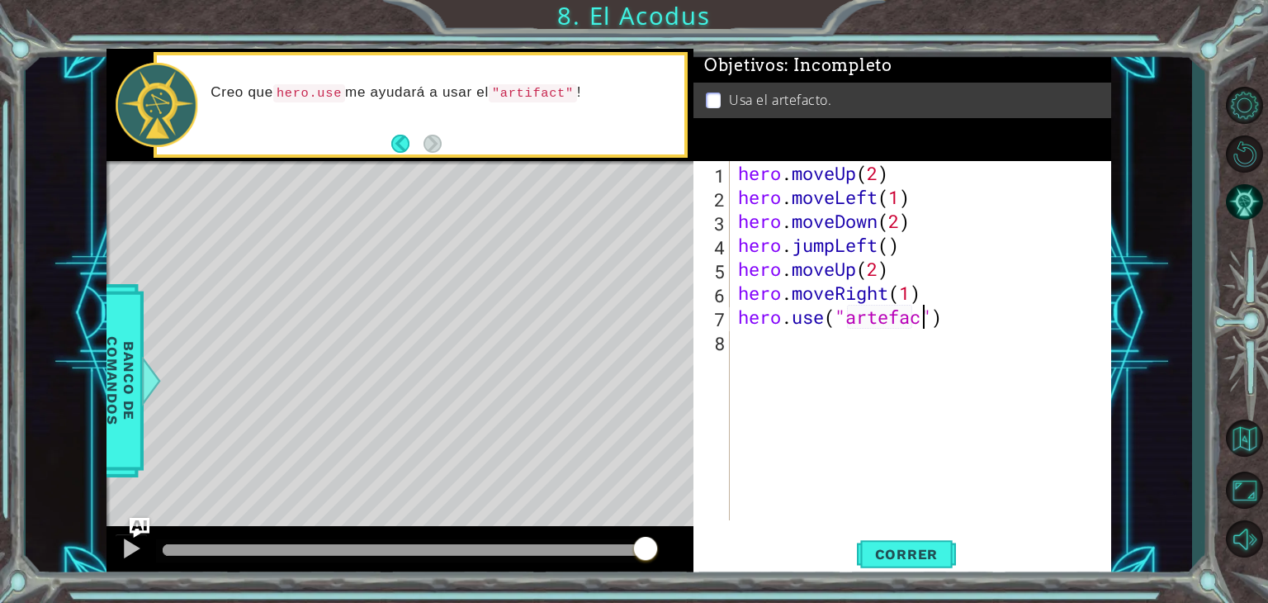
scroll to position [0, 8]
click at [911, 557] on span "Correr" at bounding box center [906, 554] width 97 height 17
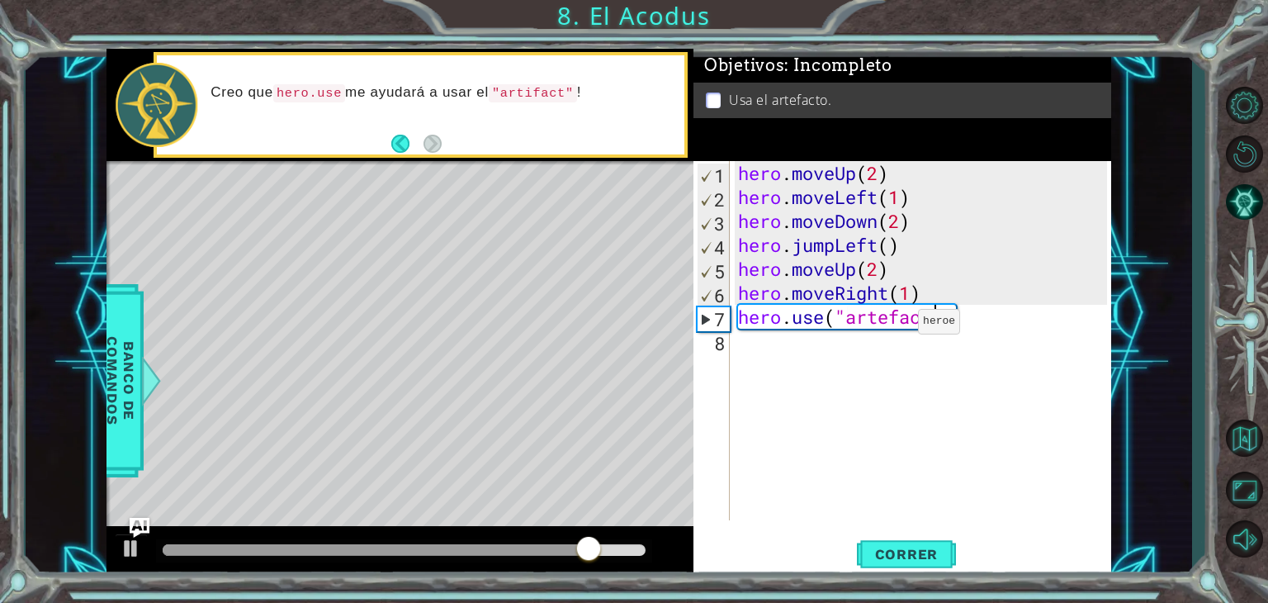
click at [895, 324] on div "hero . moveUp ( 2 ) hero . moveLeft ( 1 ) hero . moveDown ( 2 ) hero . jumpLeft…" at bounding box center [925, 364] width 381 height 407
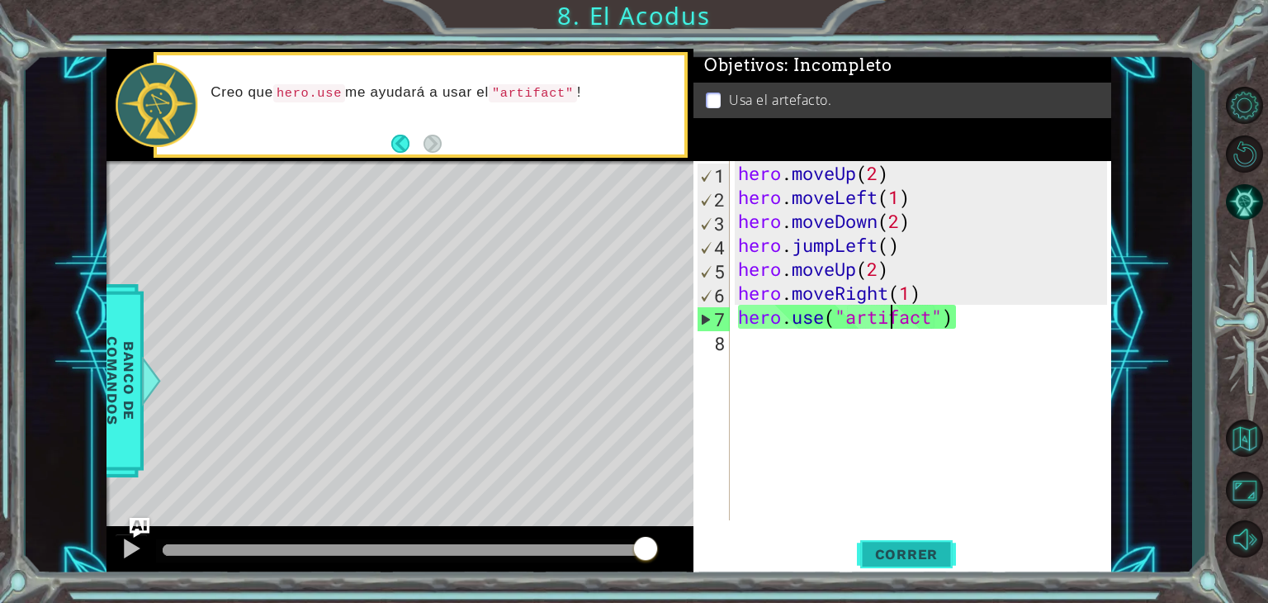
type textarea "hero.use("artifact")"
click at [896, 546] on span "Correr" at bounding box center [906, 554] width 97 height 17
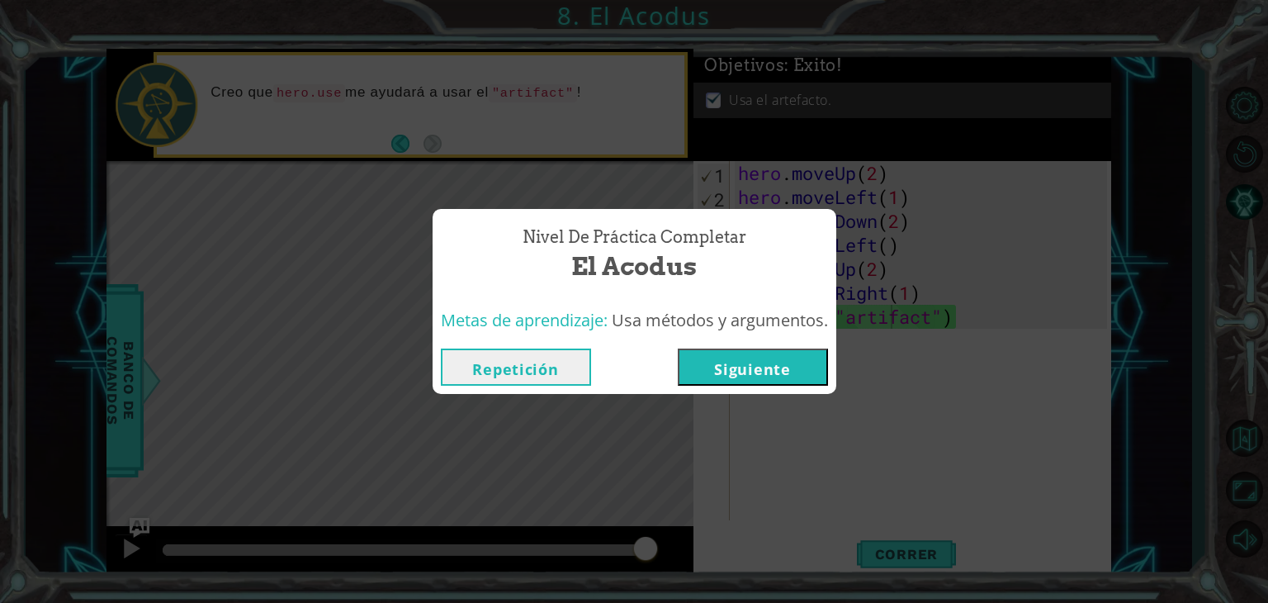
click at [538, 106] on div "Nivel de Práctica Completar El Acodus Metas de aprendizaje: Usa métodos y argum…" at bounding box center [634, 301] width 1268 height 603
click at [759, 395] on div "Nivel de Práctica Completar El Acodus Metas de aprendizaje: Usa métodos y argum…" at bounding box center [634, 301] width 1268 height 603
click at [746, 379] on button "Siguiente" at bounding box center [753, 366] width 150 height 37
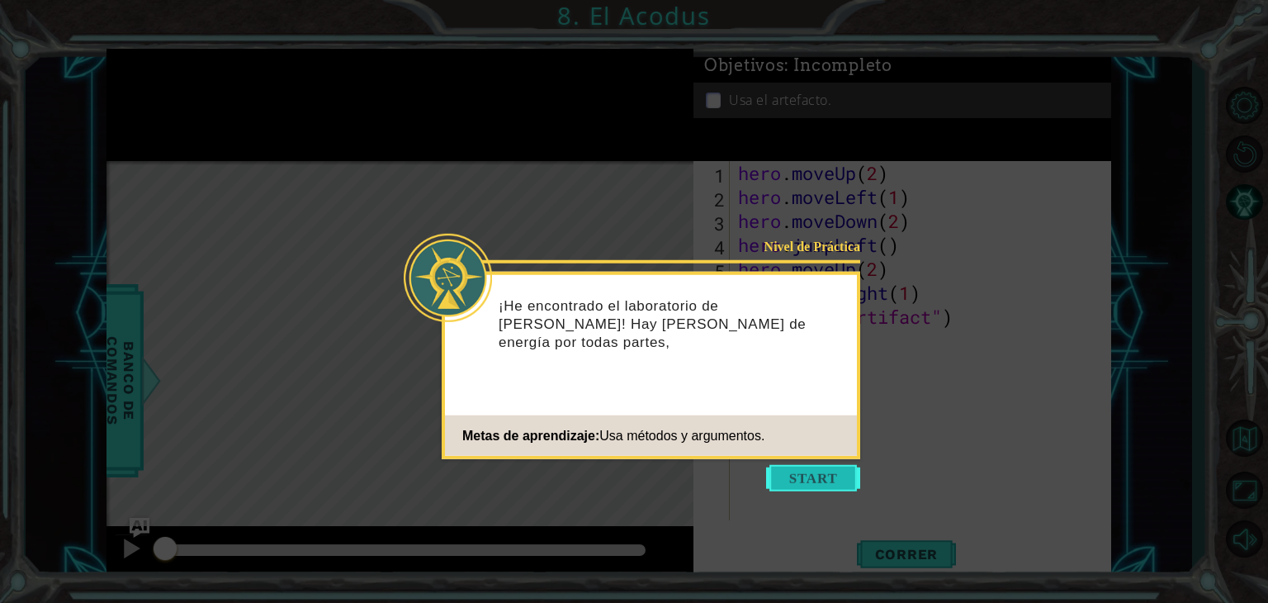
click at [779, 480] on button "Start" at bounding box center [813, 478] width 94 height 26
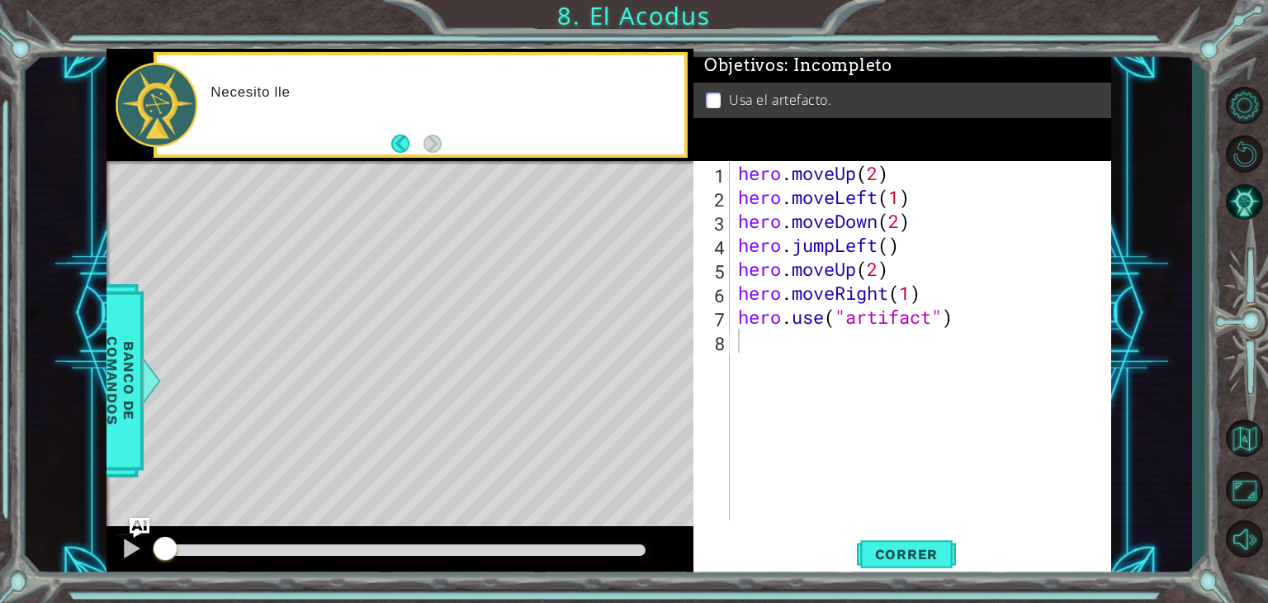
click at [607, 451] on div "Level Map" at bounding box center [487, 404] width 763 height 486
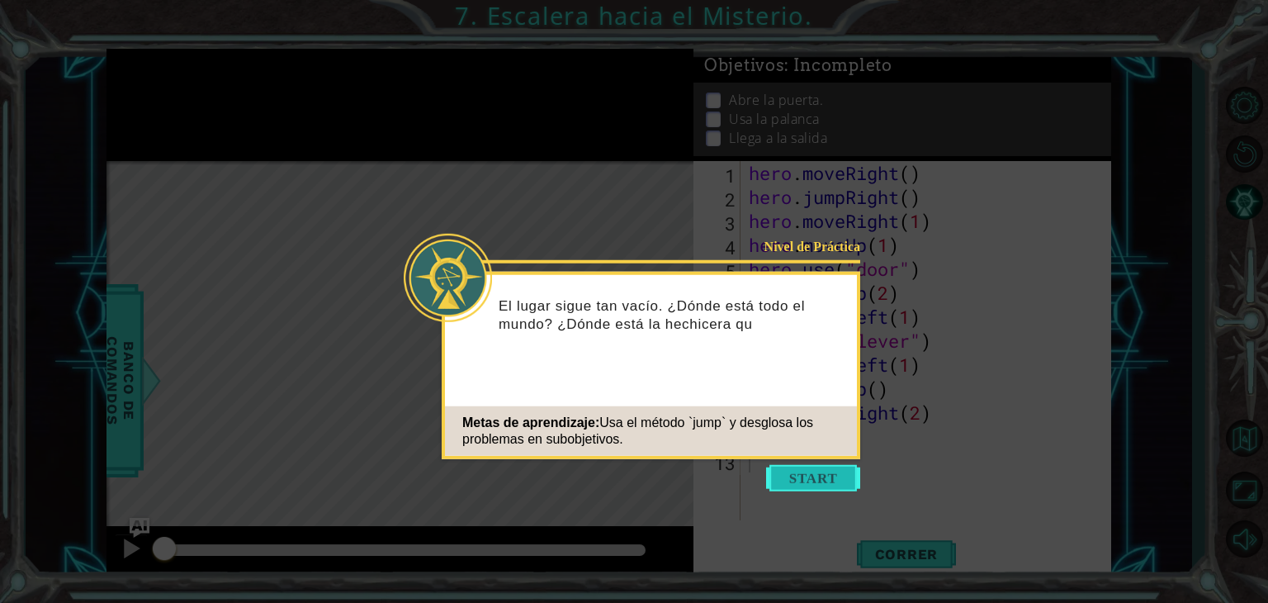
click at [792, 482] on button "Start" at bounding box center [813, 478] width 94 height 26
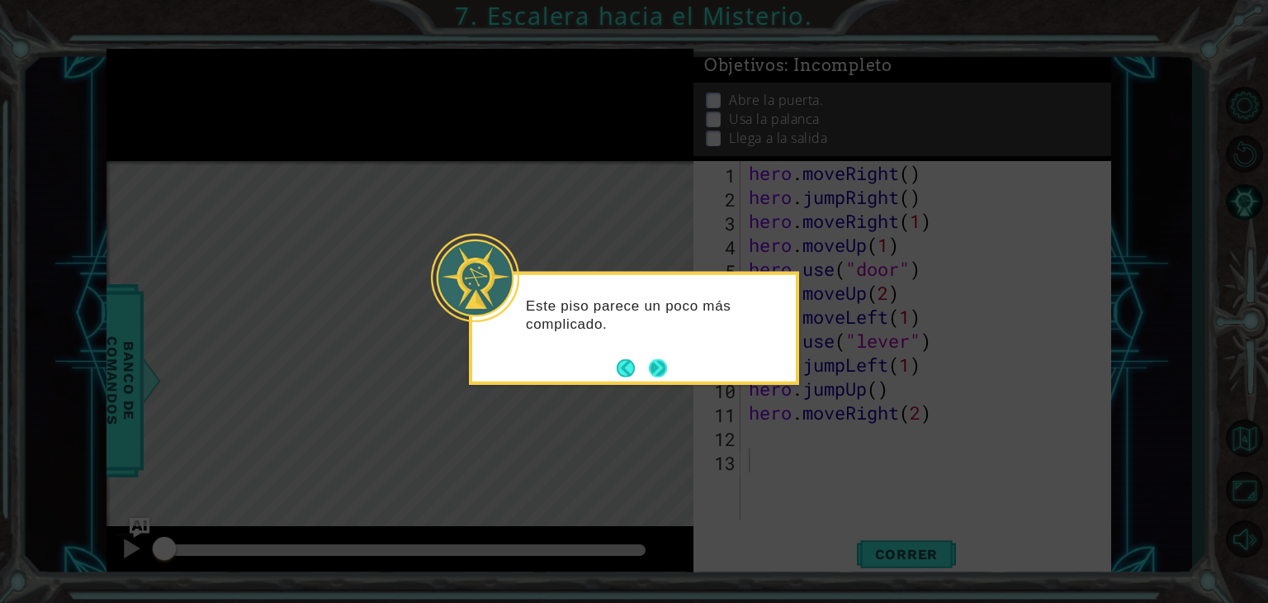
click at [664, 376] on button "Next" at bounding box center [658, 367] width 18 height 18
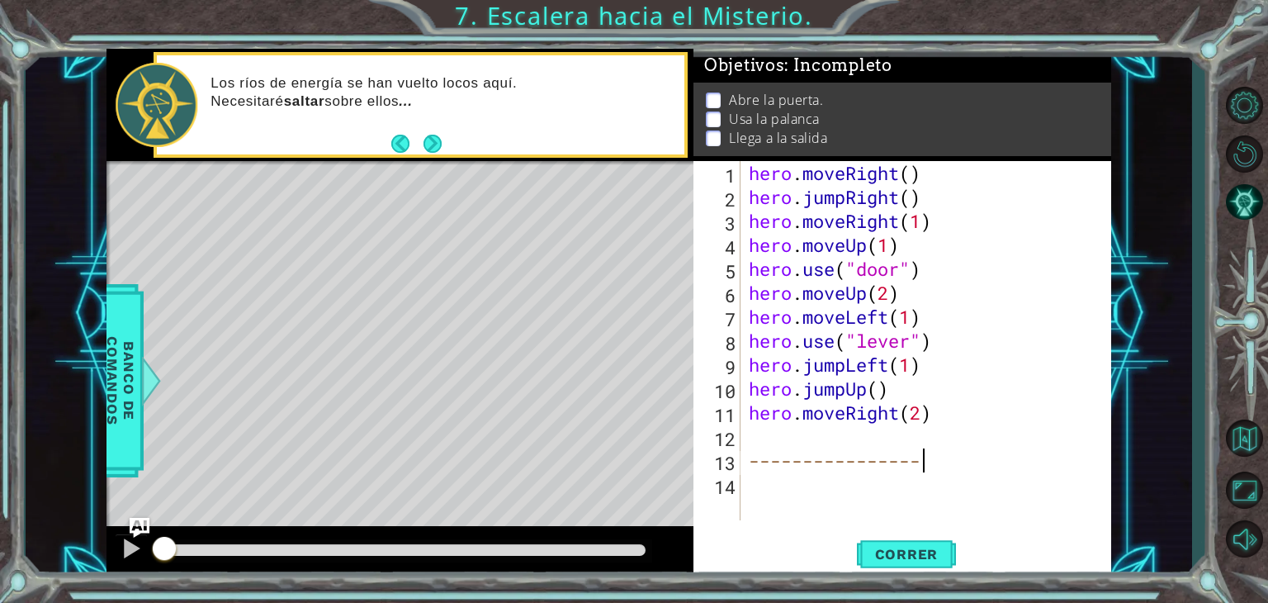
scroll to position [0, 3]
type textarea "-"
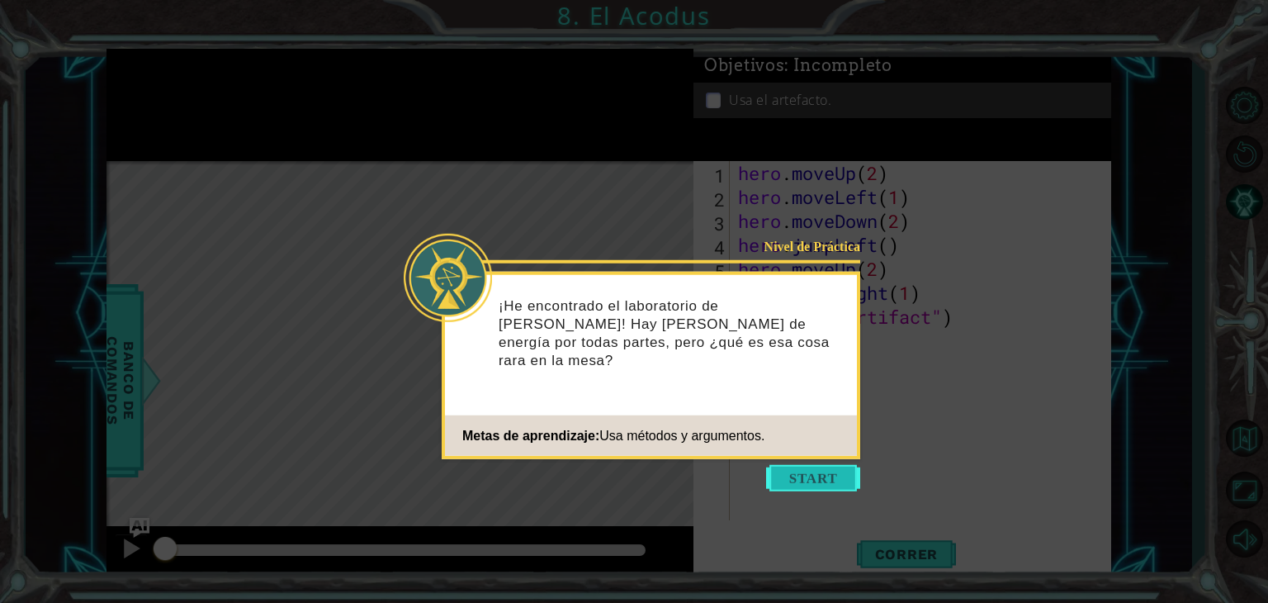
click at [786, 473] on button "Start" at bounding box center [813, 478] width 94 height 26
